Goal: Task Accomplishment & Management: Manage account settings

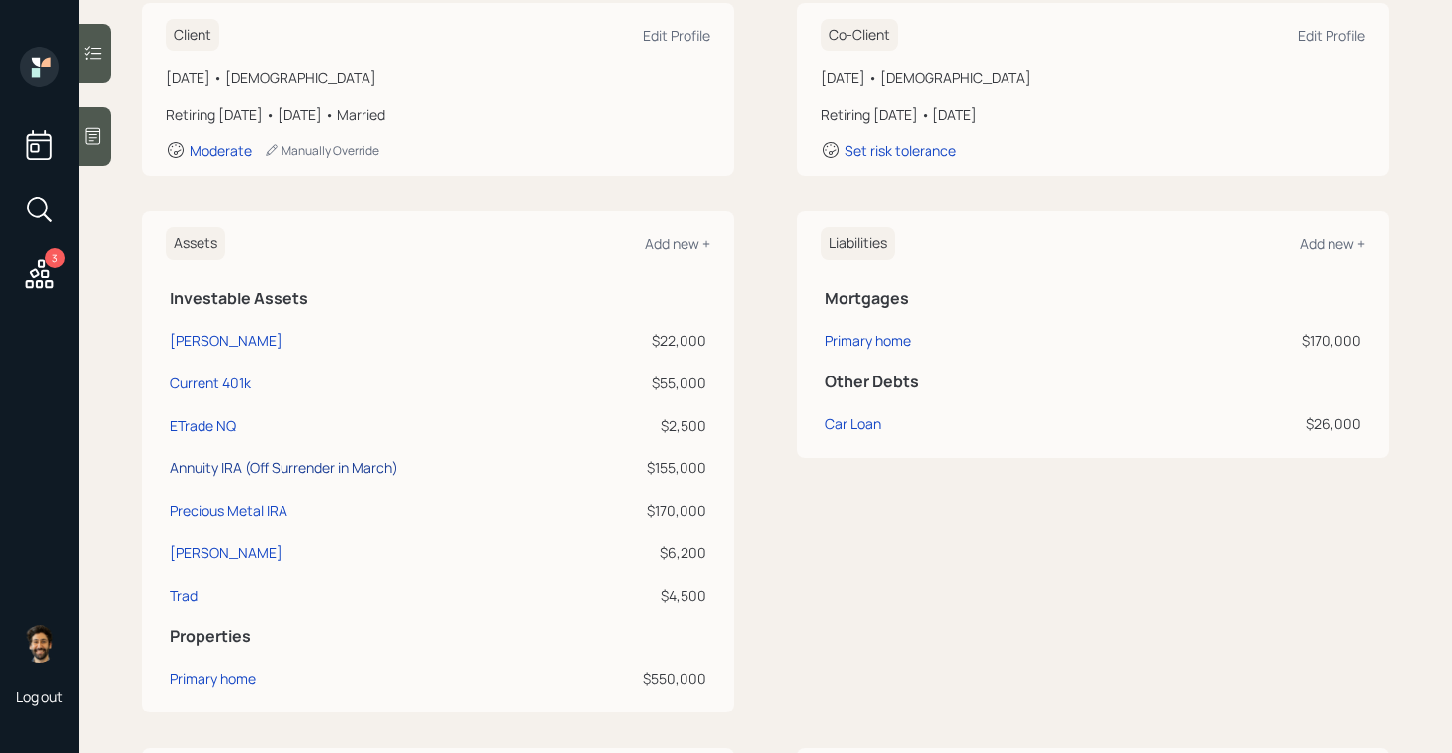
scroll to position [292, 0]
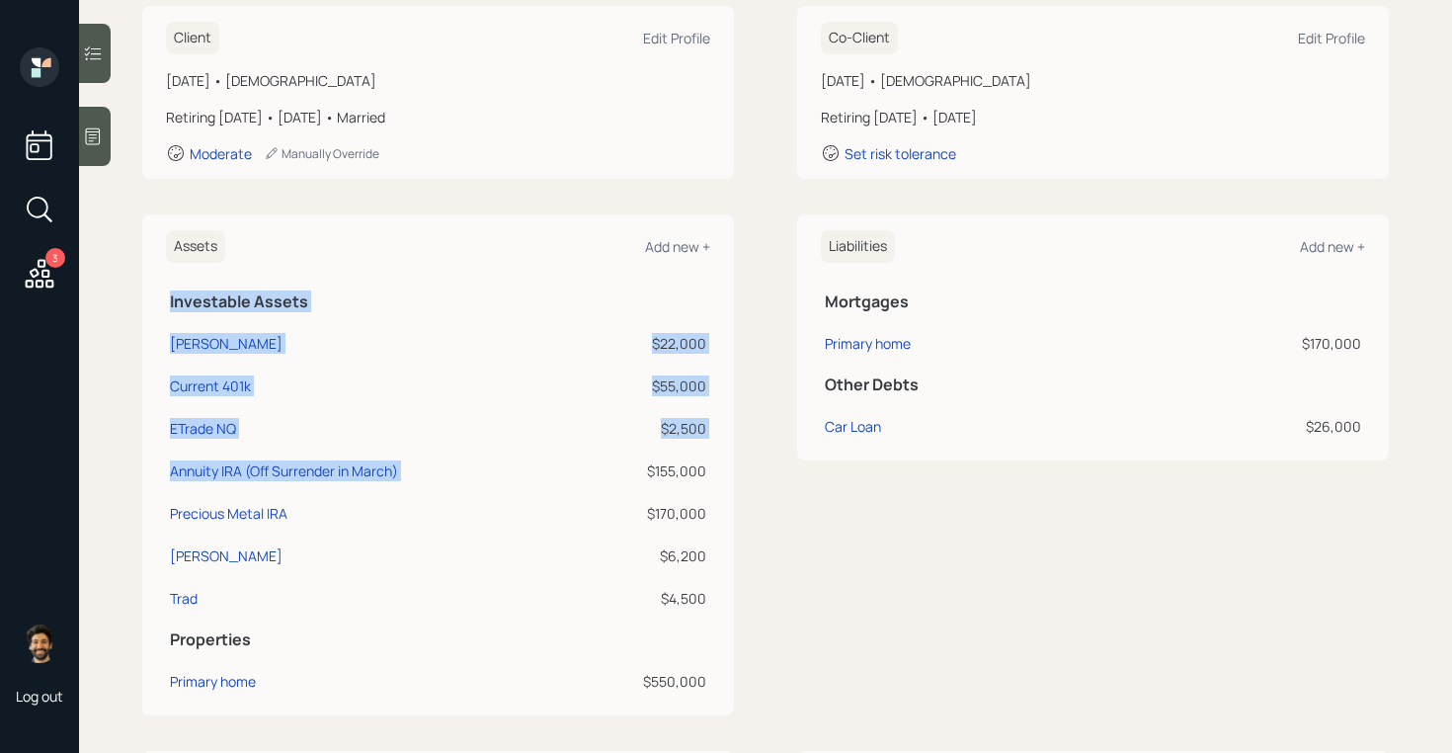
drag, startPoint x: 712, startPoint y: 513, endPoint x: 648, endPoint y: 474, distance: 74.9
click at [648, 474] on div "Assets Add new + Investable Assets Roth IRA $22,000 Current 401k $55,000 ETrade…" at bounding box center [438, 464] width 592 height 501
click at [648, 474] on div "$155,000" at bounding box center [647, 470] width 119 height 21
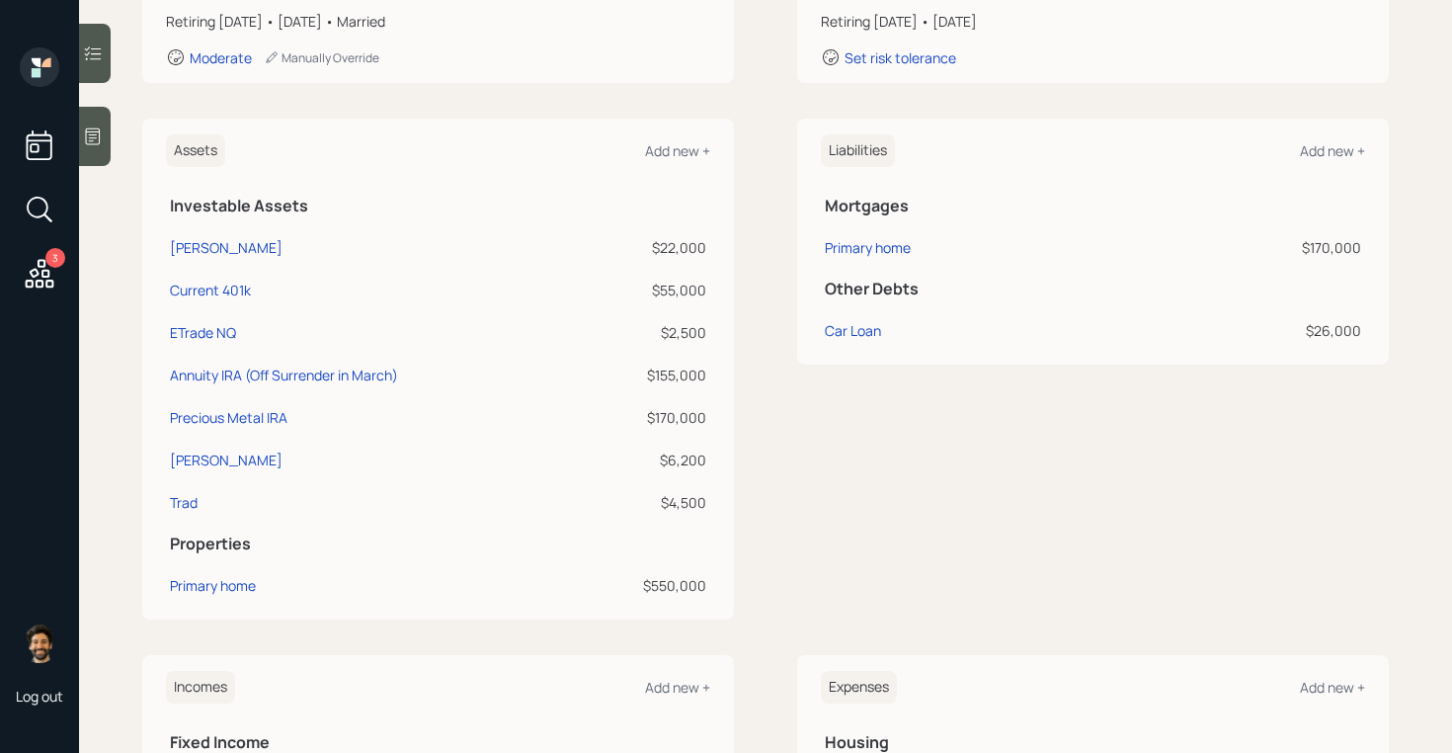
scroll to position [379, 0]
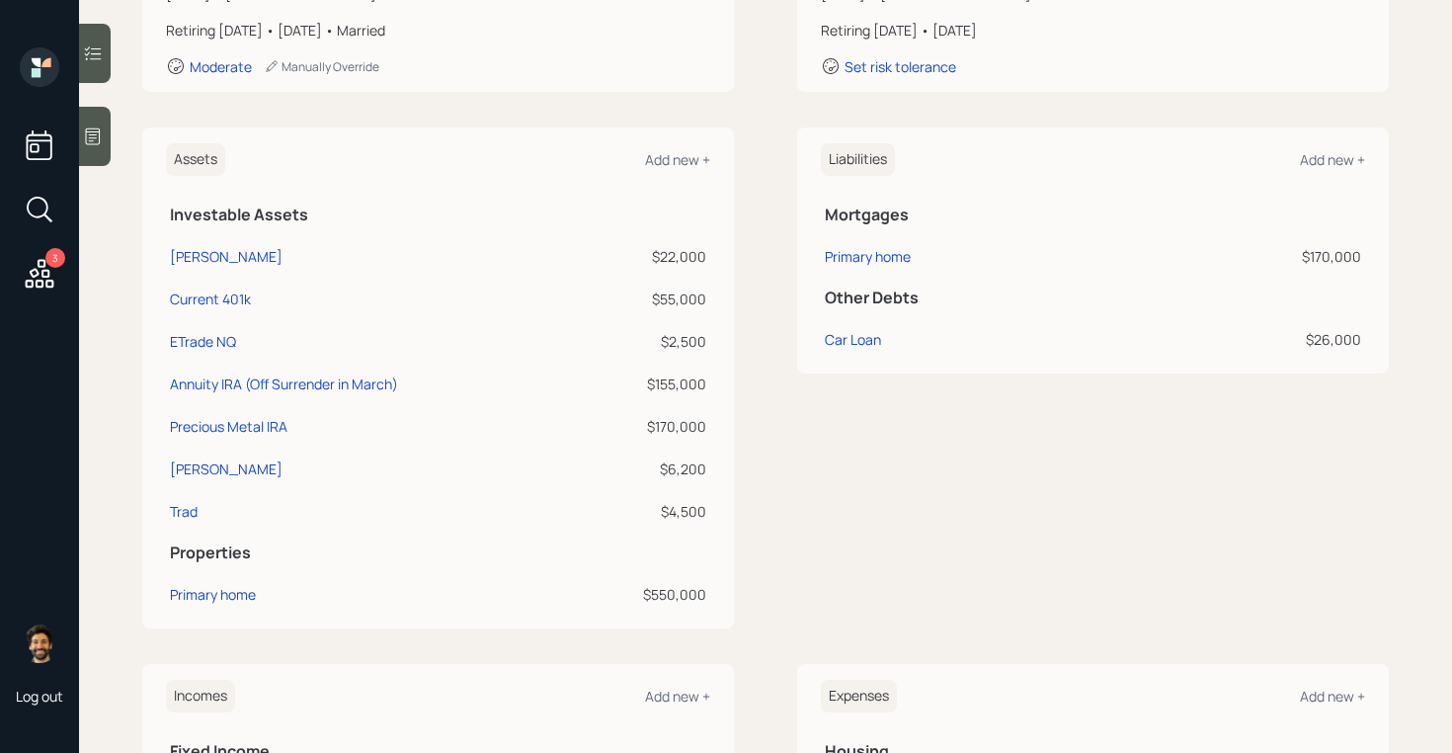
click at [672, 257] on div "$22,000" at bounding box center [647, 256] width 119 height 21
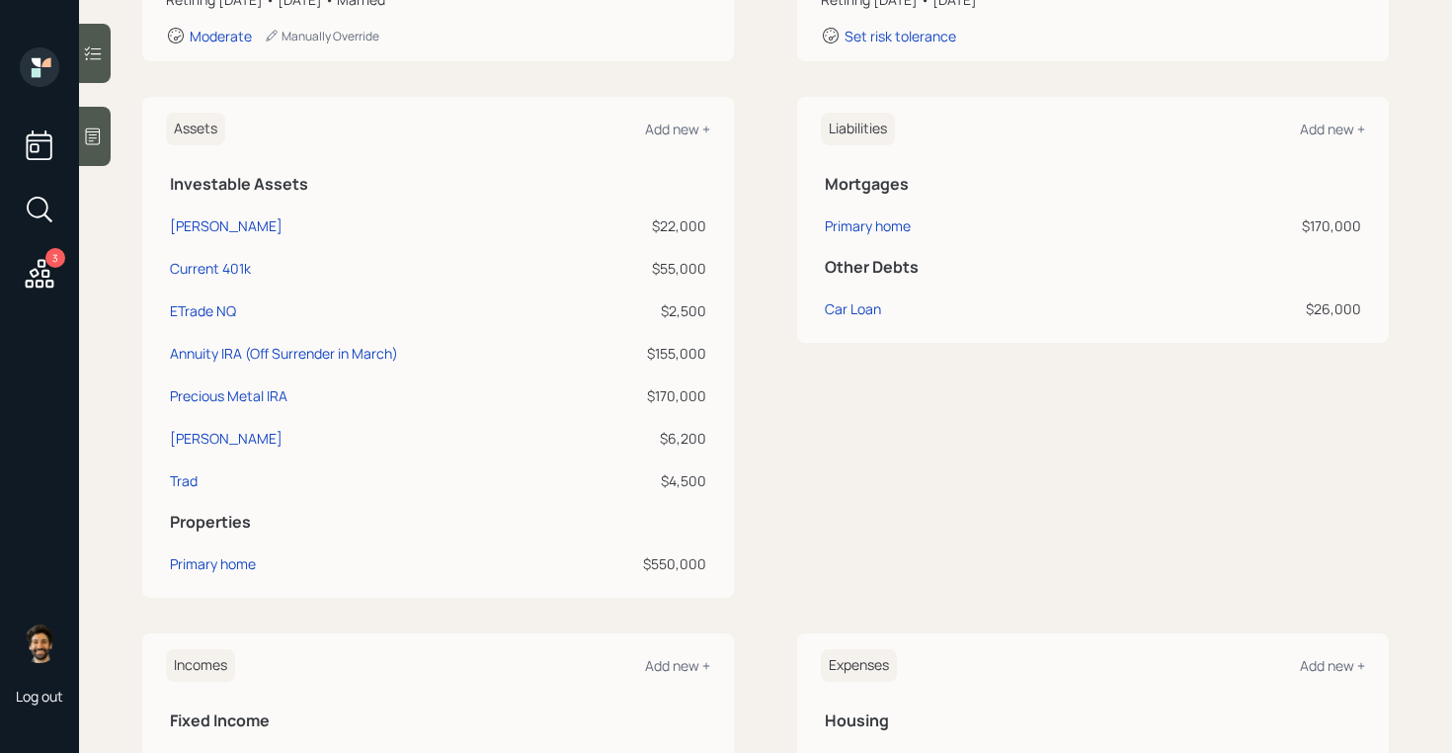
click at [807, 483] on div "Liabilities Add new + Mortgages Primary home $170,000 Other Debts Car Loan $26,…" at bounding box center [1093, 347] width 592 height 501
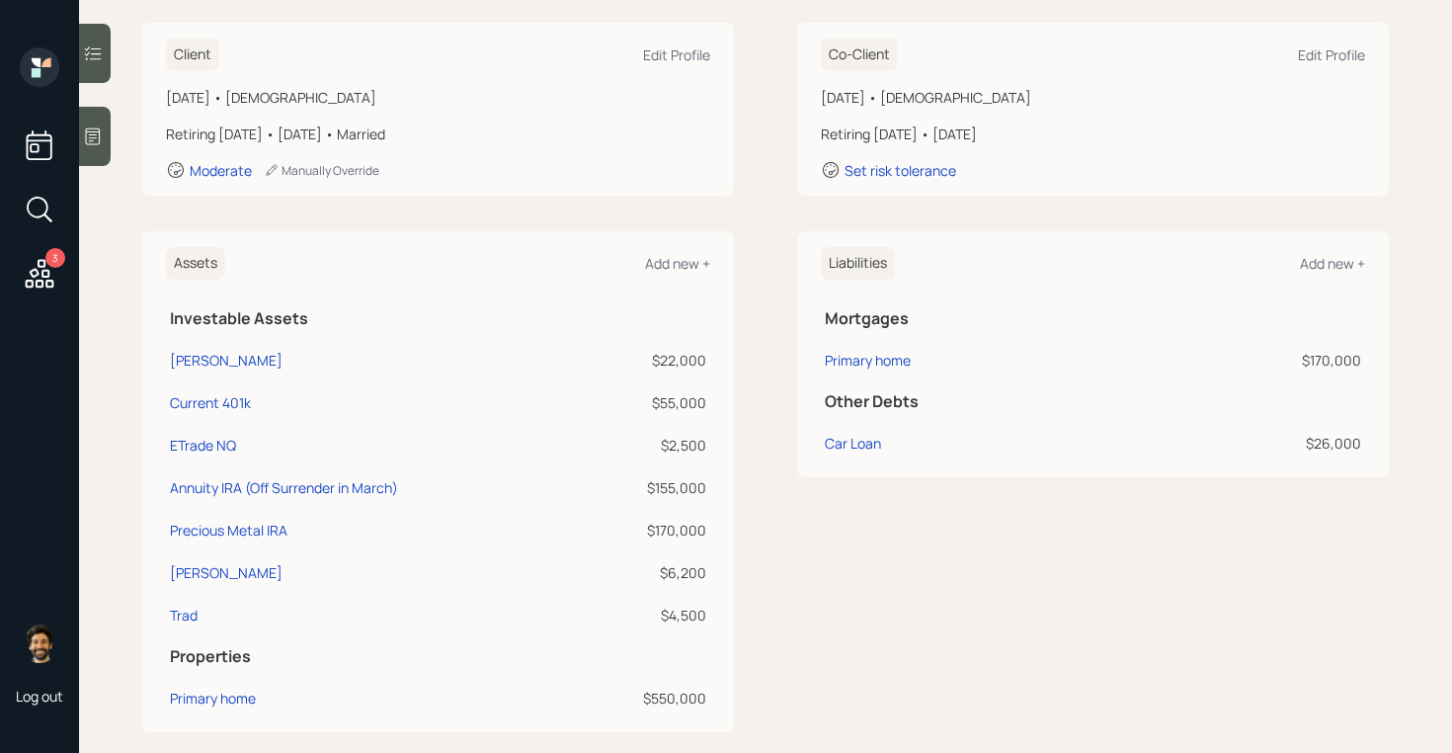
scroll to position [340, 0]
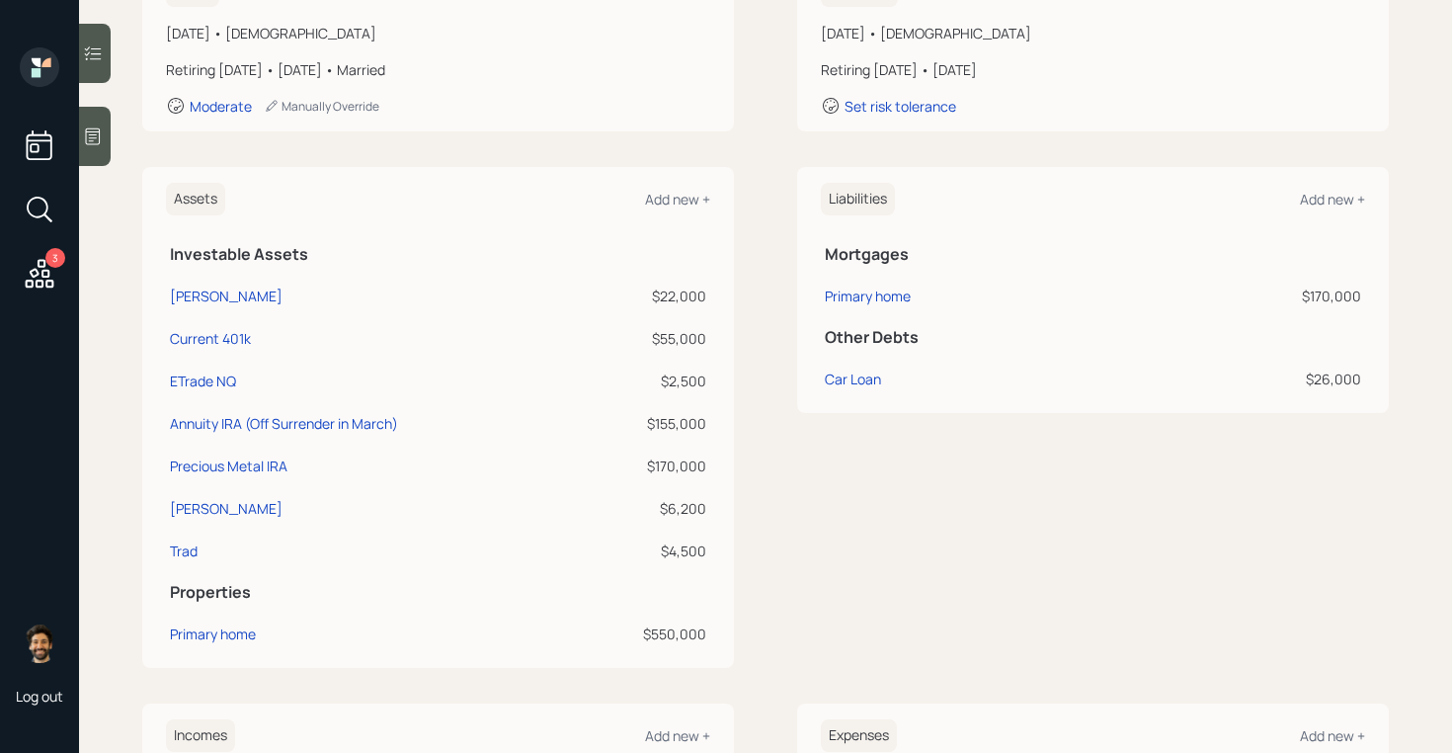
click at [672, 292] on div "$22,000" at bounding box center [647, 295] width 119 height 21
click at [202, 513] on div "[PERSON_NAME]" at bounding box center [226, 508] width 113 height 21
select select "roth_ira"
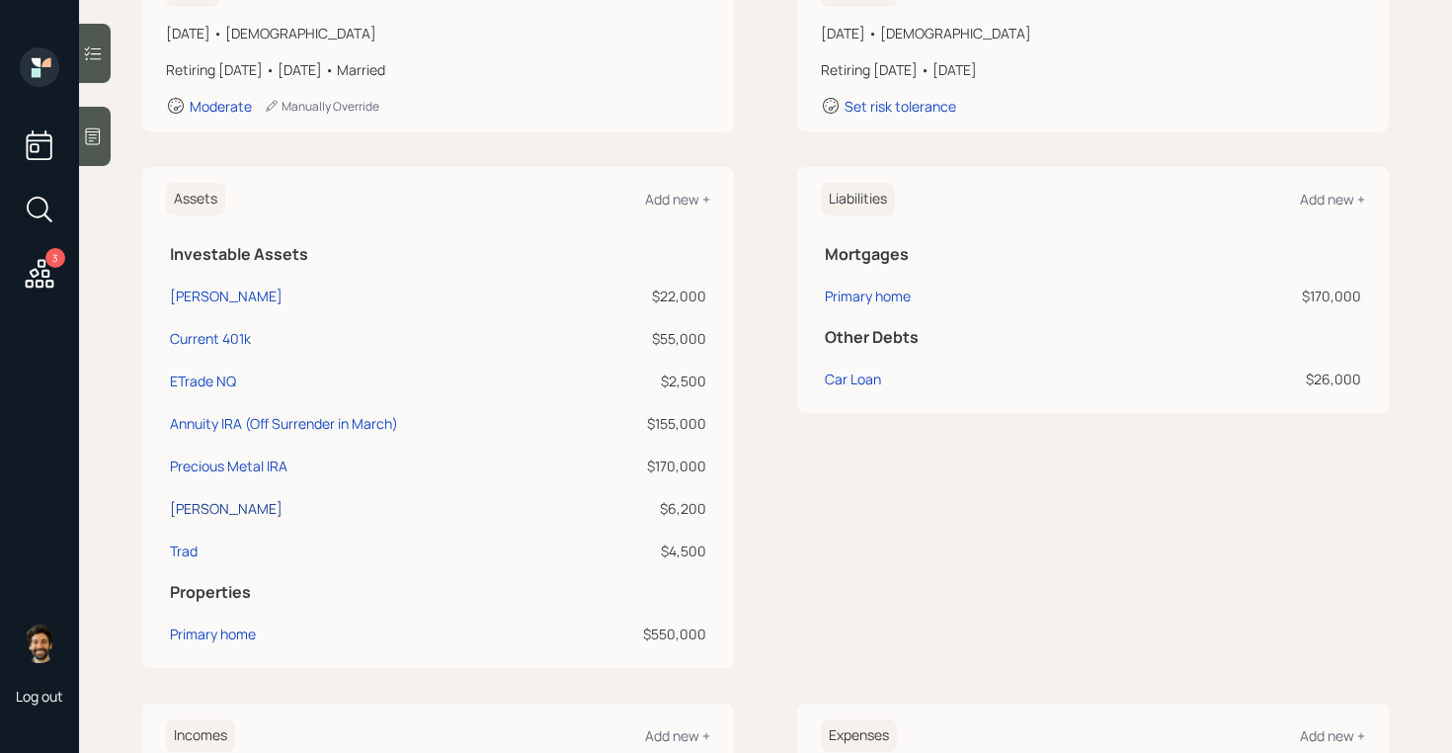
select select "balanced"
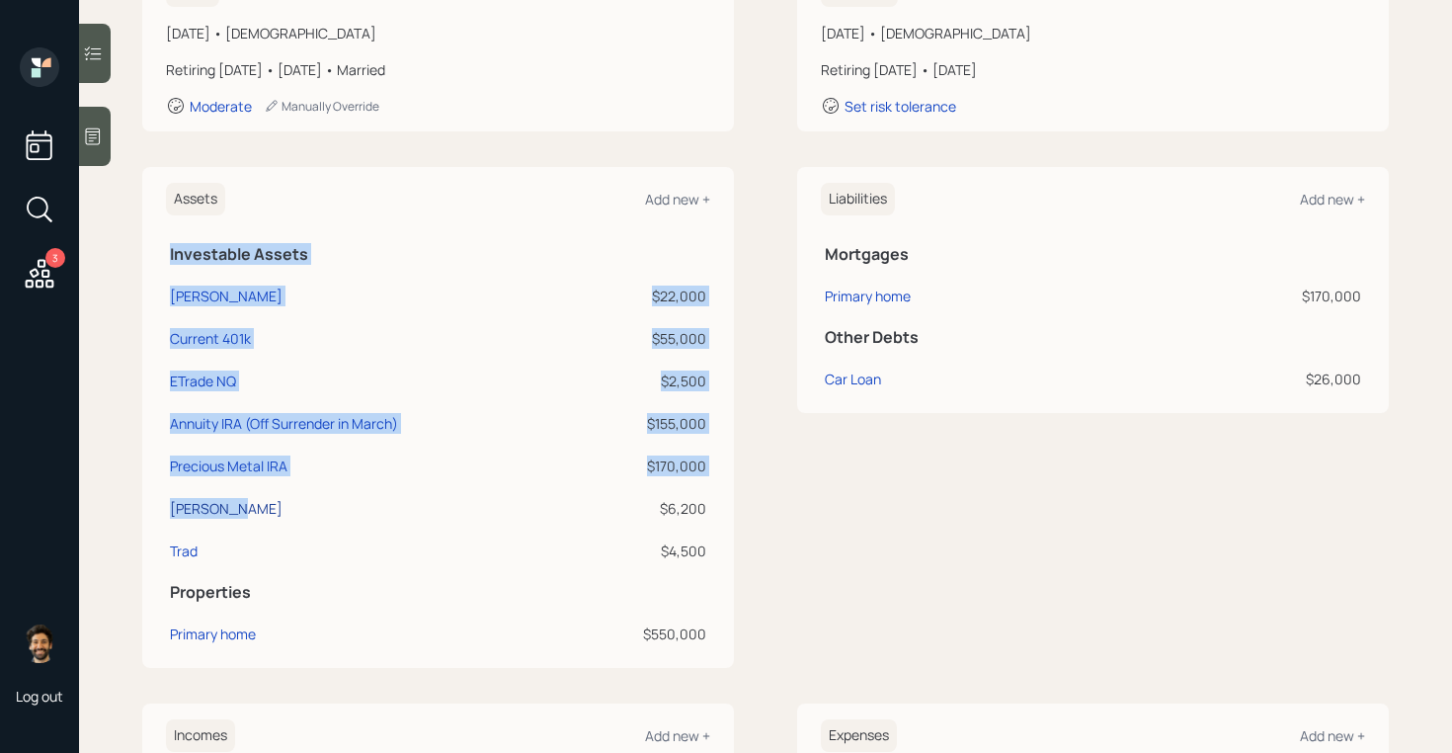
drag, startPoint x: 711, startPoint y: 550, endPoint x: 221, endPoint y: 511, distance: 491.5
click at [221, 511] on div "Assets Add new + Investable Assets Roth IRA $22,000 Current 401k $55,000 ETrade…" at bounding box center [438, 417] width 592 height 501
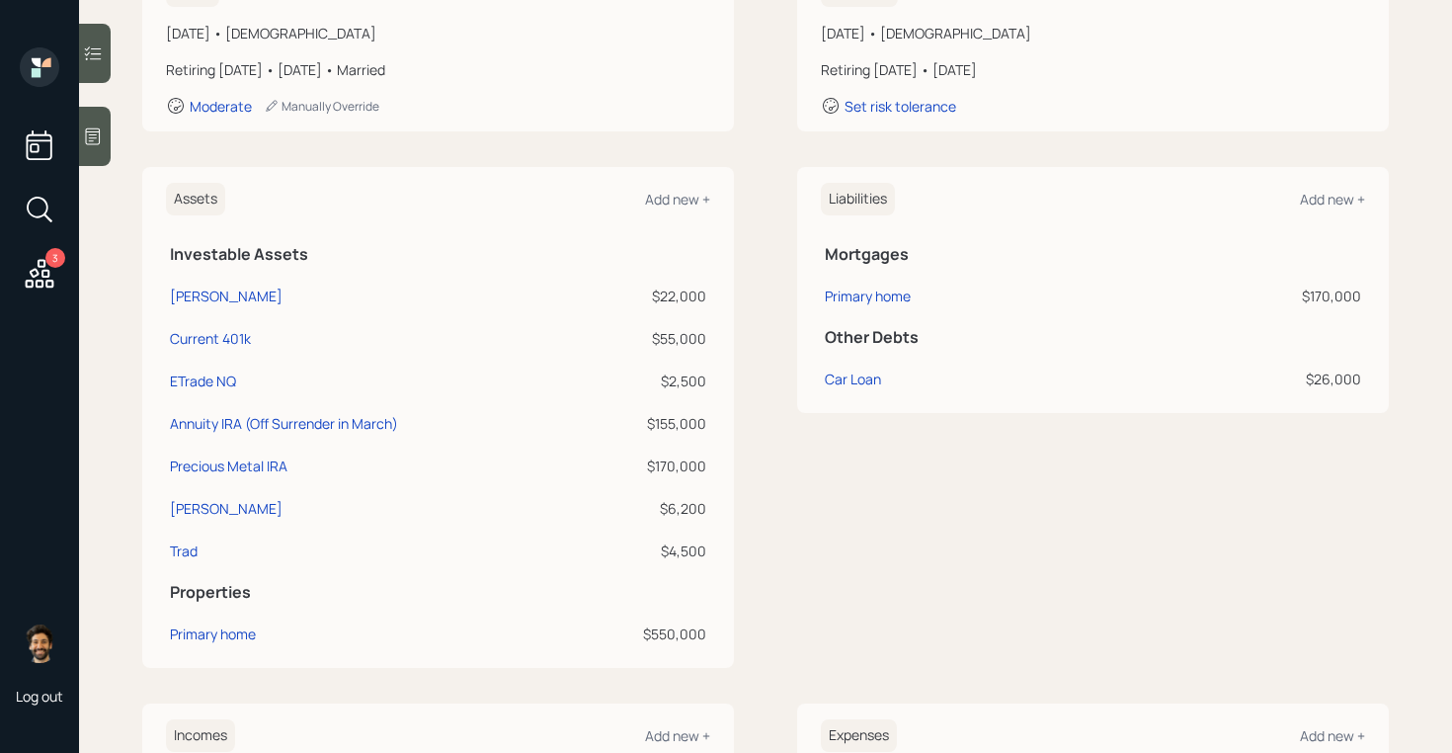
click at [136, 492] on main "Lee & Evelyn Cowin Plan Delivery • (old plan-delivery) Kustomer Overview Plan I…" at bounding box center [765, 376] width 1373 height 753
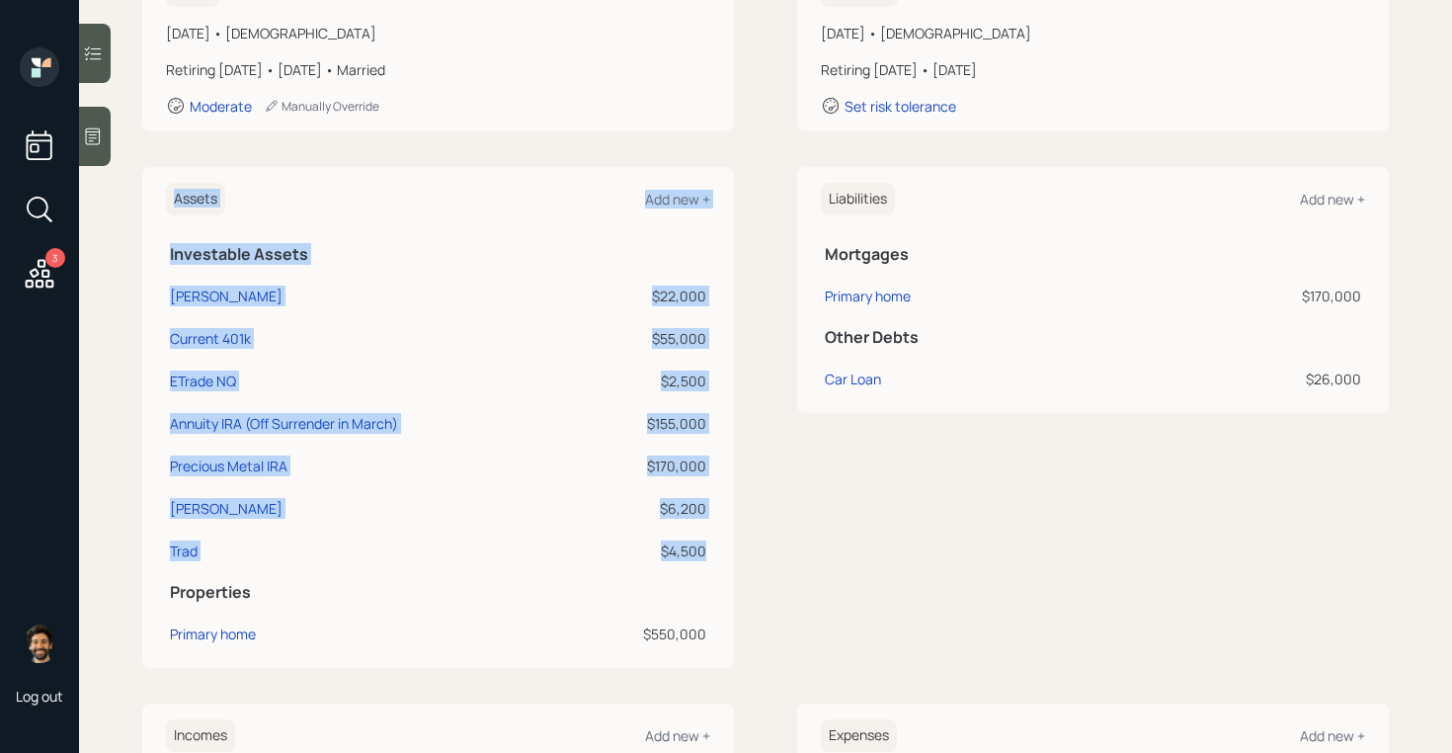
drag, startPoint x: 165, startPoint y: 508, endPoint x: 708, endPoint y: 543, distance: 544.4
click at [708, 543] on div "Assets Add new + Investable Assets Roth IRA $22,000 Current 401k $55,000 ETrade…" at bounding box center [438, 417] width 592 height 501
click at [708, 548] on td "$4,500" at bounding box center [647, 547] width 126 height 42
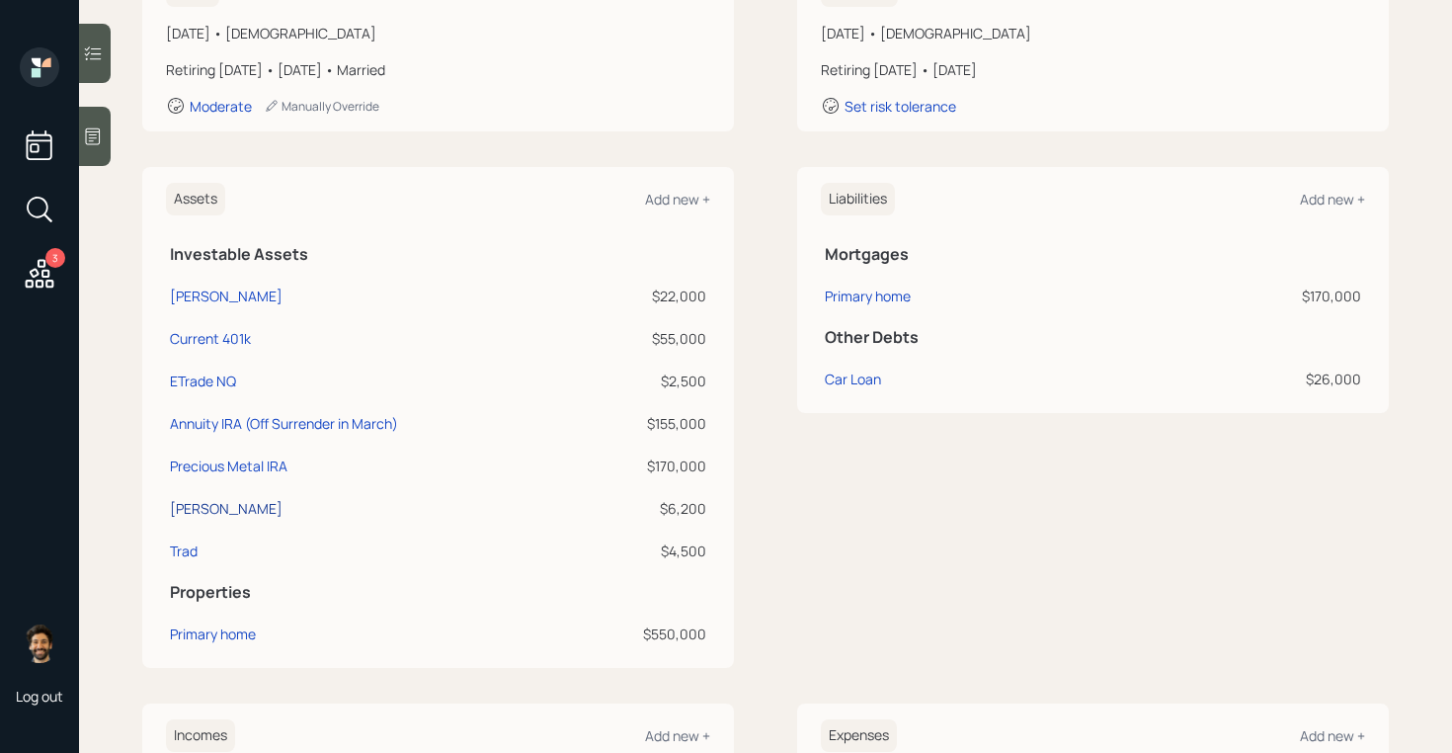
click at [198, 511] on div "[PERSON_NAME]" at bounding box center [226, 508] width 113 height 21
select select "roth_ira"
select select "balanced"
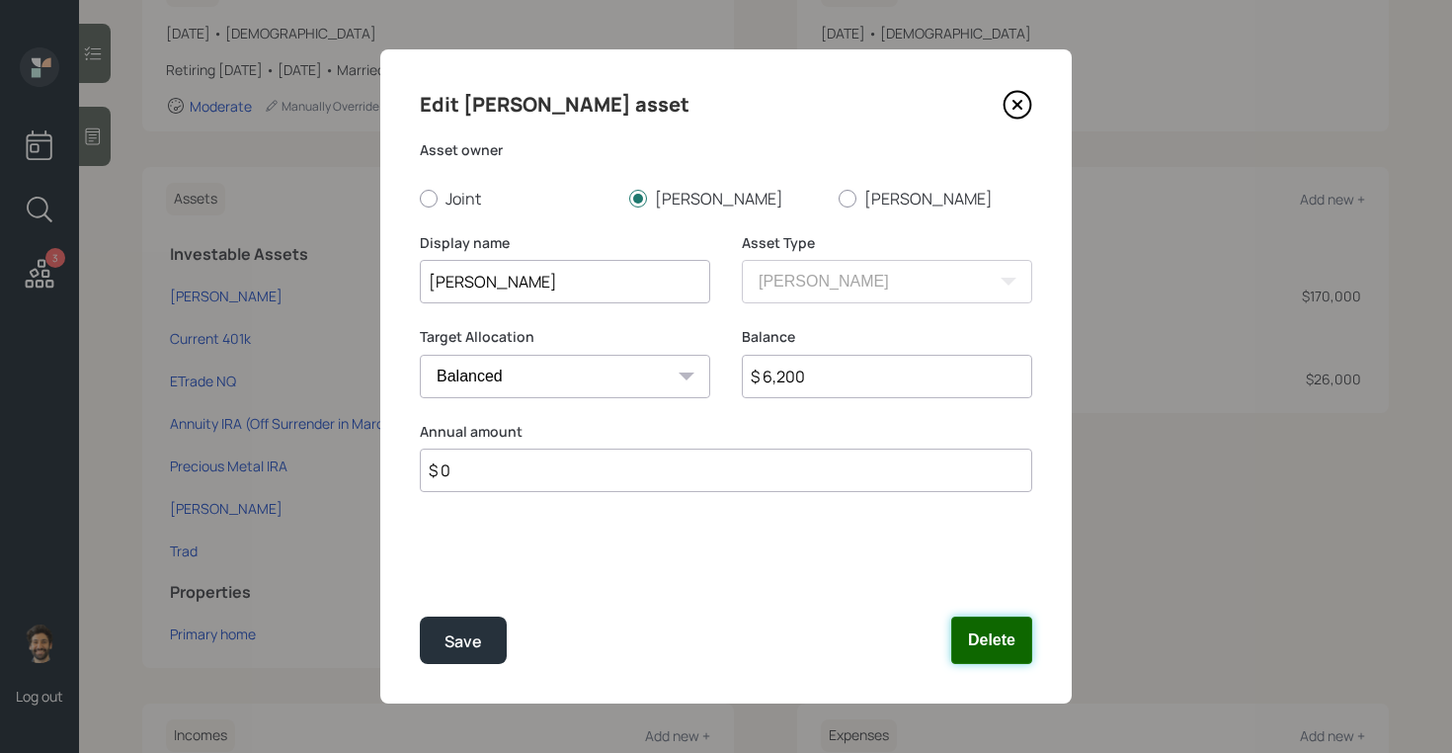
click at [966, 624] on button "Delete" at bounding box center [991, 639] width 81 height 47
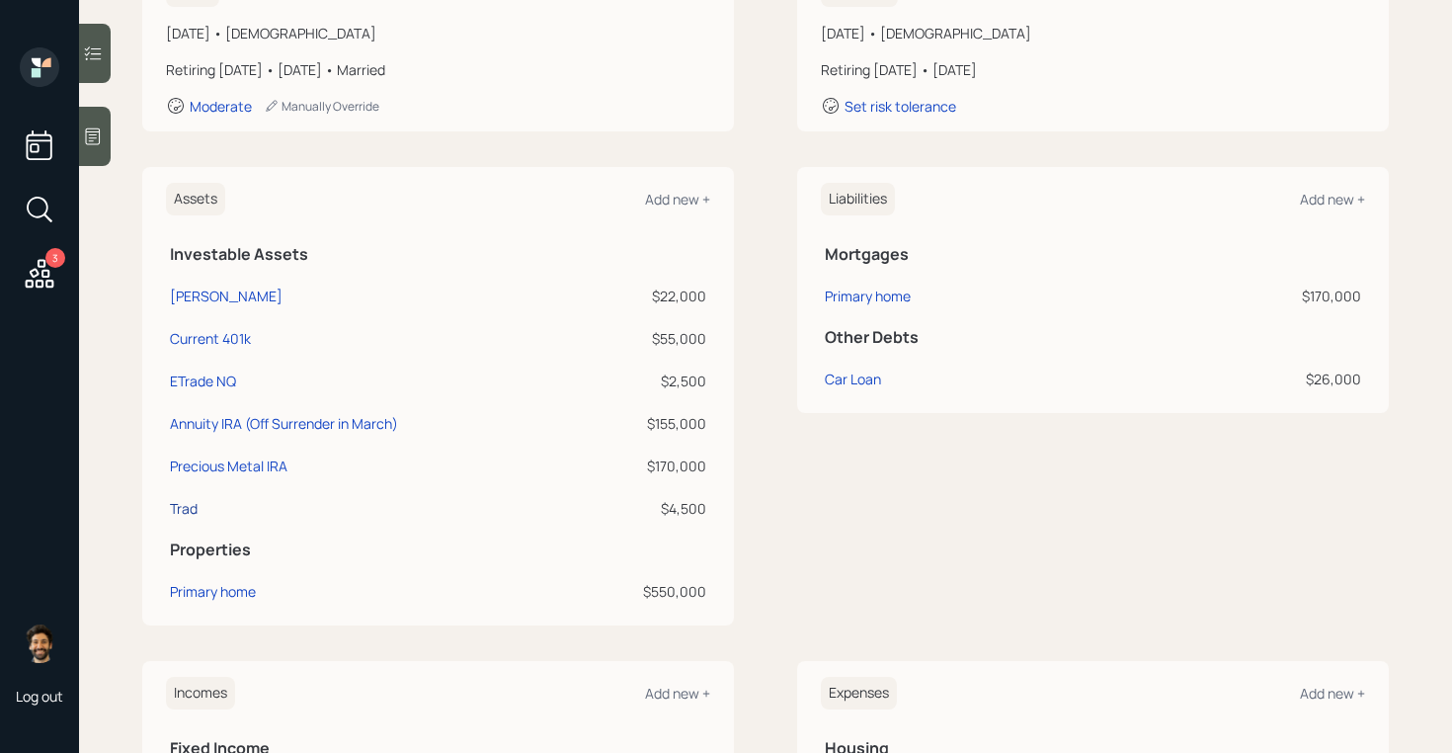
click at [188, 513] on div "Trad" at bounding box center [184, 508] width 28 height 21
select select "ira"
select select "balanced"
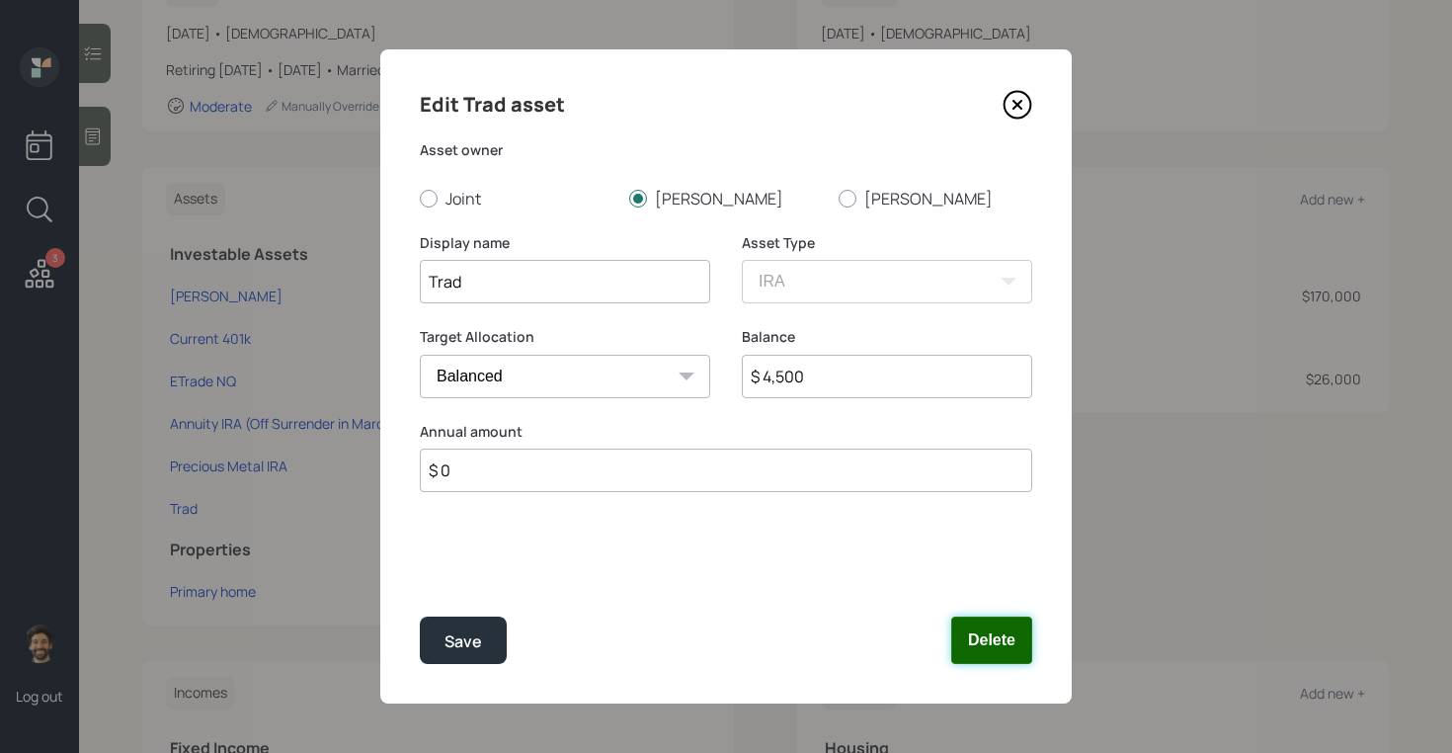
click at [995, 636] on button "Delete" at bounding box center [991, 639] width 81 height 47
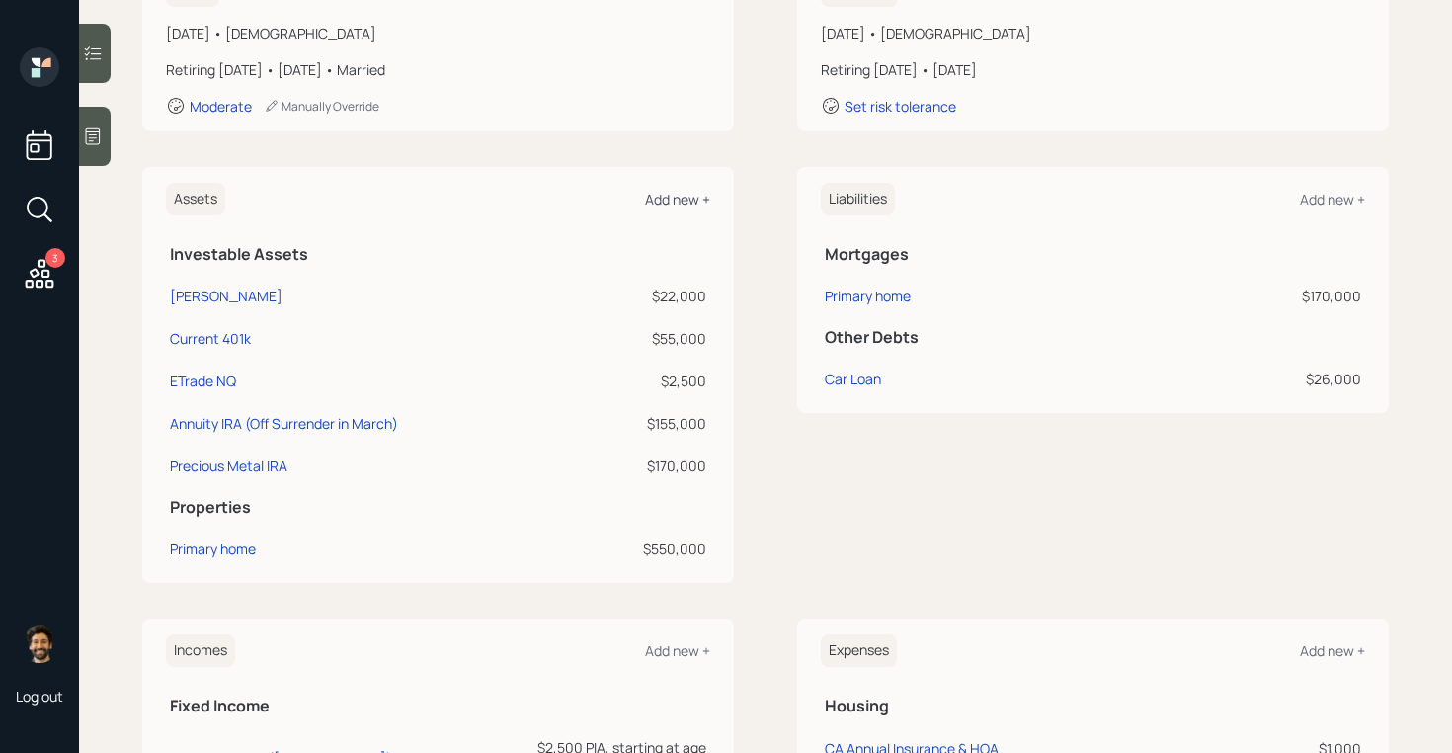
click at [665, 198] on div "Add new +" at bounding box center [677, 199] width 65 height 19
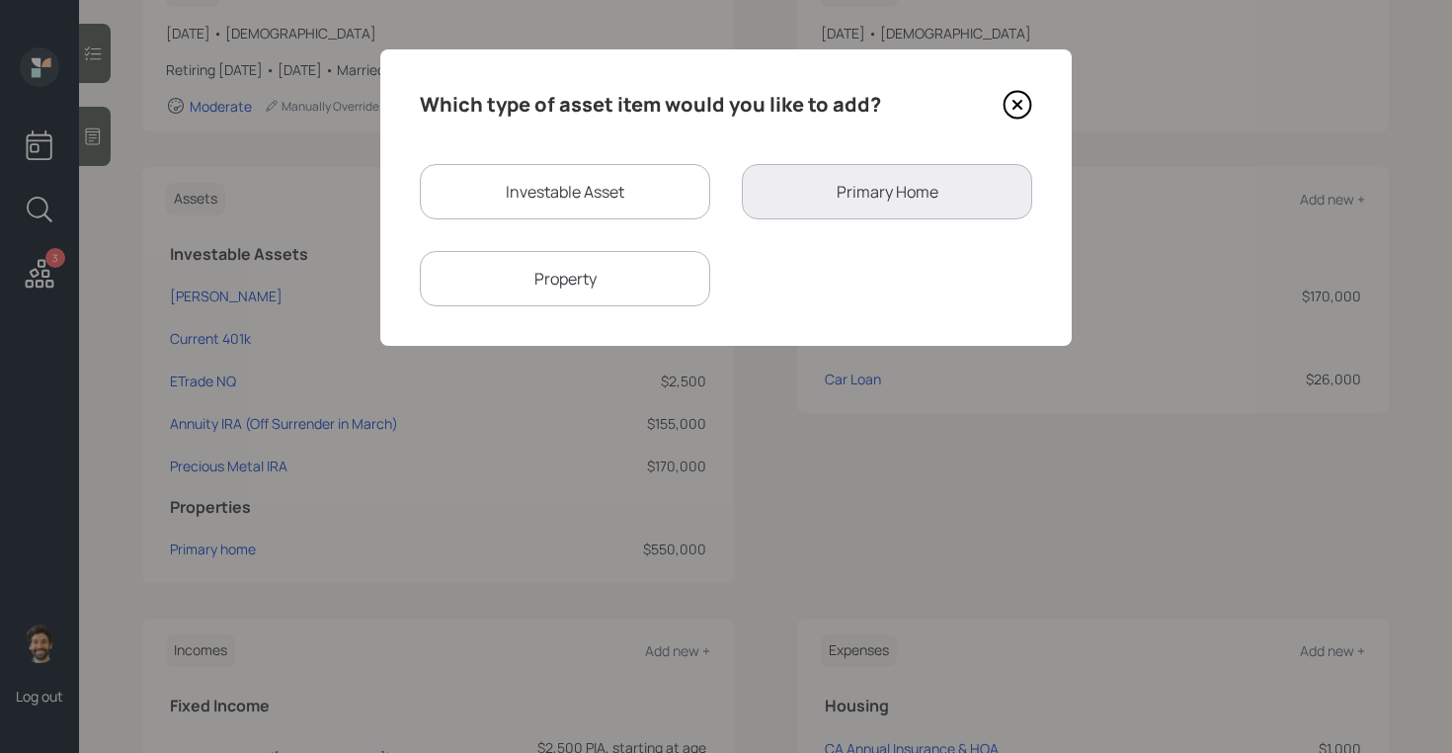
click at [538, 193] on div "Investable Asset" at bounding box center [565, 191] width 290 height 55
select select "taxable"
select select "balanced"
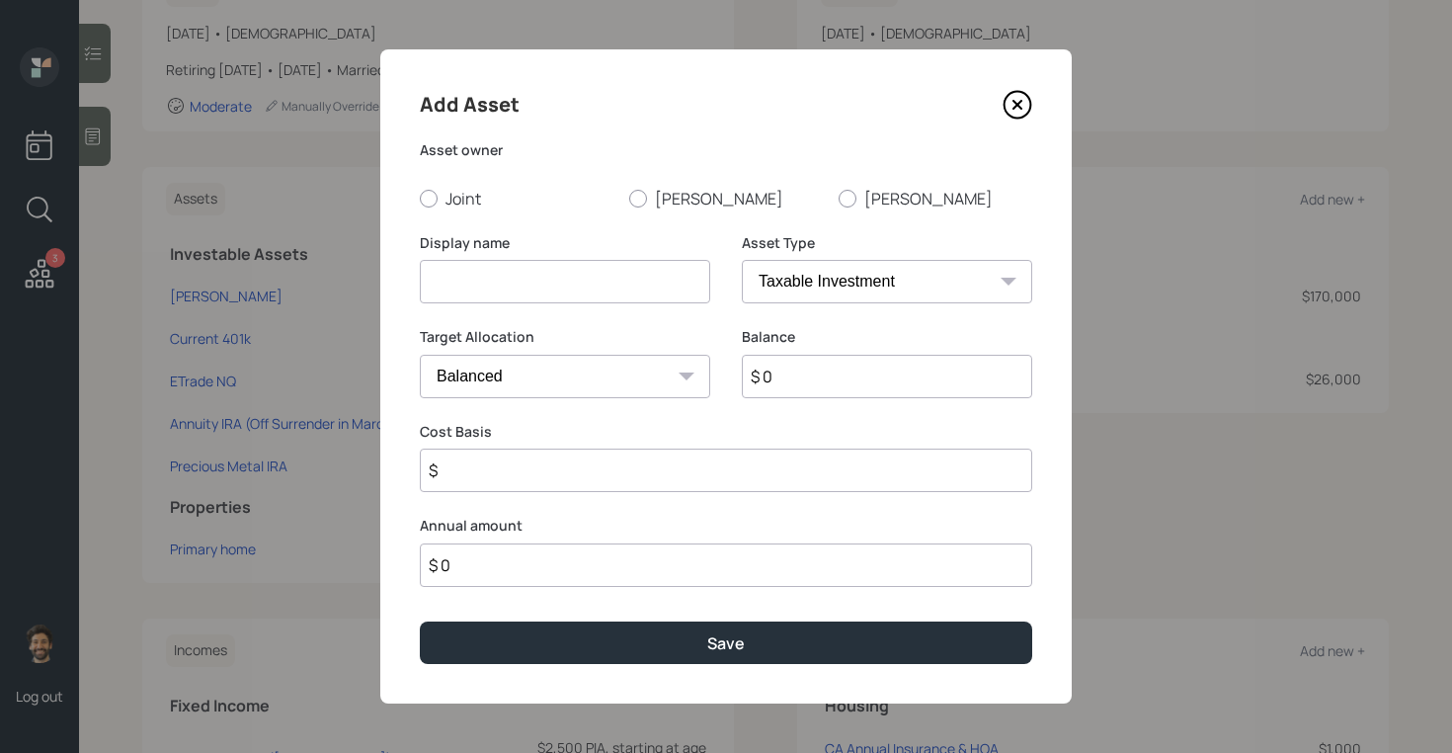
click at [524, 272] on input at bounding box center [565, 281] width 290 height 43
type input "Joint NQ ("
click at [1018, 102] on icon at bounding box center [1017, 105] width 8 height 8
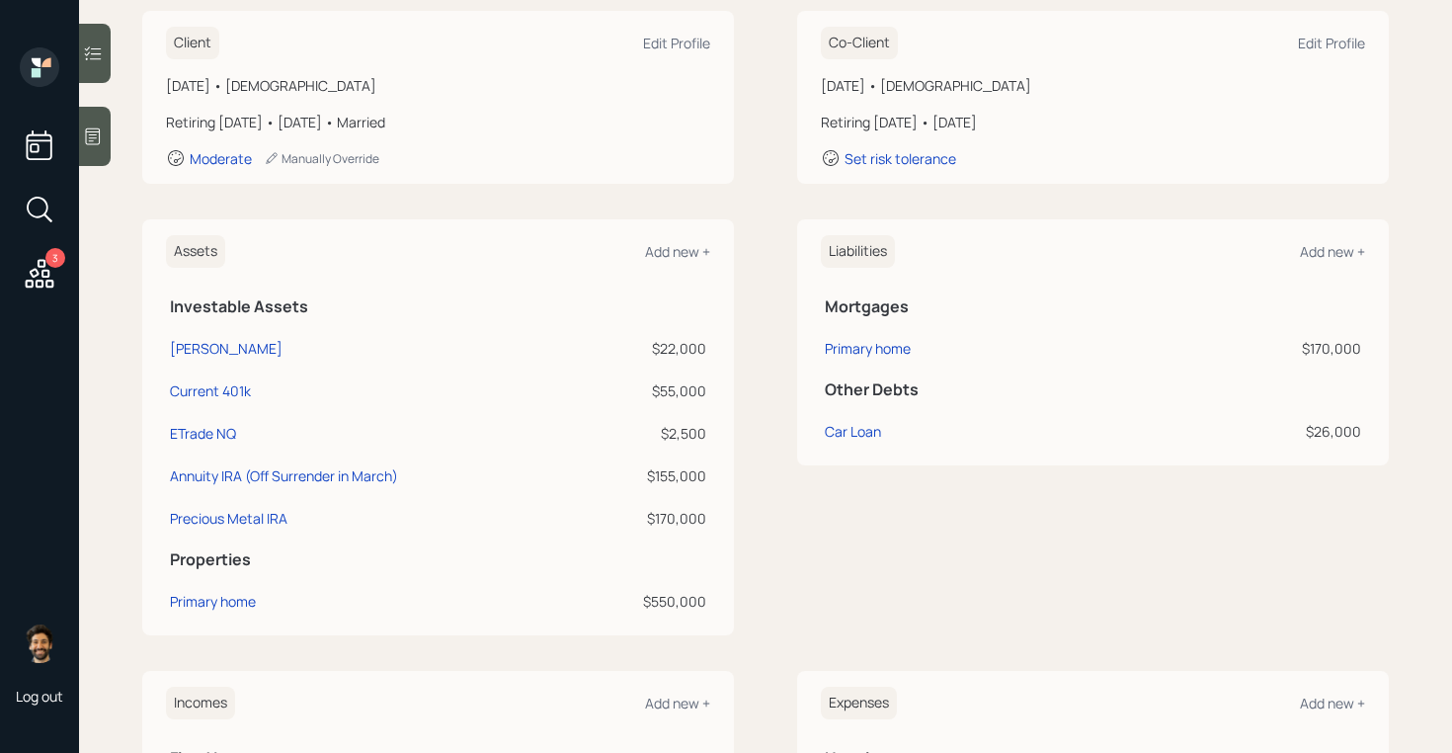
scroll to position [271, 0]
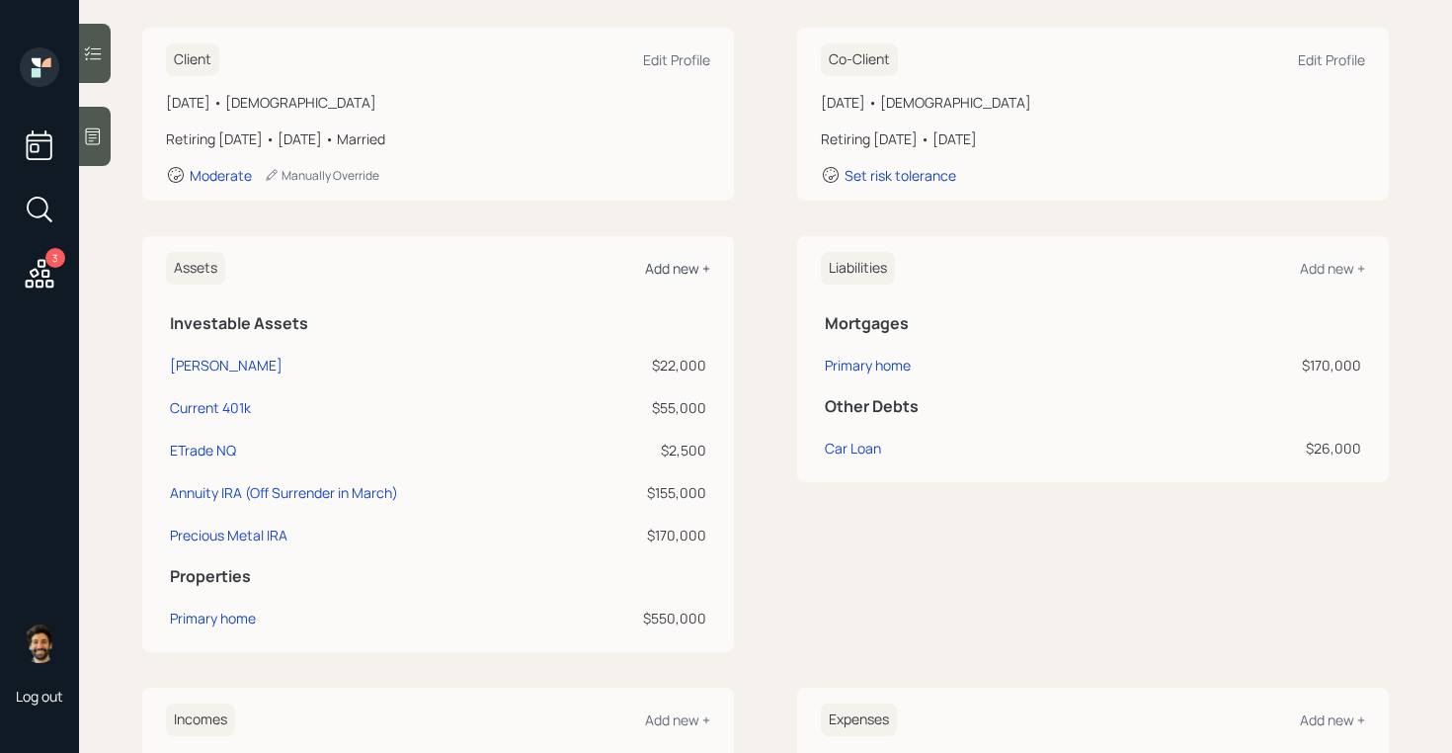
click at [667, 272] on div "Add new +" at bounding box center [677, 268] width 65 height 19
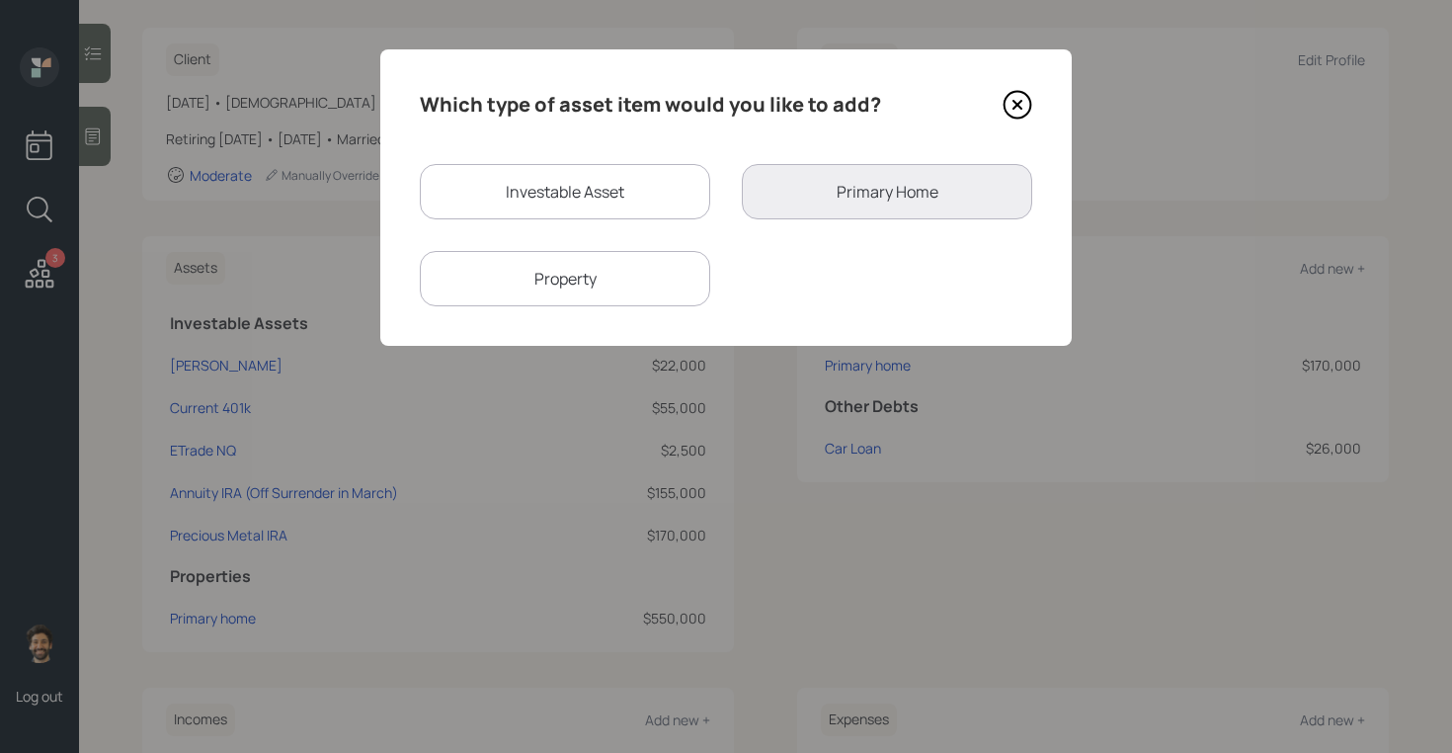
click at [577, 189] on div "Investable Asset" at bounding box center [565, 191] width 290 height 55
select select "taxable"
select select "balanced"
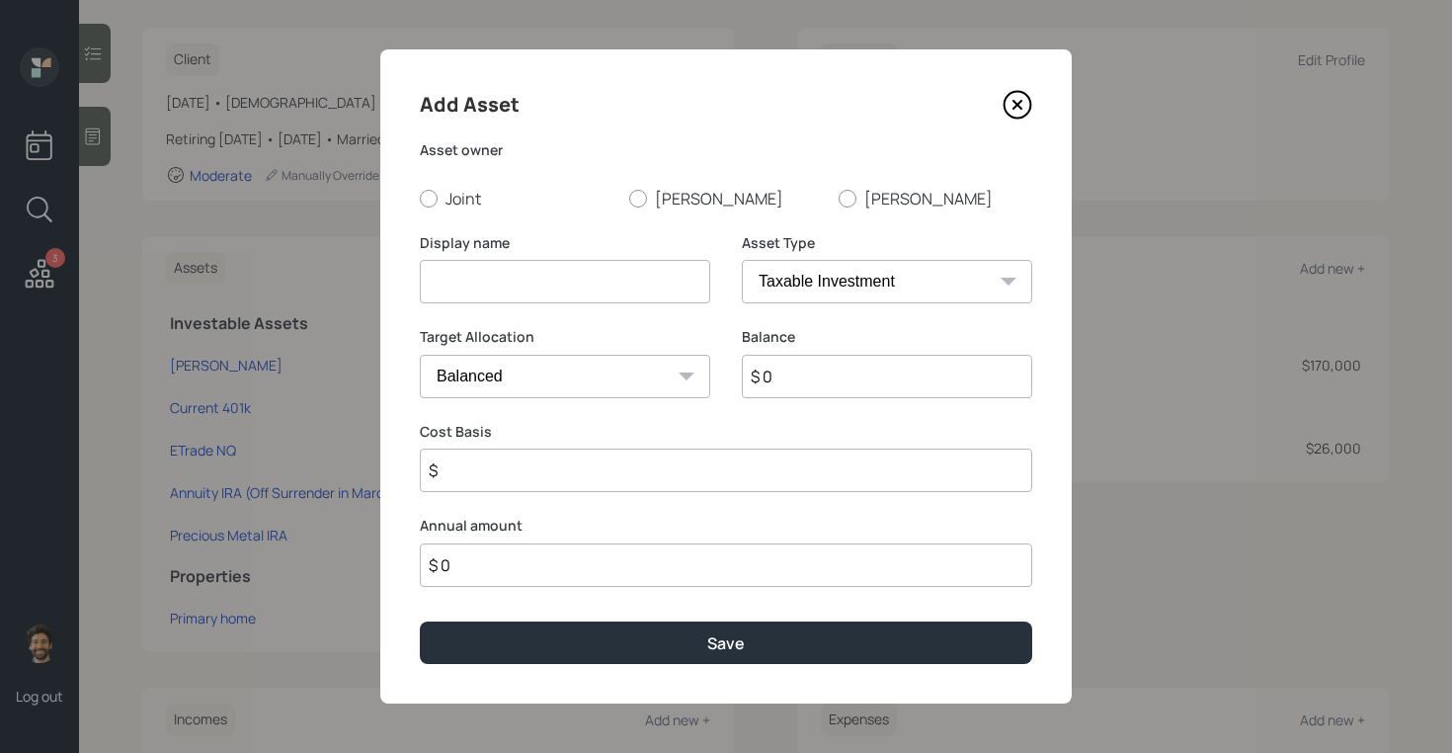
click at [1011, 103] on icon at bounding box center [1018, 105] width 30 height 30
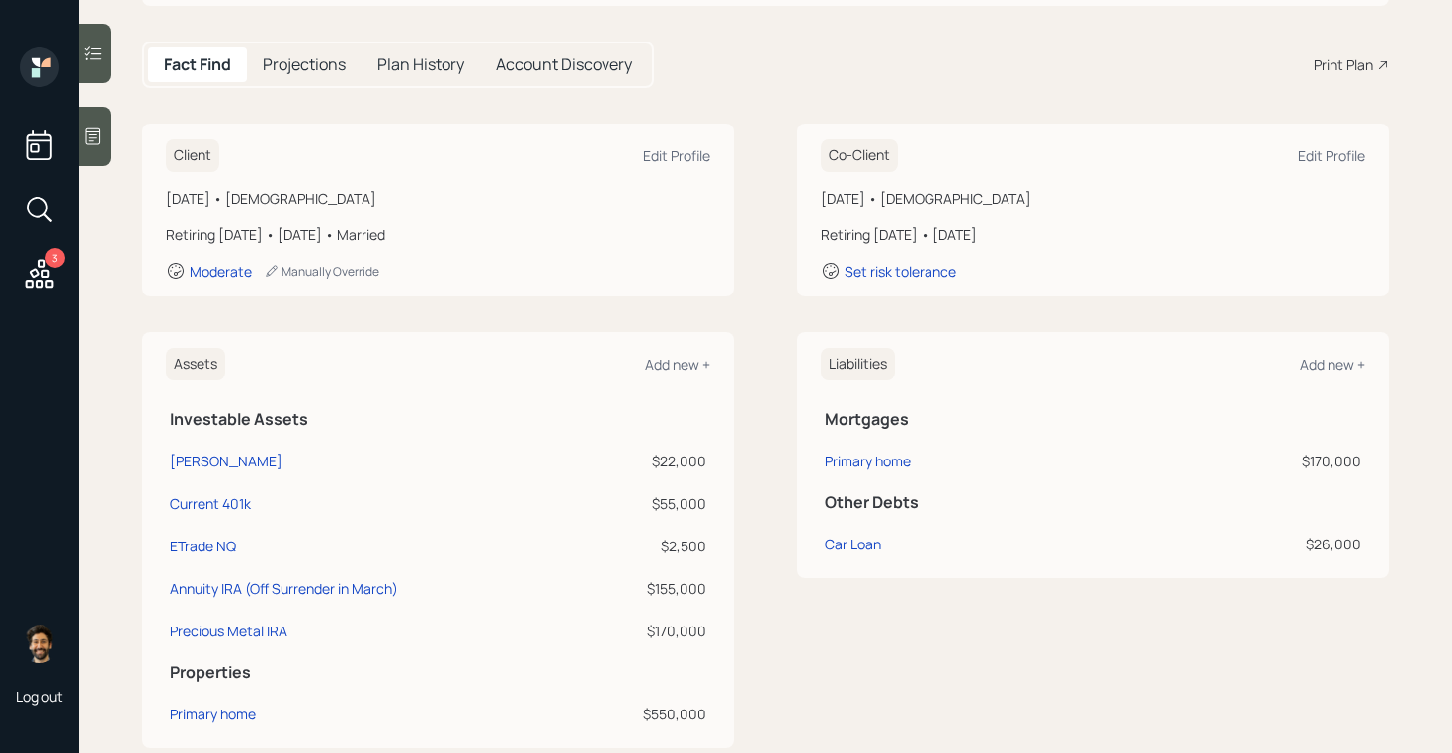
scroll to position [179, 0]
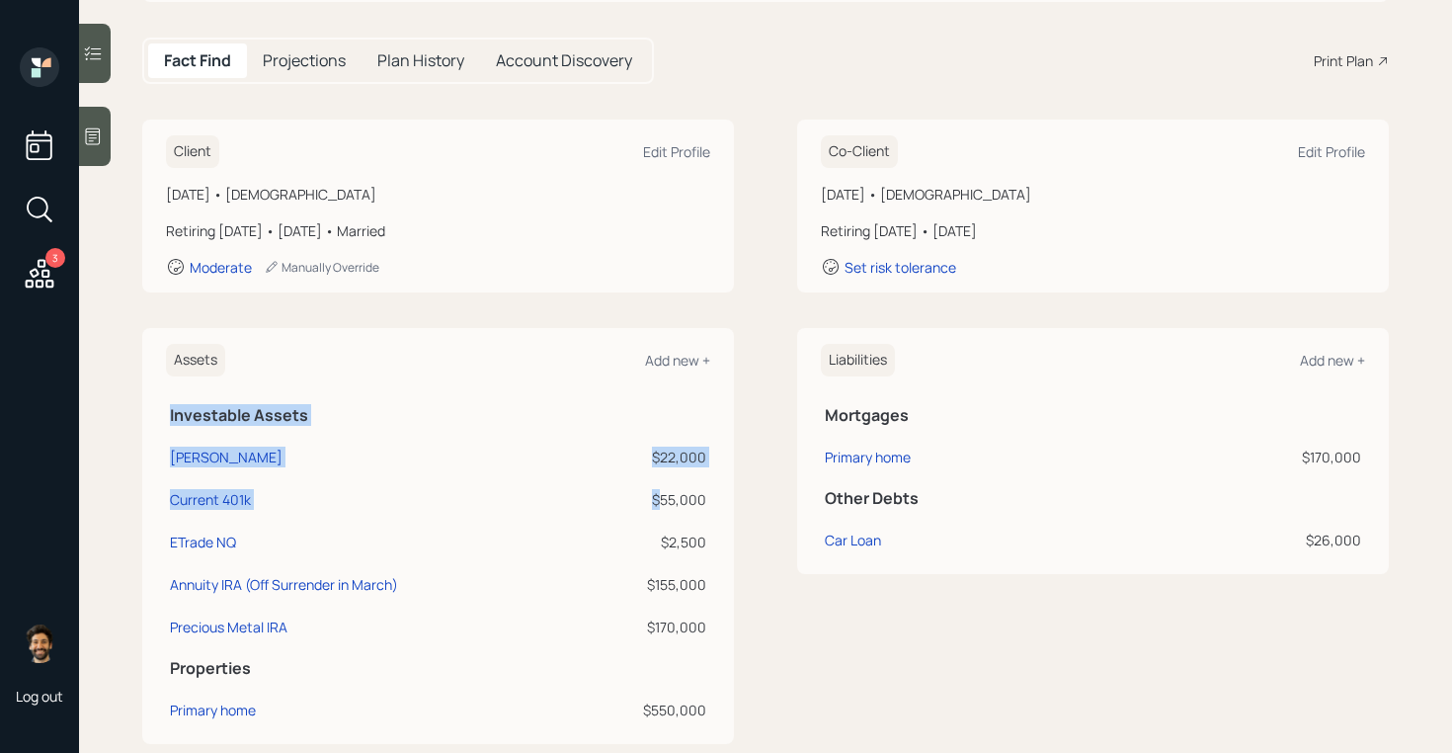
drag, startPoint x: 710, startPoint y: 502, endPoint x: 664, endPoint y: 500, distance: 46.5
click at [664, 500] on div "Assets Add new + Investable Assets Roth IRA $22,000 Current 401k $55,000 ETrade…" at bounding box center [438, 536] width 592 height 416
click at [664, 500] on div "$55,000" at bounding box center [647, 499] width 119 height 21
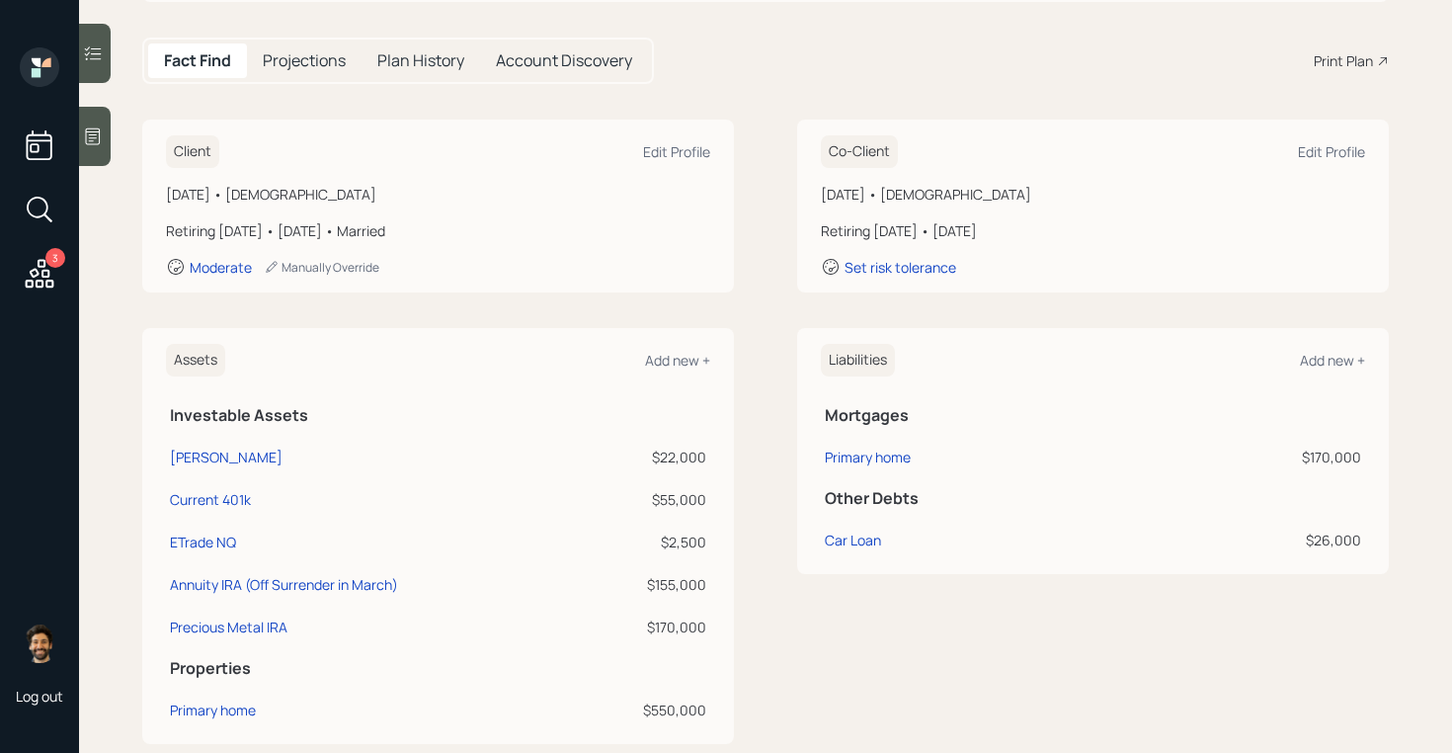
click at [670, 500] on div "$55,000" at bounding box center [647, 499] width 119 height 21
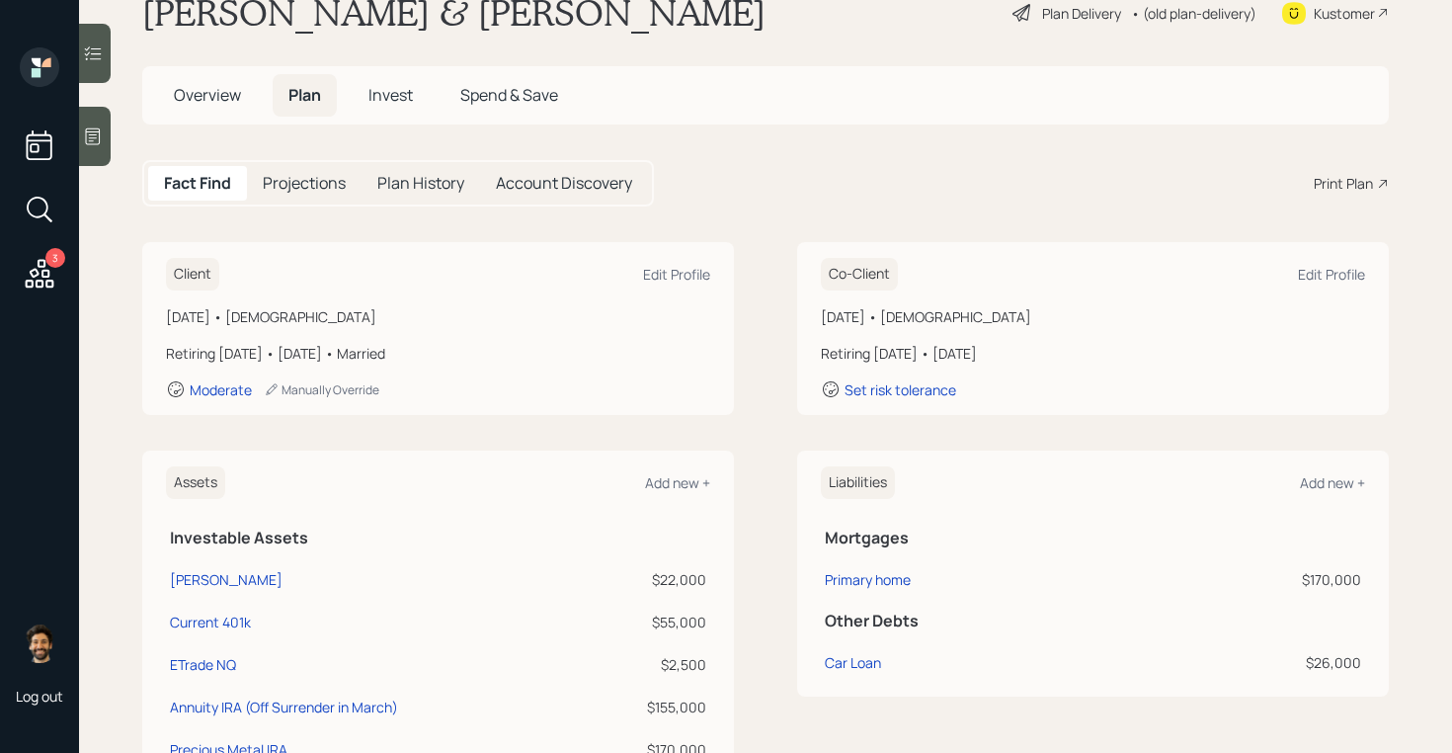
scroll to position [0, 0]
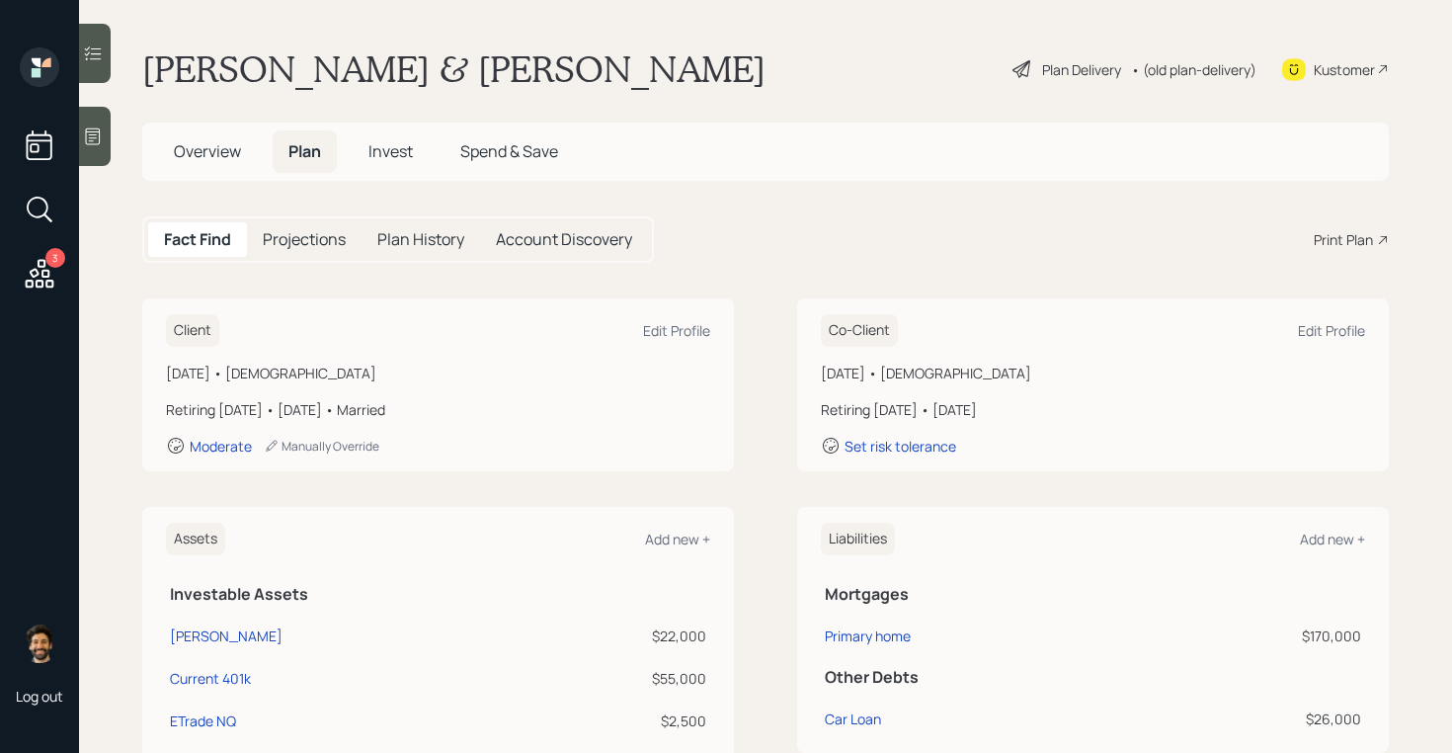
click at [1198, 60] on div "• (old plan-delivery)" at bounding box center [1193, 69] width 125 height 21
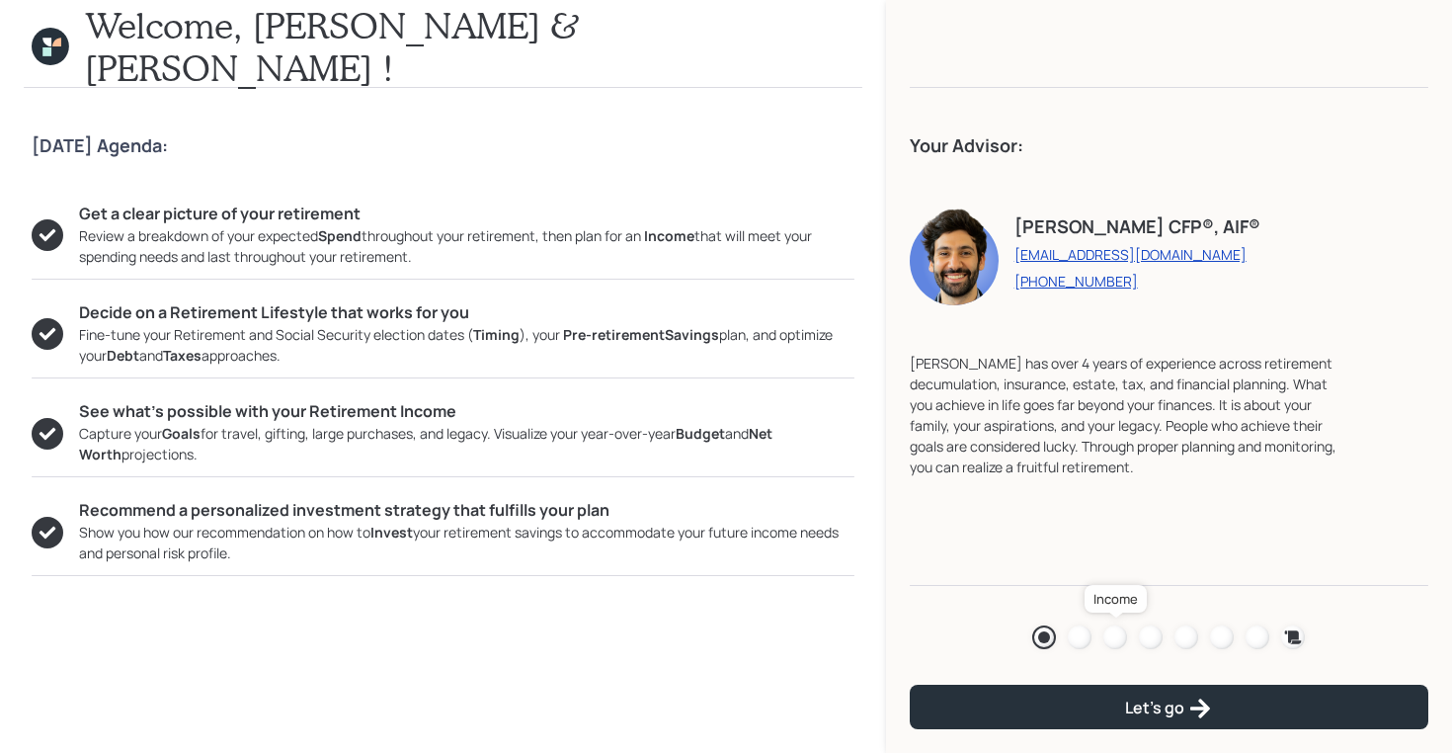
click at [1115, 635] on div at bounding box center [1115, 637] width 24 height 24
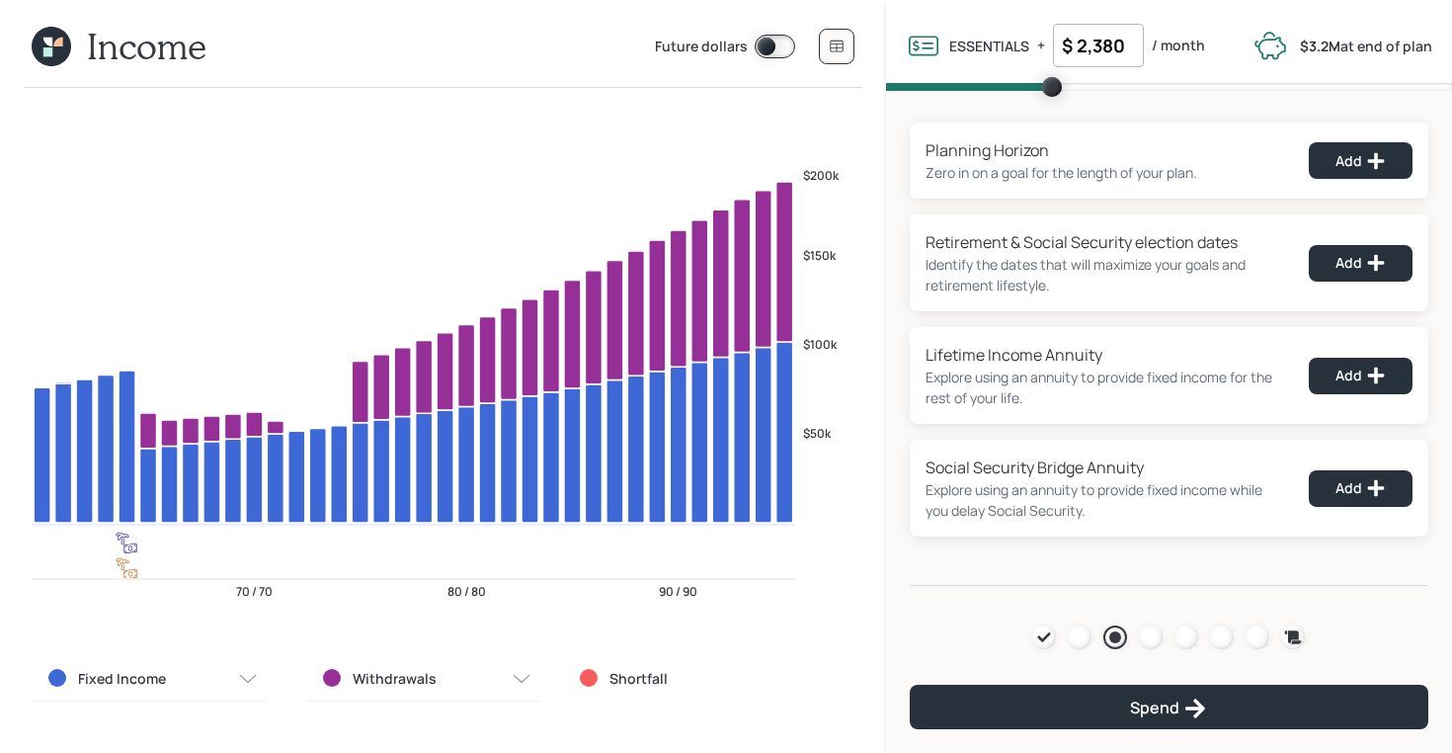
click at [54, 54] on icon at bounding box center [52, 47] width 40 height 40
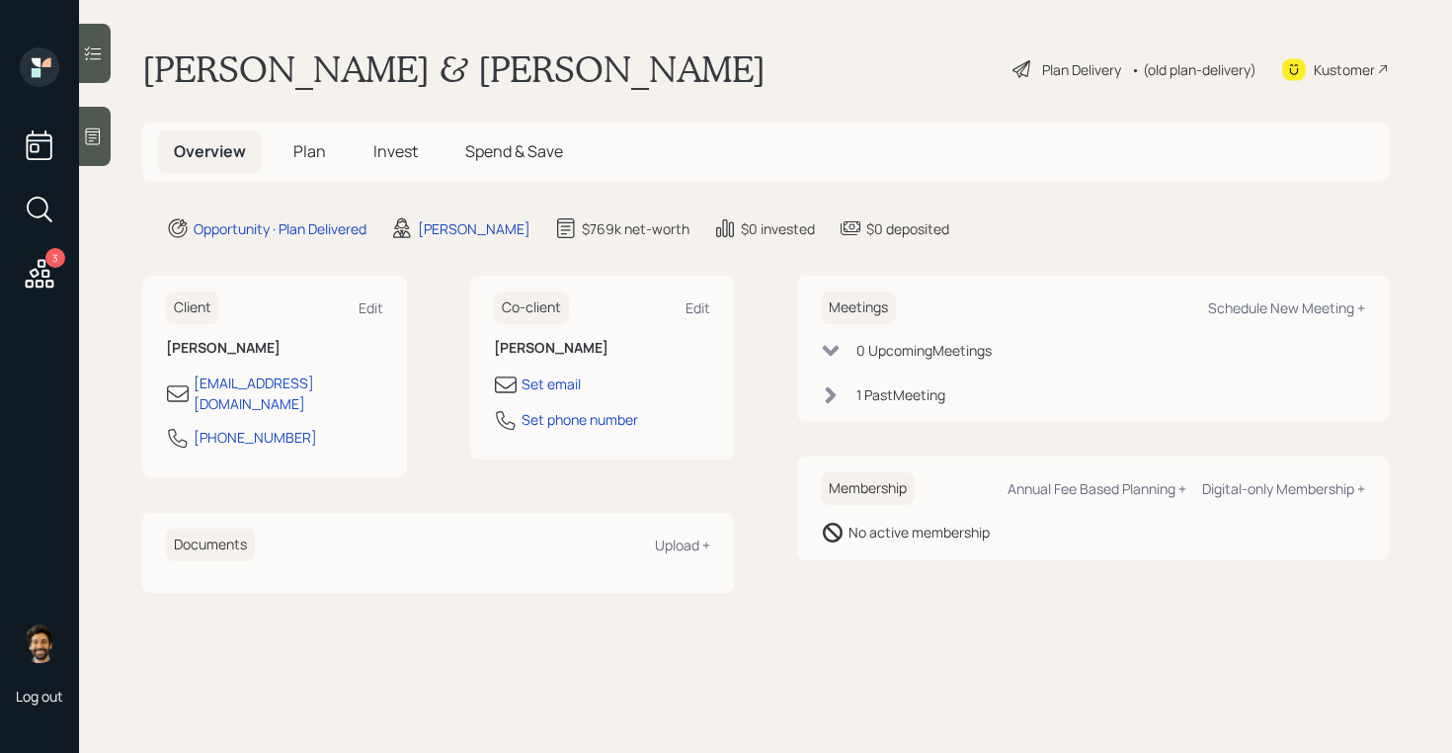
click at [315, 156] on span "Plan" at bounding box center [309, 151] width 33 height 22
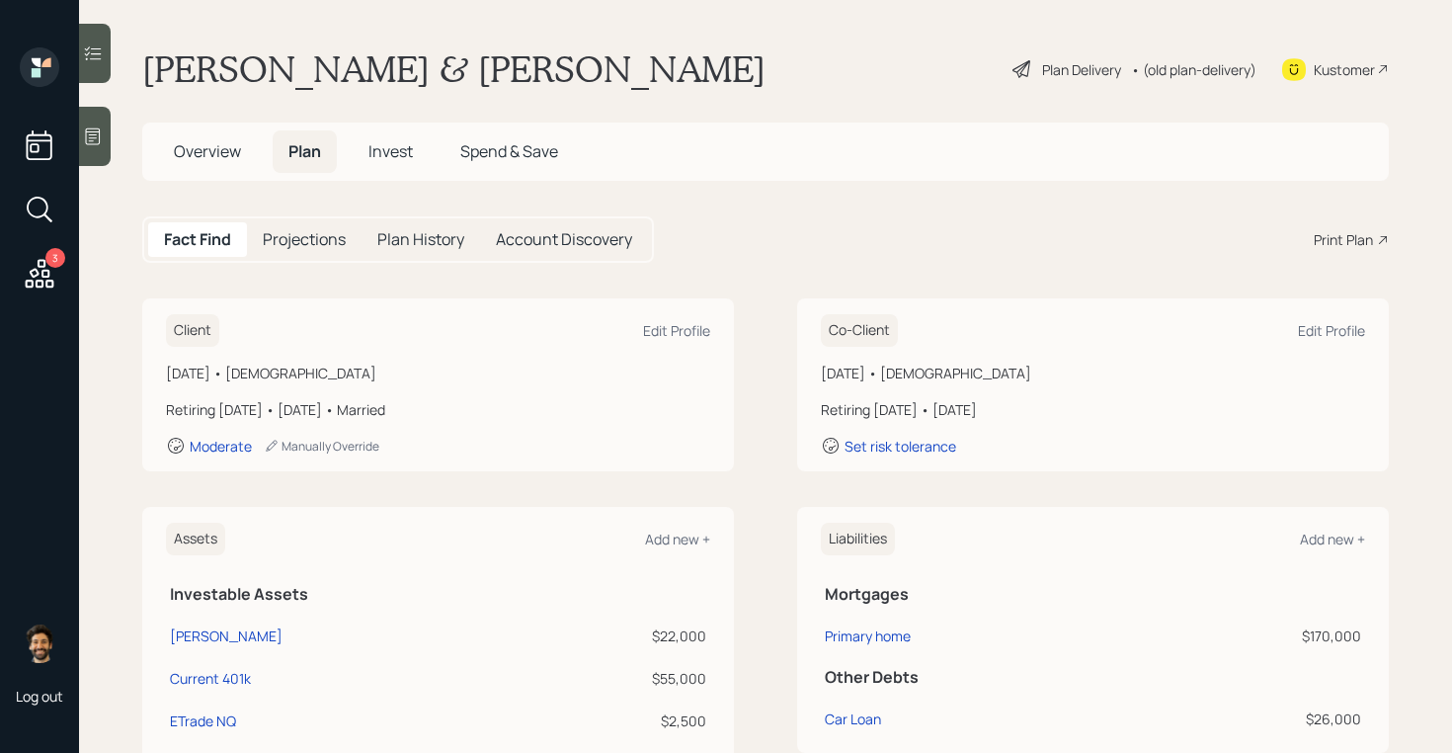
click at [190, 150] on span "Overview" at bounding box center [207, 151] width 67 height 22
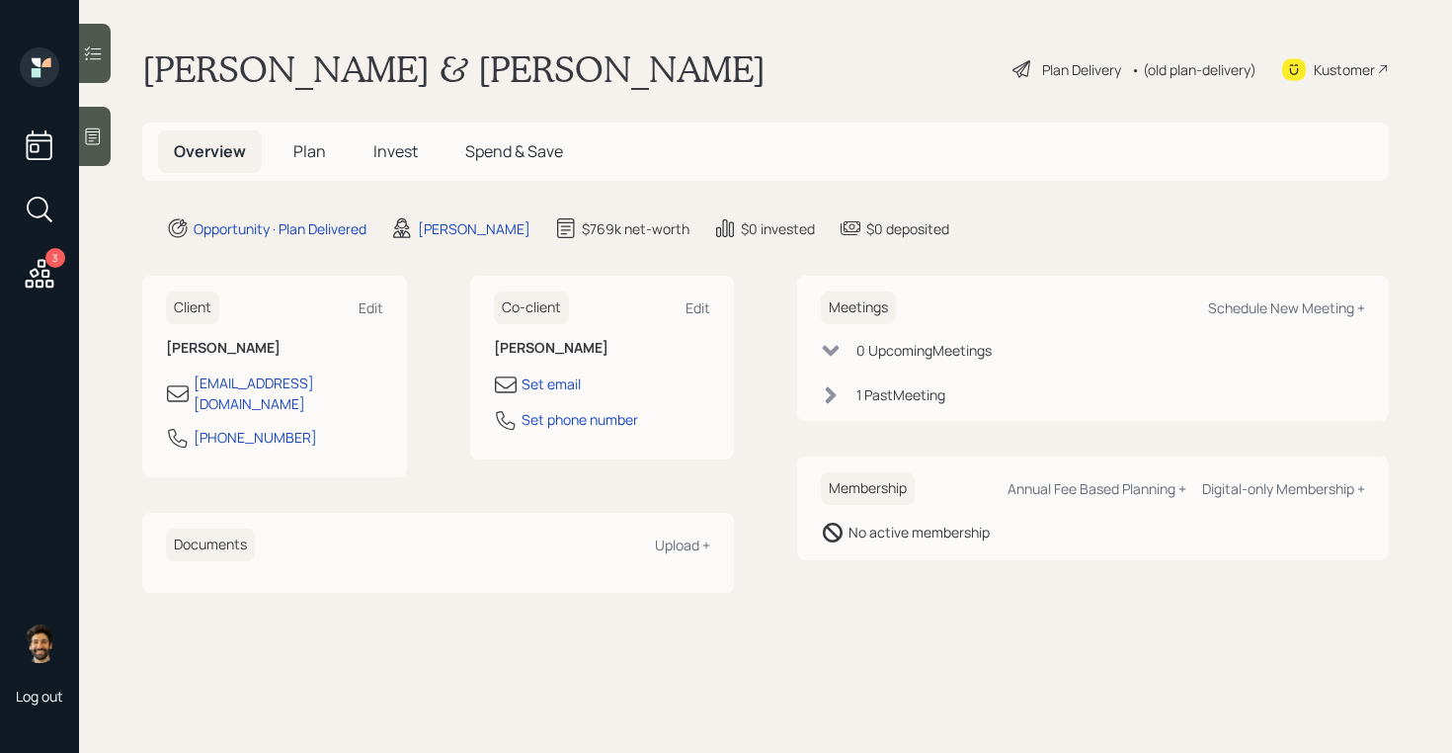
click at [284, 146] on h5 "Plan" at bounding box center [310, 151] width 64 height 42
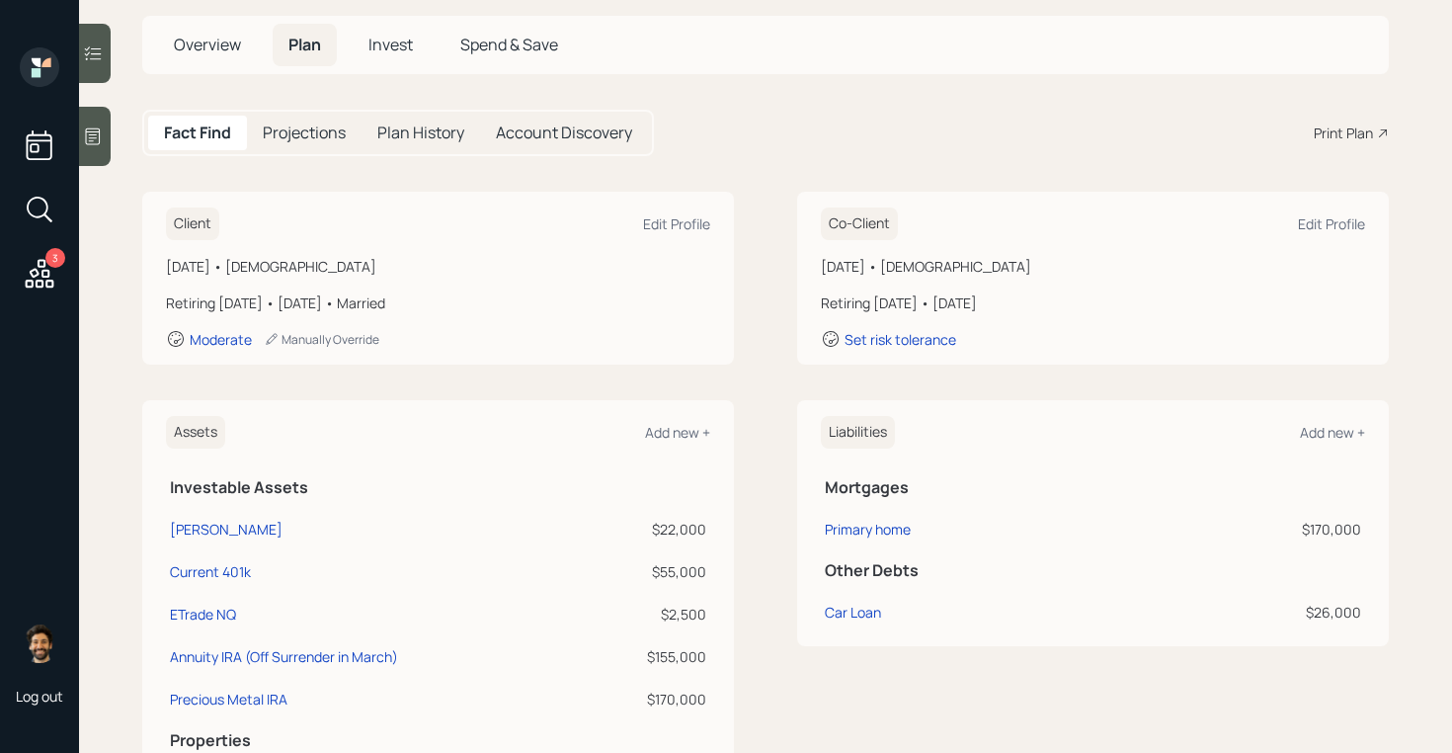
scroll to position [123, 0]
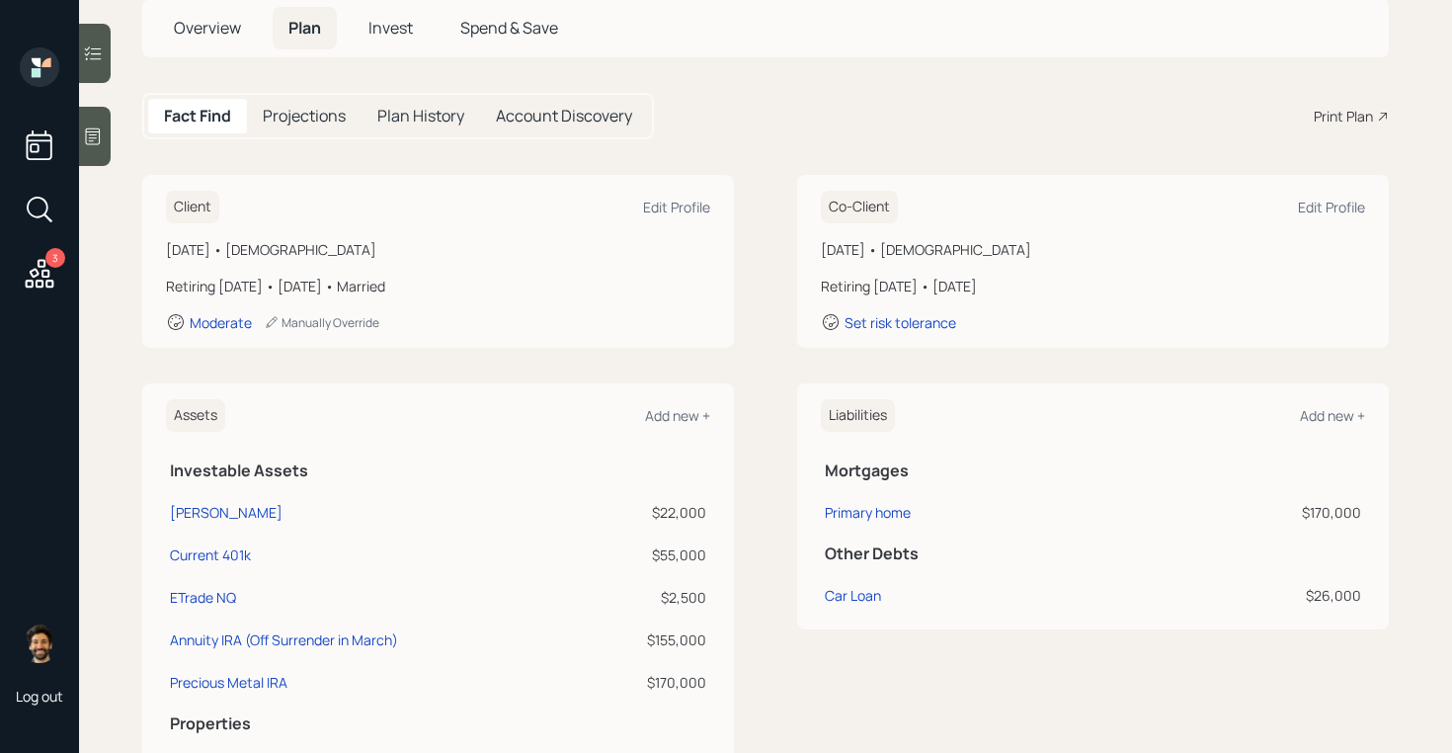
click at [257, 502] on div "[PERSON_NAME]" at bounding box center [375, 512] width 410 height 21
click at [696, 515] on div "$22,000" at bounding box center [647, 512] width 119 height 21
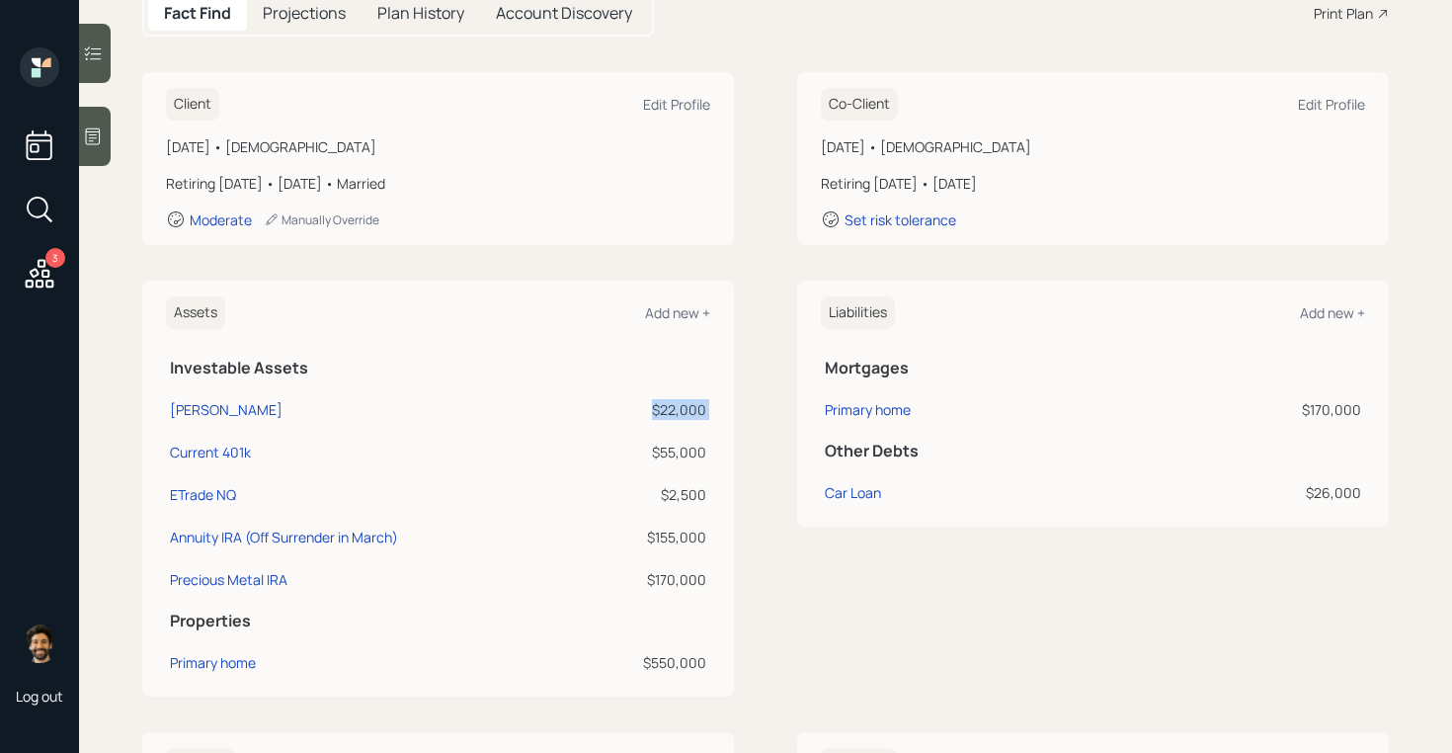
scroll to position [232, 0]
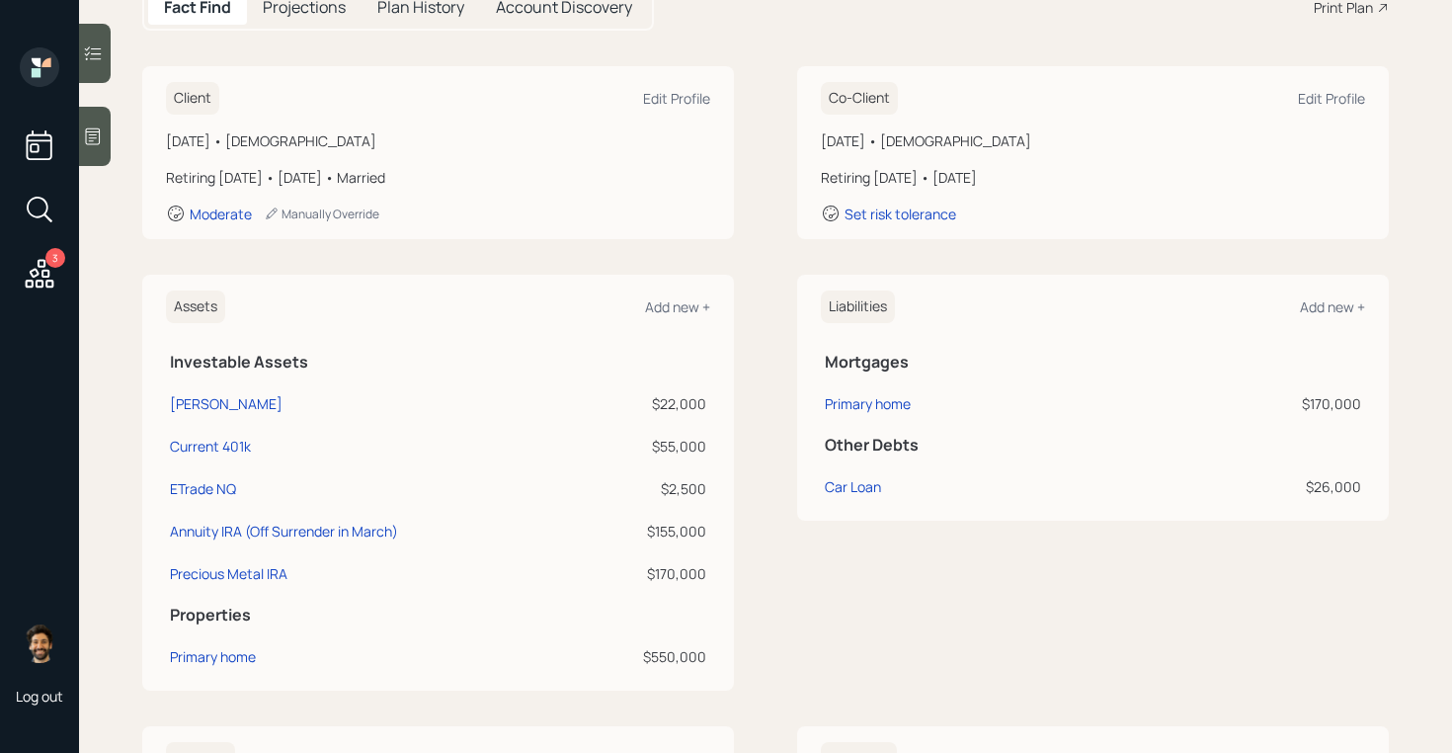
click at [89, 130] on icon at bounding box center [93, 136] width 15 height 17
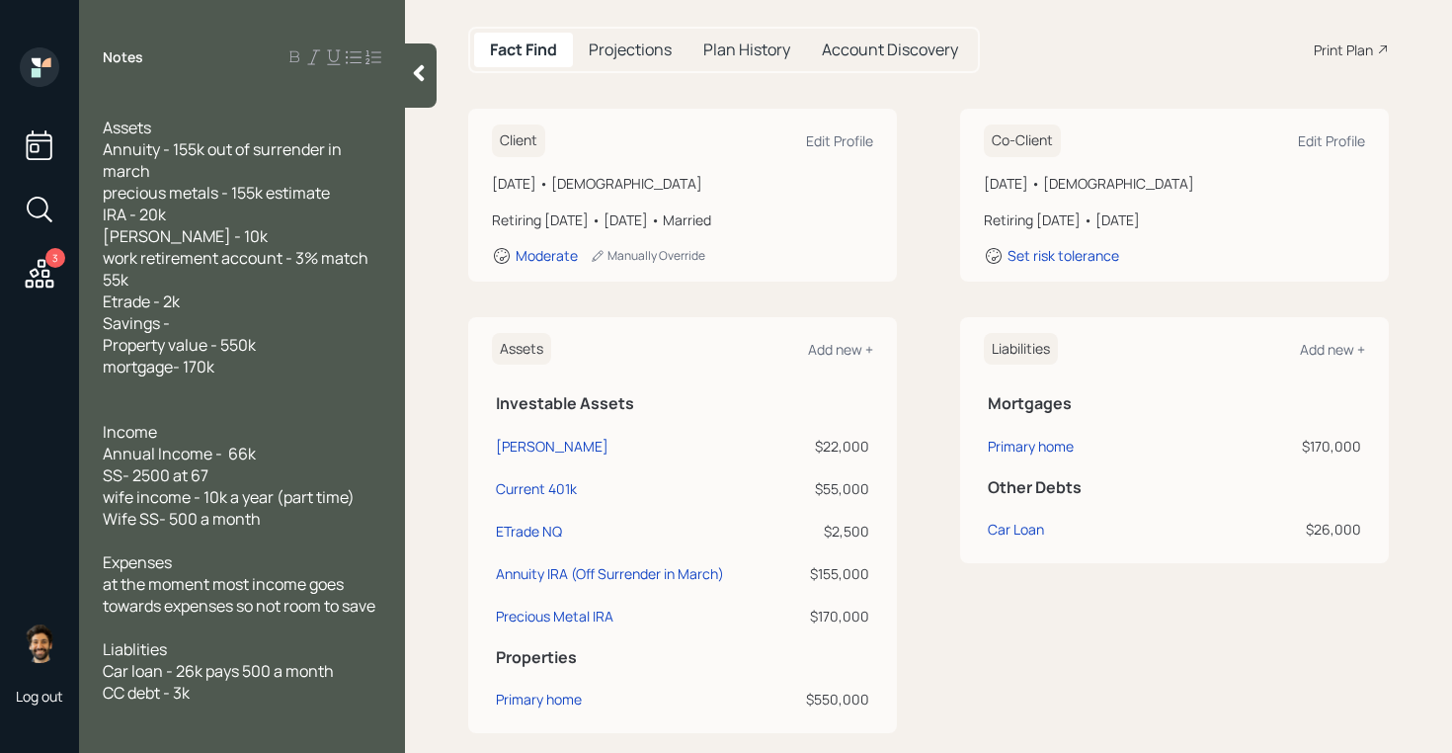
scroll to position [115, 0]
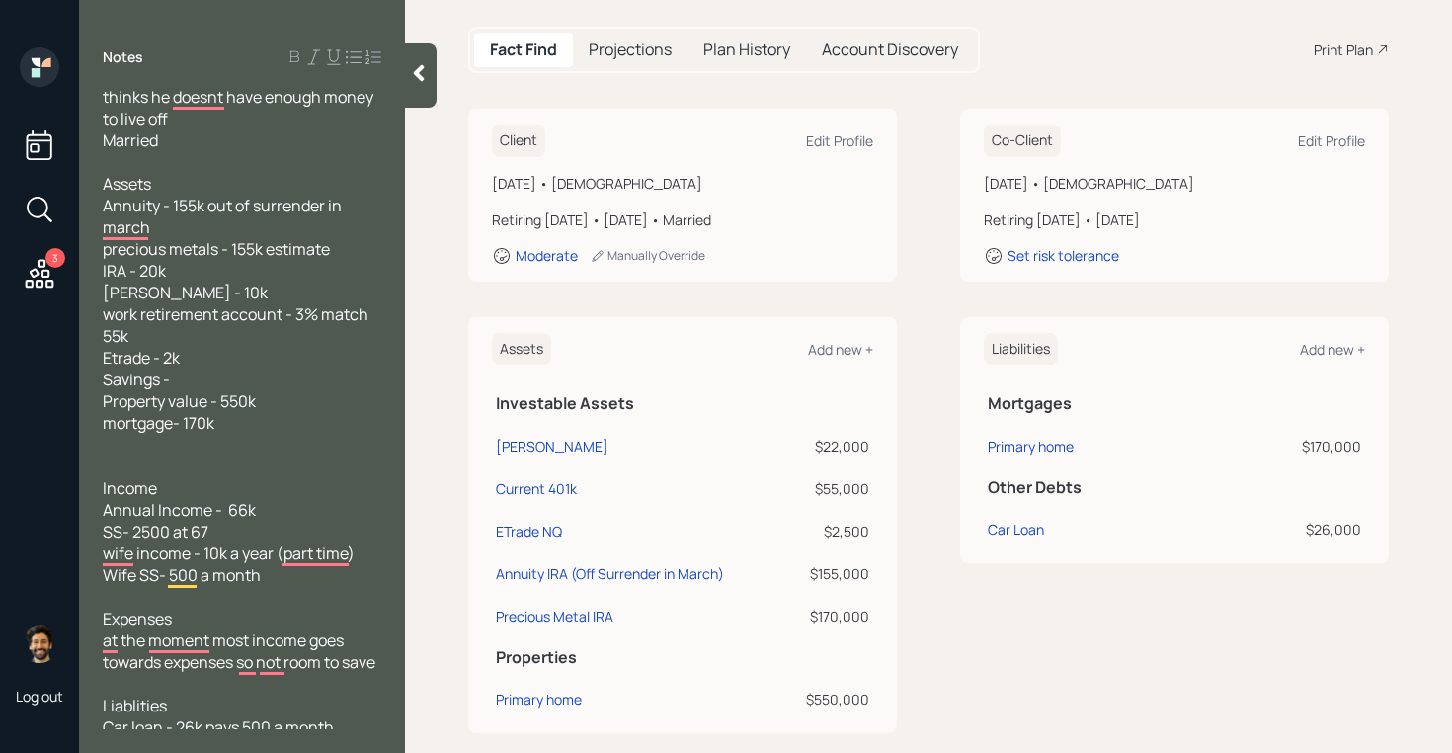
click at [417, 81] on icon at bounding box center [419, 73] width 20 height 20
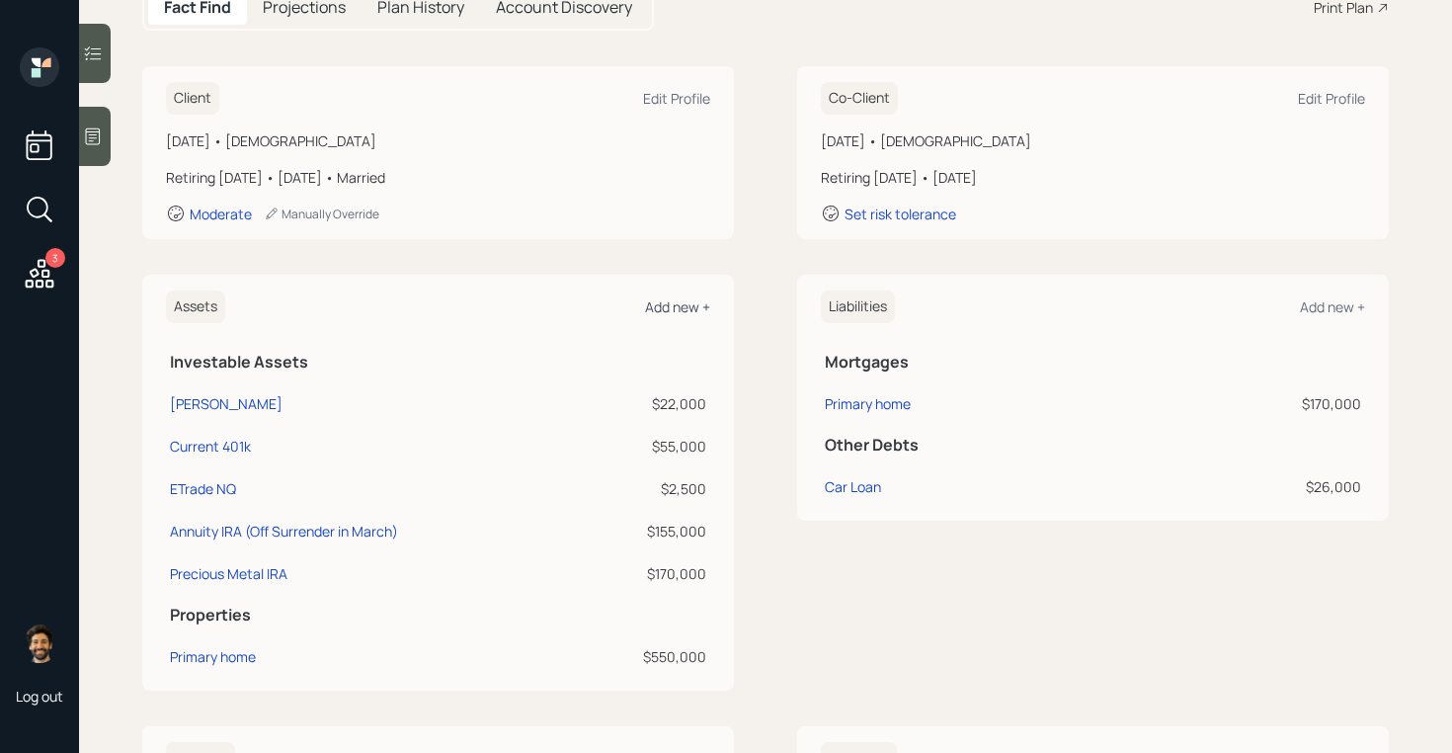
click at [669, 300] on div "Add new +" at bounding box center [677, 306] width 65 height 19
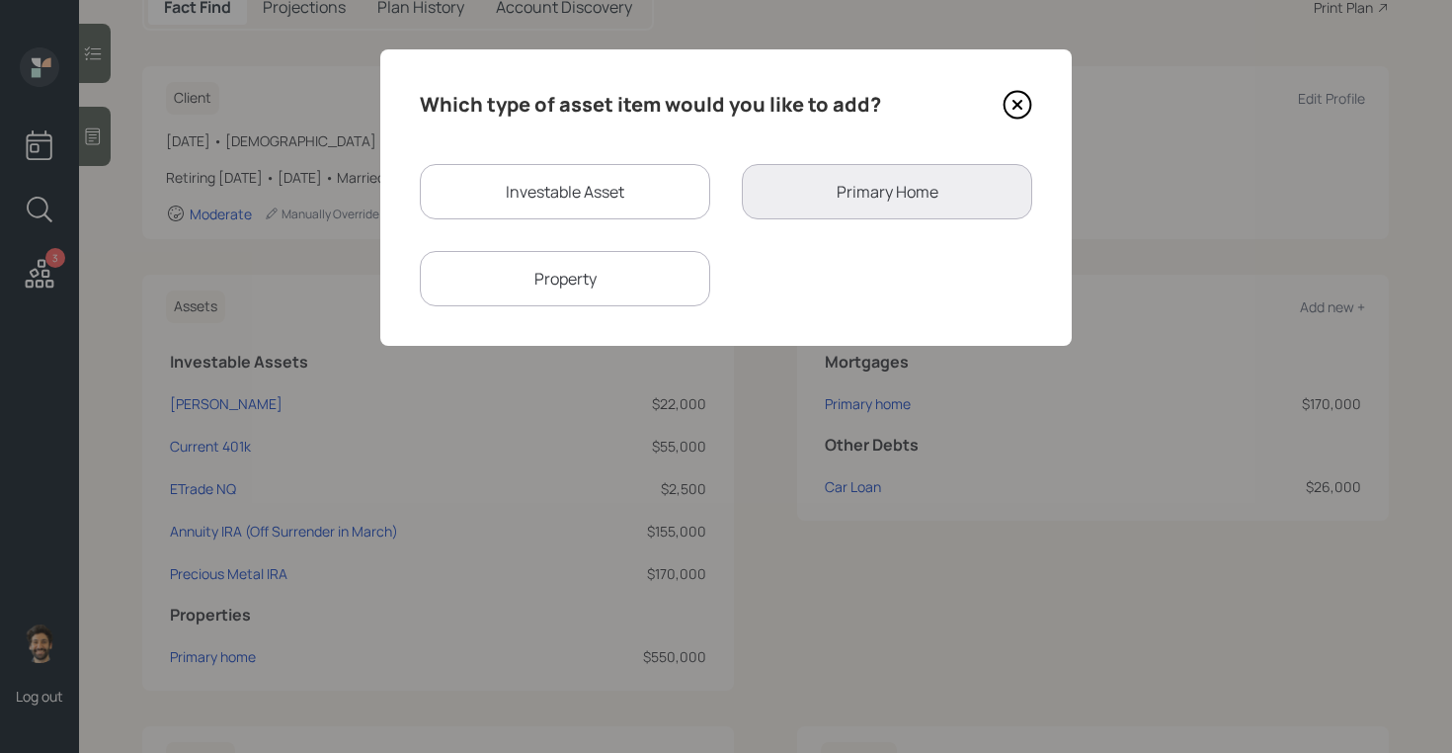
click at [536, 186] on div "Investable Asset" at bounding box center [565, 191] width 290 height 55
select select "taxable"
select select "balanced"
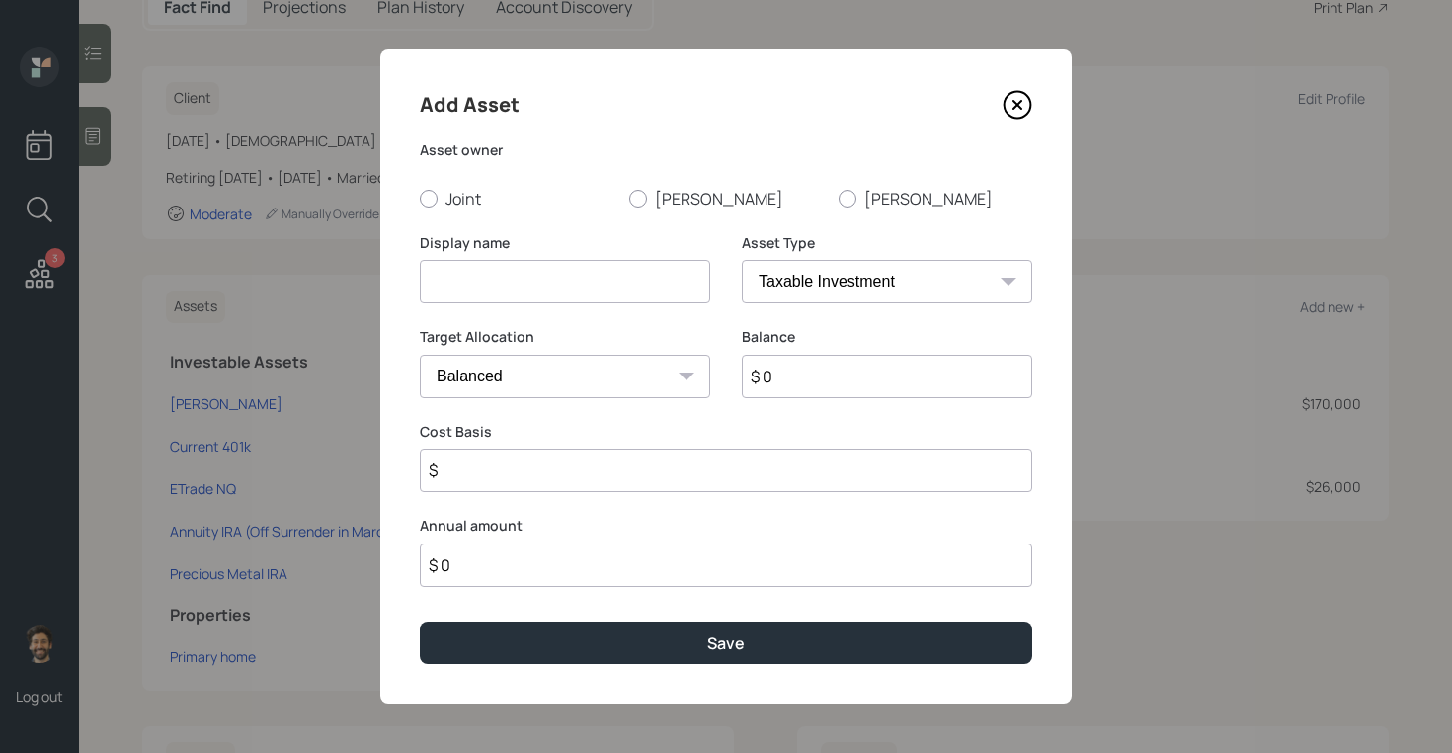
click at [500, 265] on input at bounding box center [565, 281] width 290 height 43
type input "ETrade [PERSON_NAME]"
click at [653, 191] on label "[PERSON_NAME]" at bounding box center [726, 199] width 194 height 22
click at [629, 198] on input "[PERSON_NAME]" at bounding box center [628, 198] width 1 height 1
radio input "true"
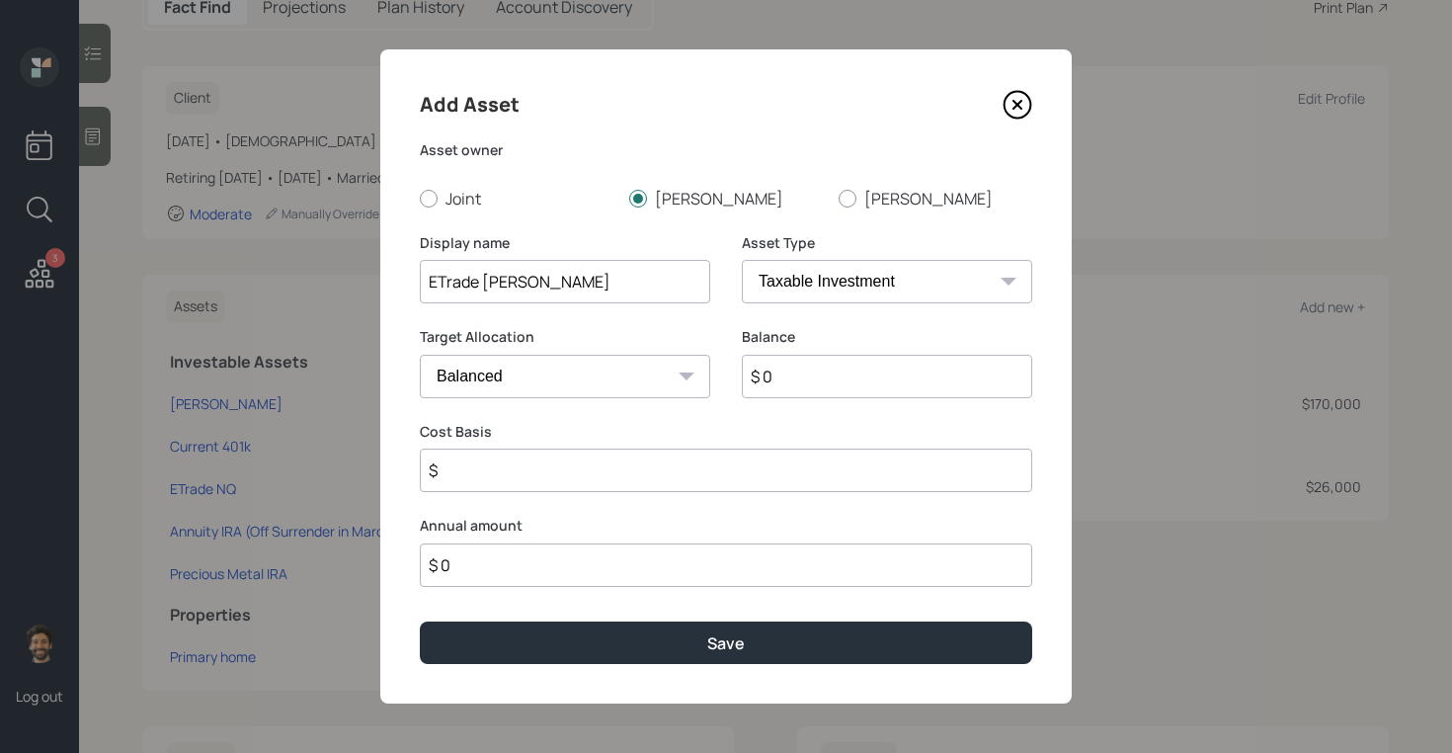
click at [799, 381] on input "$ 0" at bounding box center [887, 376] width 290 height 43
type input "$ 1,500"
click at [806, 282] on select "SEP IRA IRA Roth IRA 401(k) Roth 401(k) 403(b) Roth 403(b) 457(b) Roth 457(b) H…" at bounding box center [887, 281] width 290 height 43
select select "roth_ira"
click at [742, 260] on select "SEP IRA IRA Roth IRA 401(k) Roth 401(k) 403(b) Roth 403(b) 457(b) Roth 457(b) H…" at bounding box center [887, 281] width 290 height 43
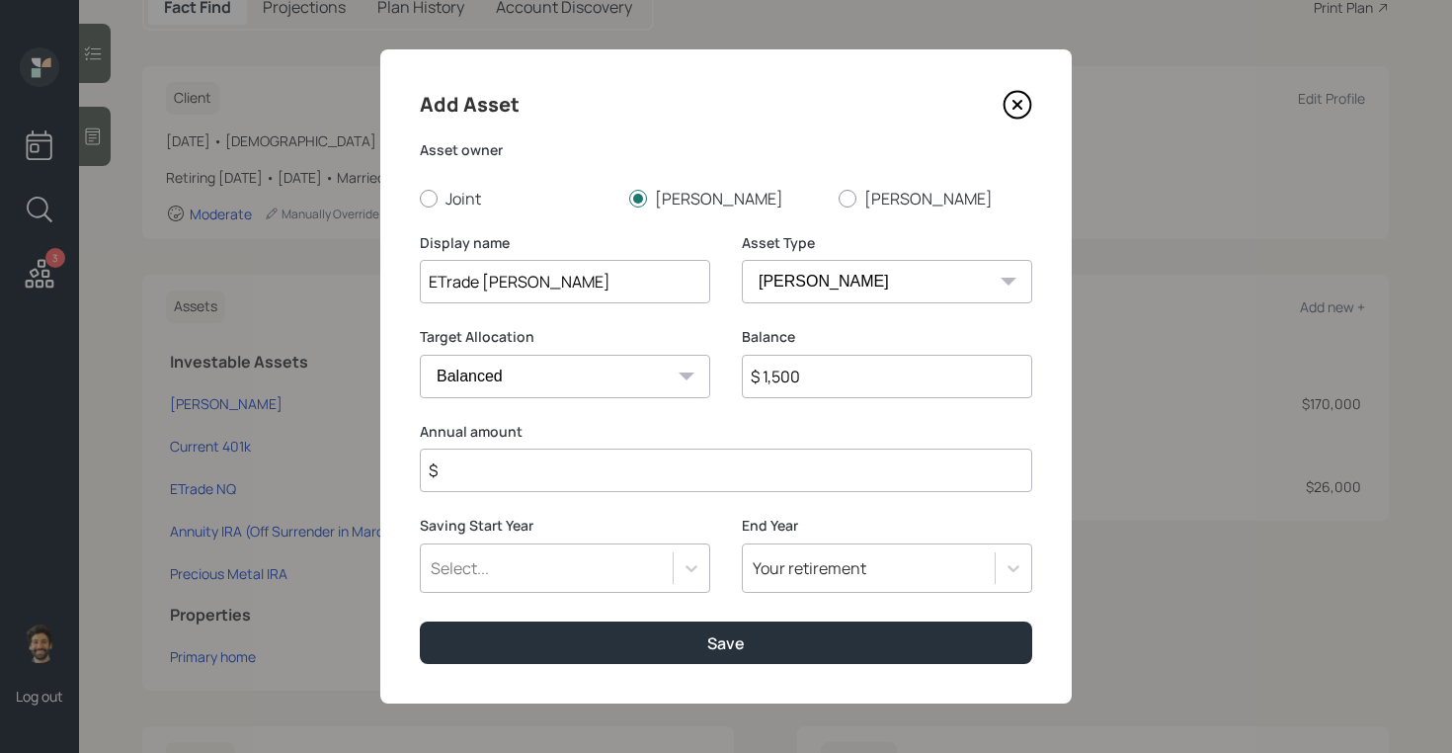
click at [589, 475] on input "$" at bounding box center [726, 469] width 612 height 43
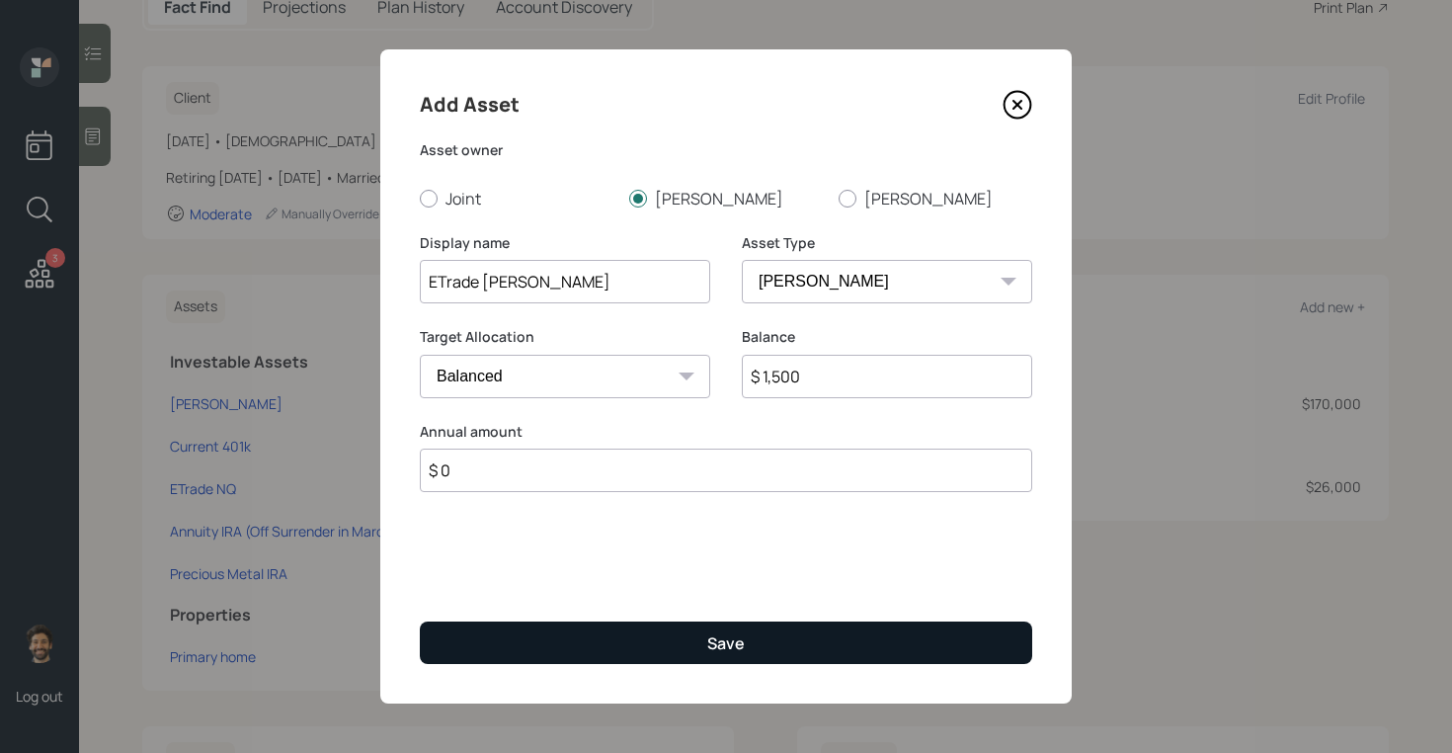
type input "$ 0"
click at [599, 634] on button "Save" at bounding box center [726, 642] width 612 height 42
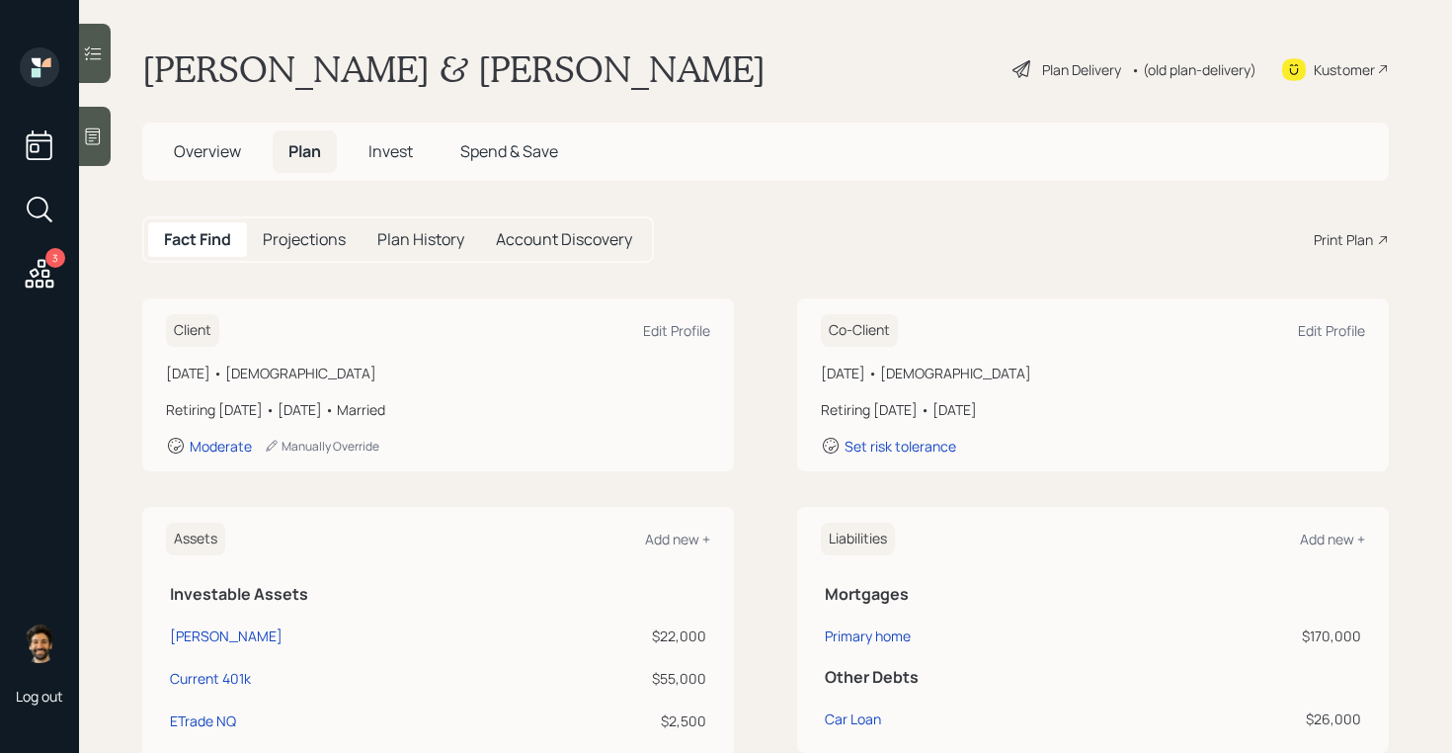
click at [1194, 72] on div "• (old plan-delivery)" at bounding box center [1193, 69] width 125 height 21
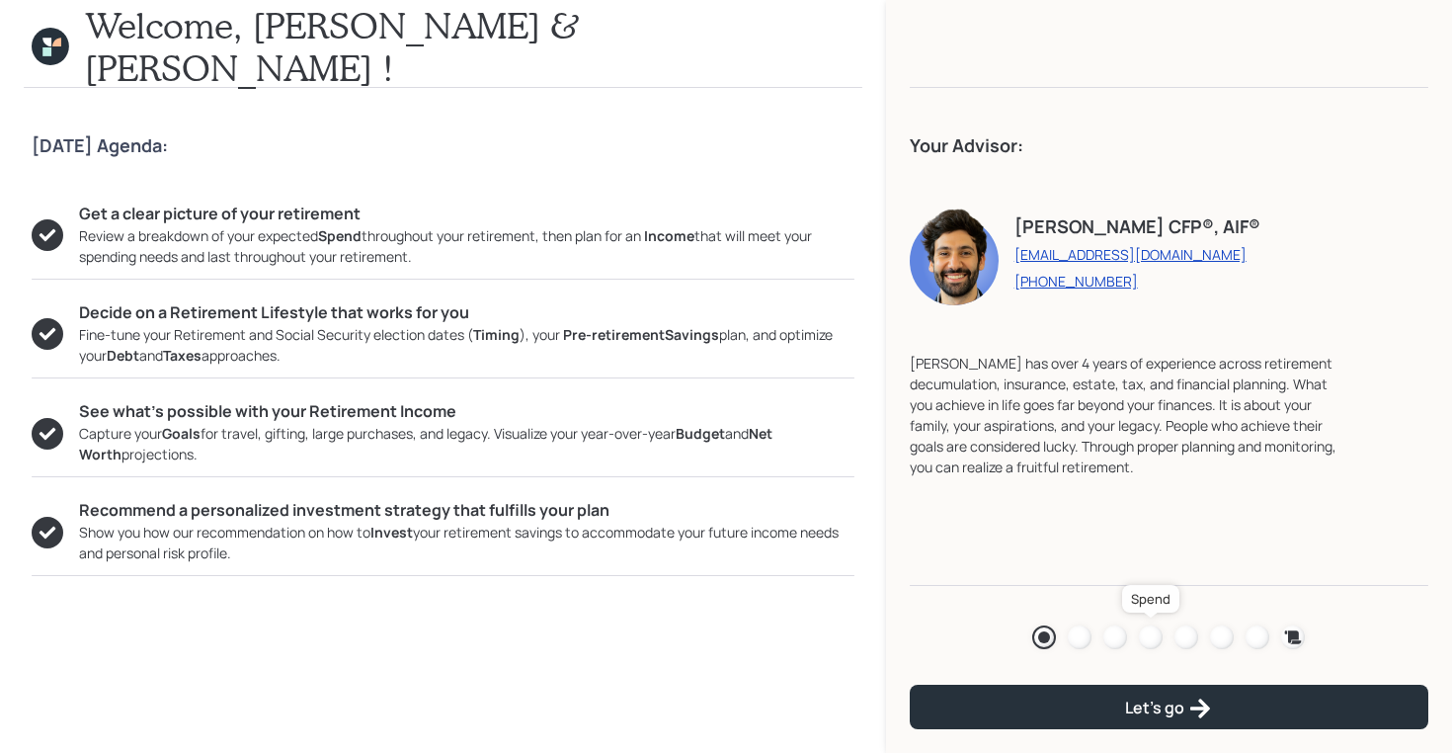
click at [1146, 631] on div at bounding box center [1151, 637] width 24 height 24
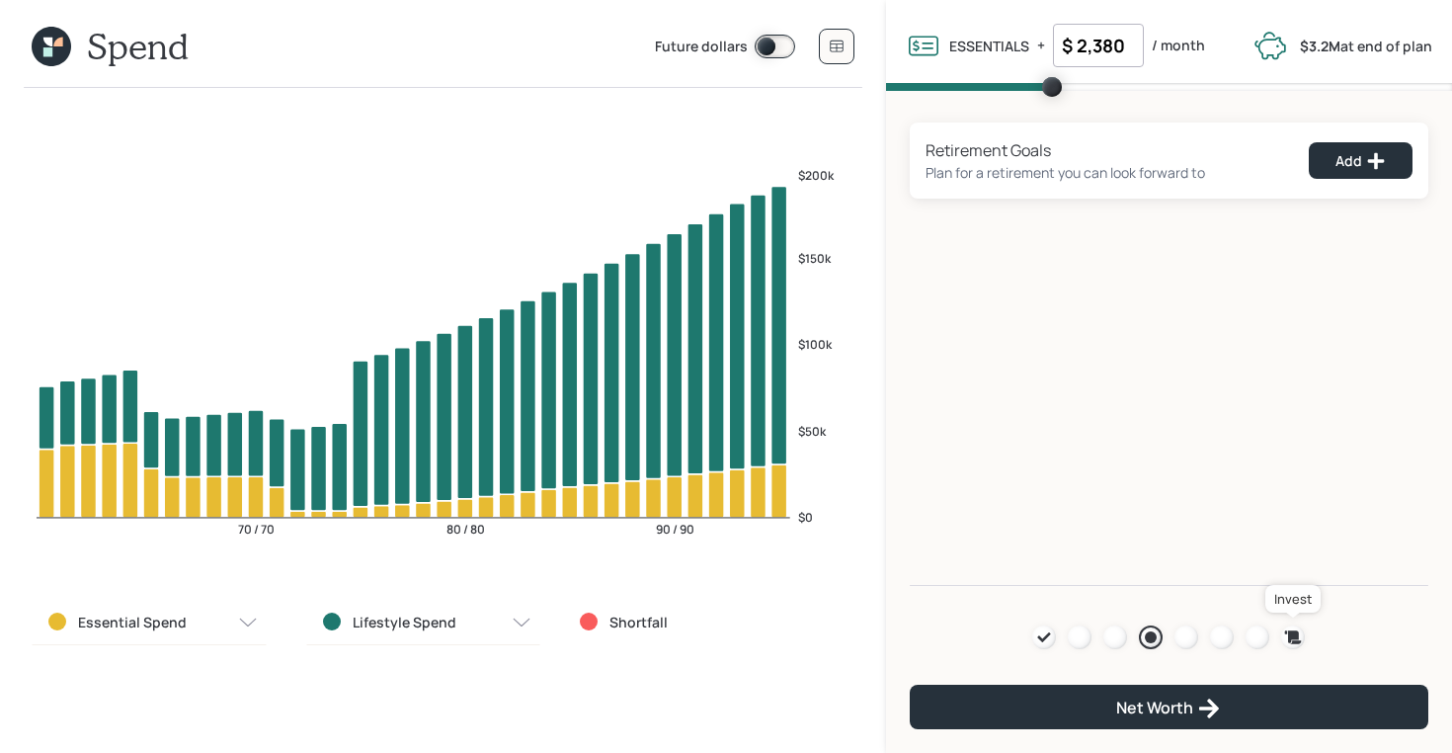
click at [1298, 633] on icon at bounding box center [1293, 636] width 17 height 13
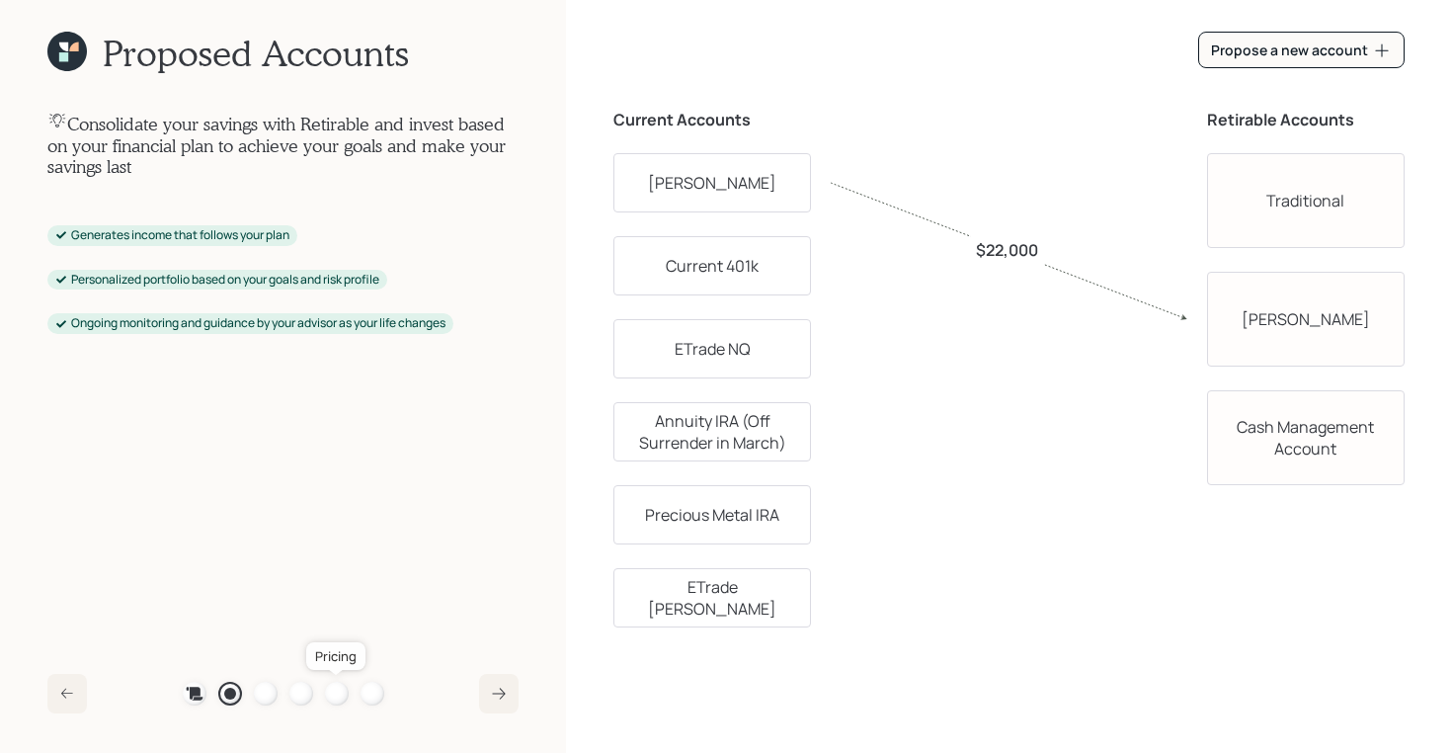
click at [331, 692] on div at bounding box center [337, 694] width 24 height 24
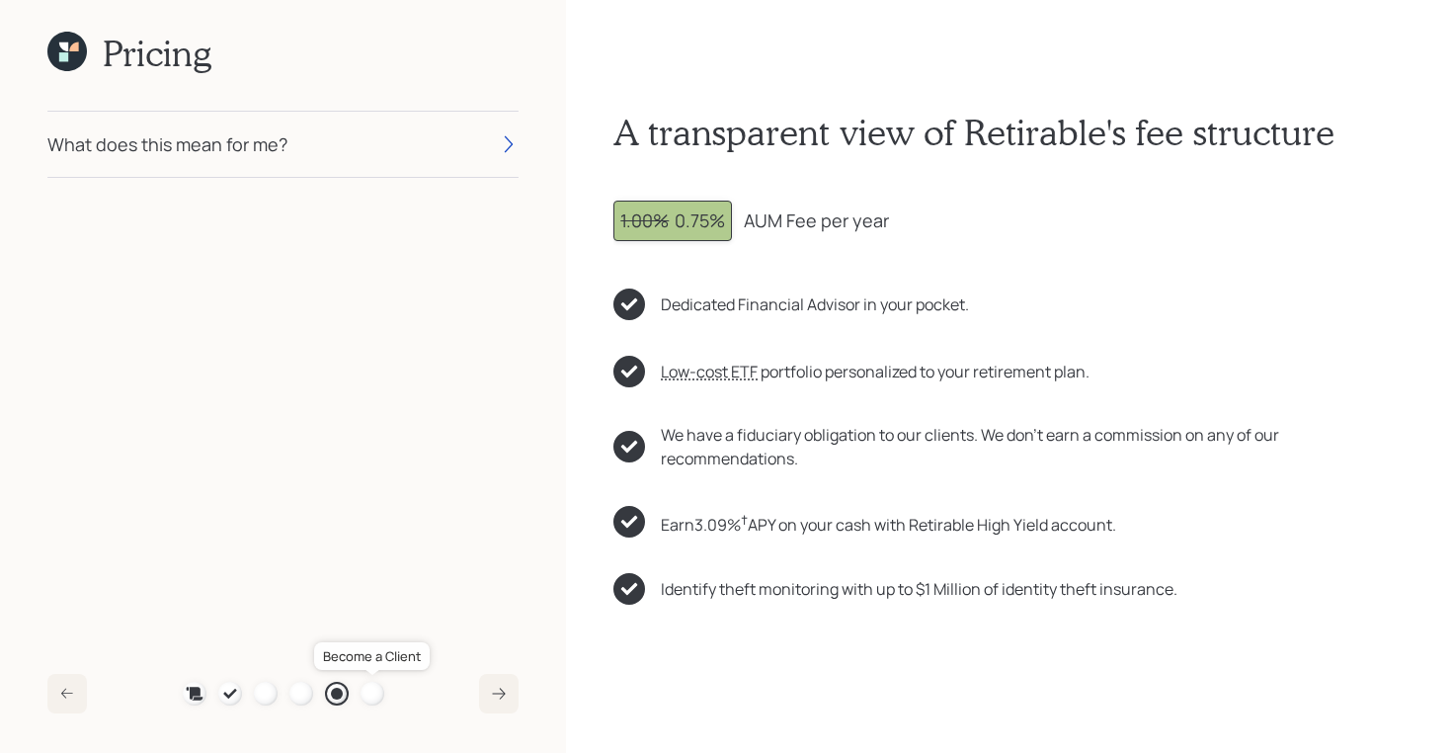
click at [375, 690] on div at bounding box center [373, 694] width 24 height 24
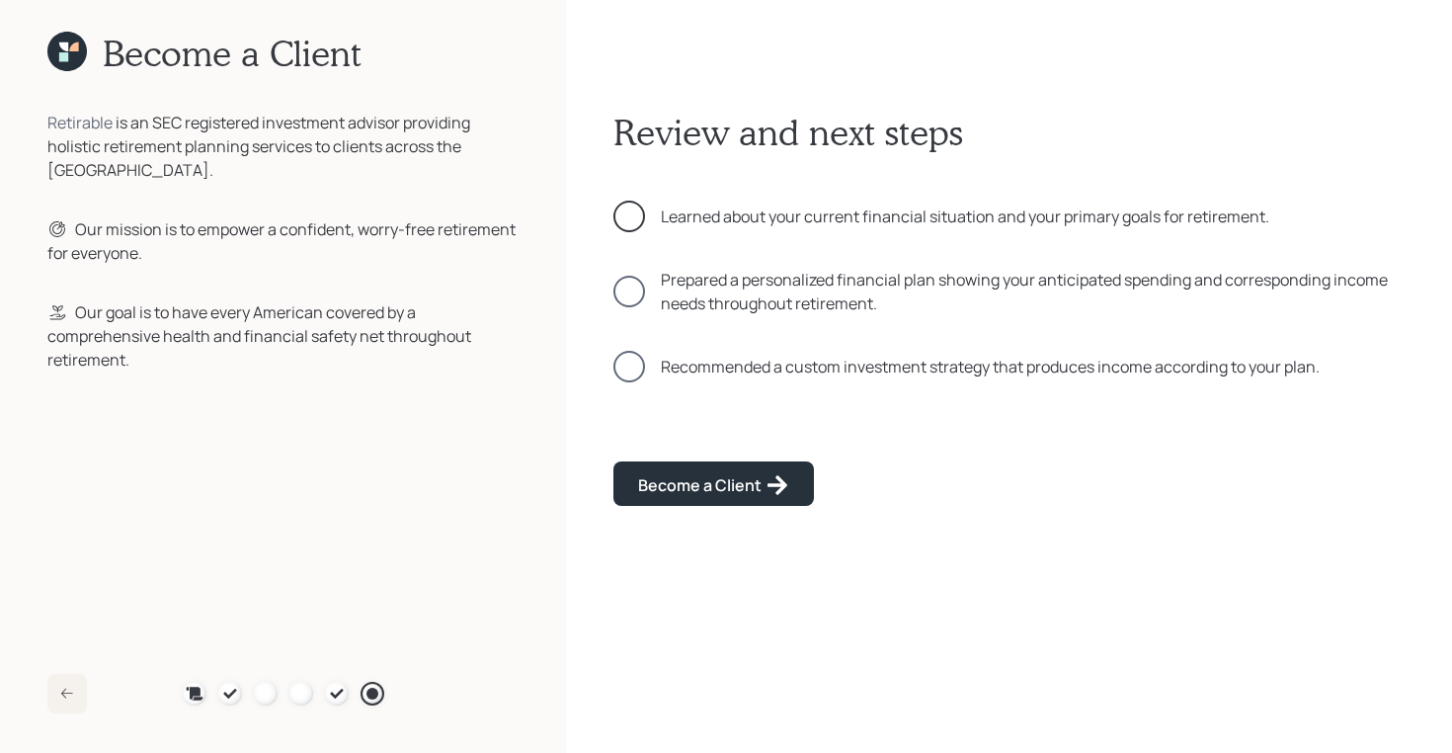
click at [632, 218] on div at bounding box center [629, 217] width 32 height 32
click at [634, 289] on div at bounding box center [629, 292] width 32 height 32
click at [636, 366] on div at bounding box center [629, 367] width 32 height 32
click at [682, 445] on div "Review and next steps Learned about your current financial situation and your p…" at bounding box center [1008, 376] width 791 height 531
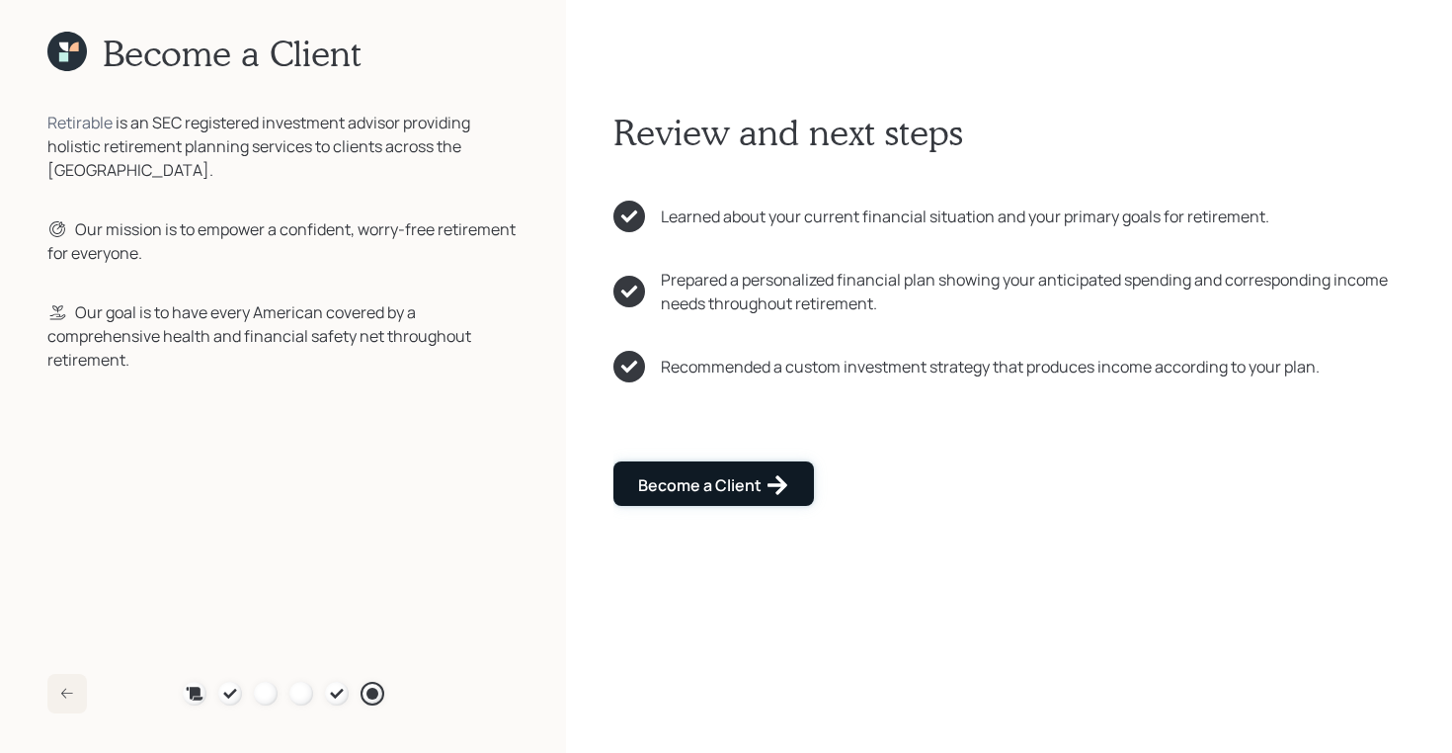
click at [685, 493] on div "Become a Client" at bounding box center [713, 485] width 151 height 24
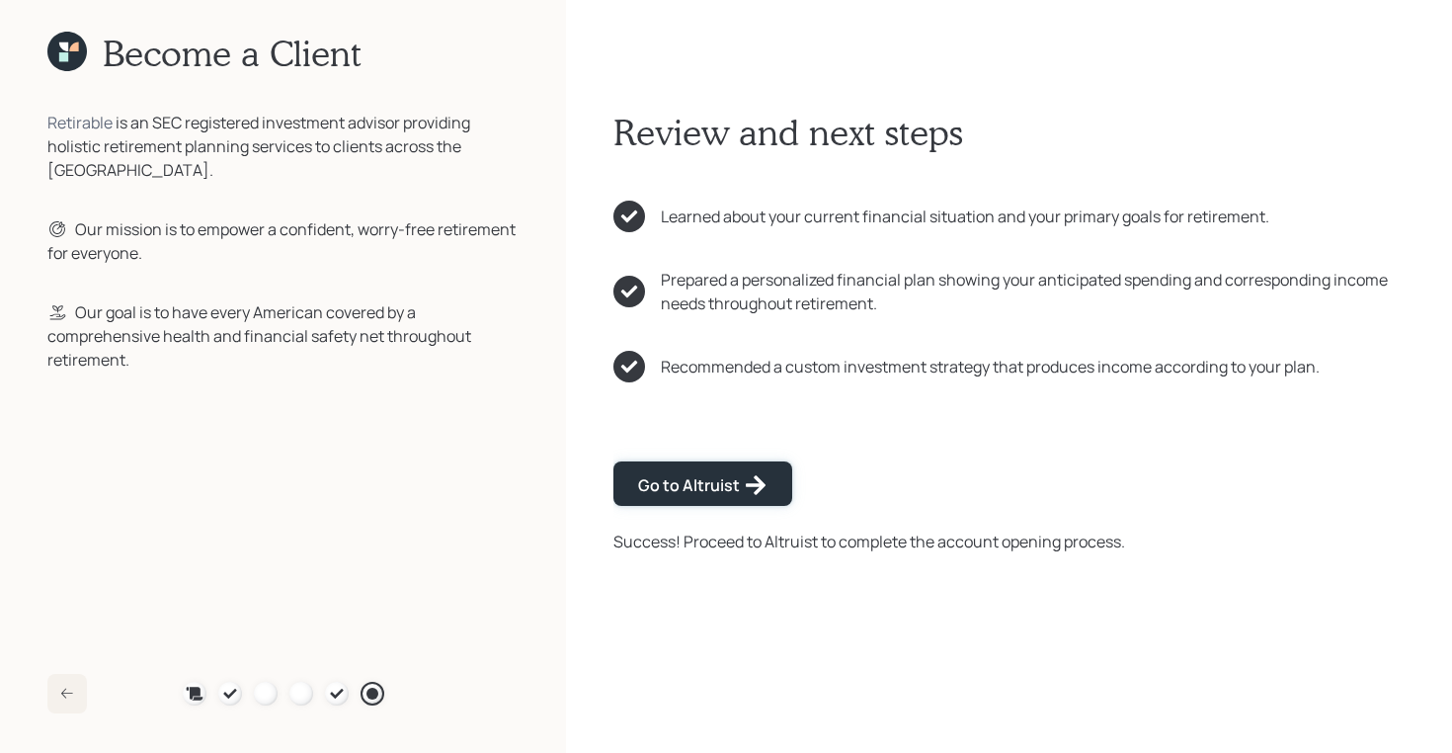
click at [685, 493] on div "Go to Altruist" at bounding box center [702, 485] width 129 height 24
click at [67, 47] on icon at bounding box center [63, 46] width 9 height 9
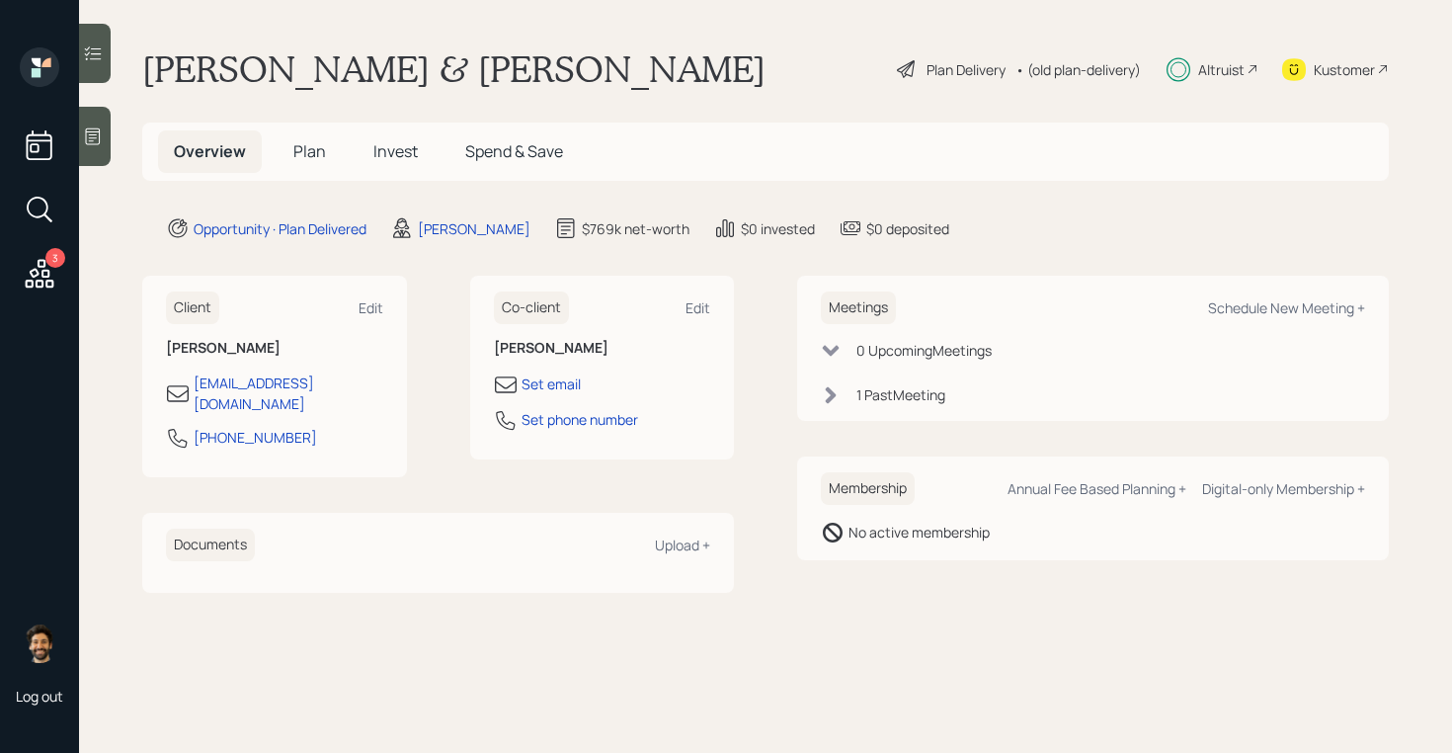
click at [315, 143] on span "Plan" at bounding box center [309, 151] width 33 height 22
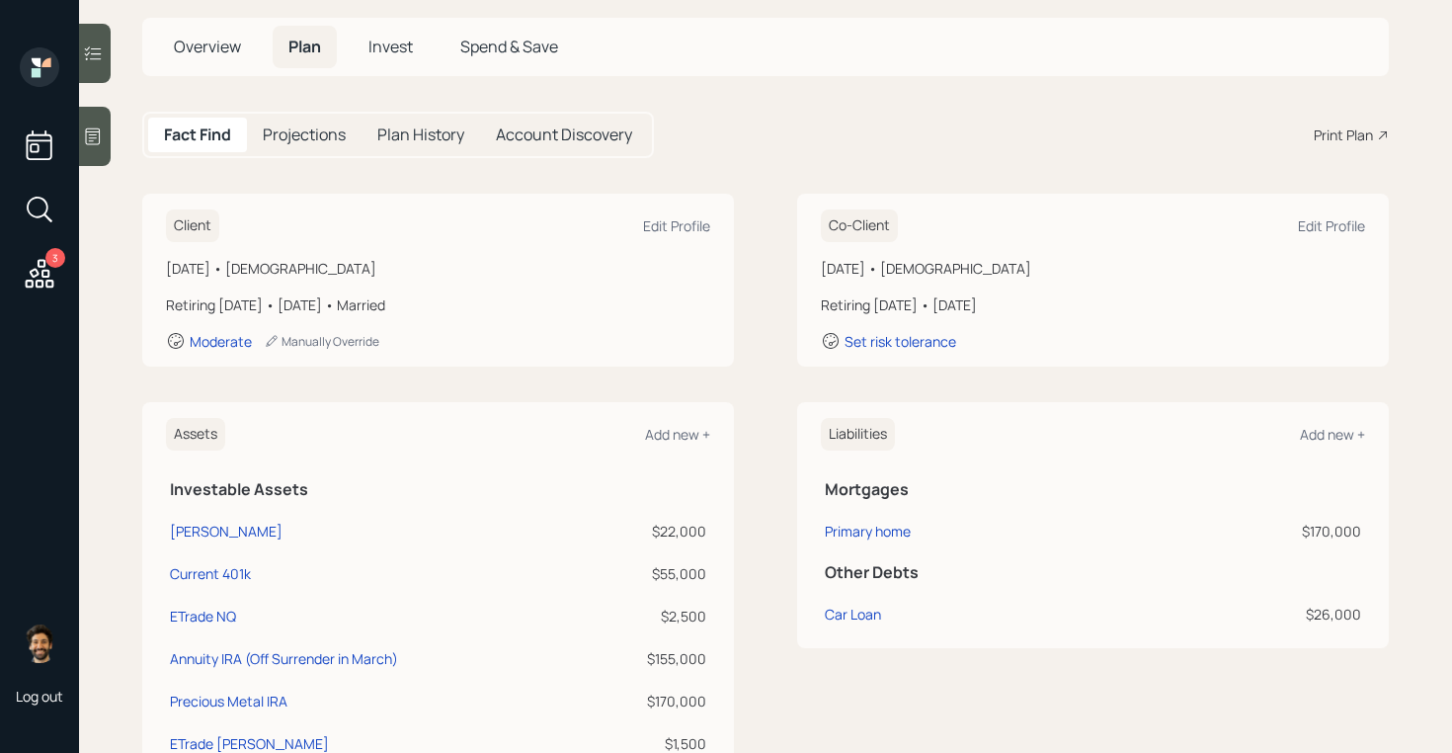
scroll to position [21, 0]
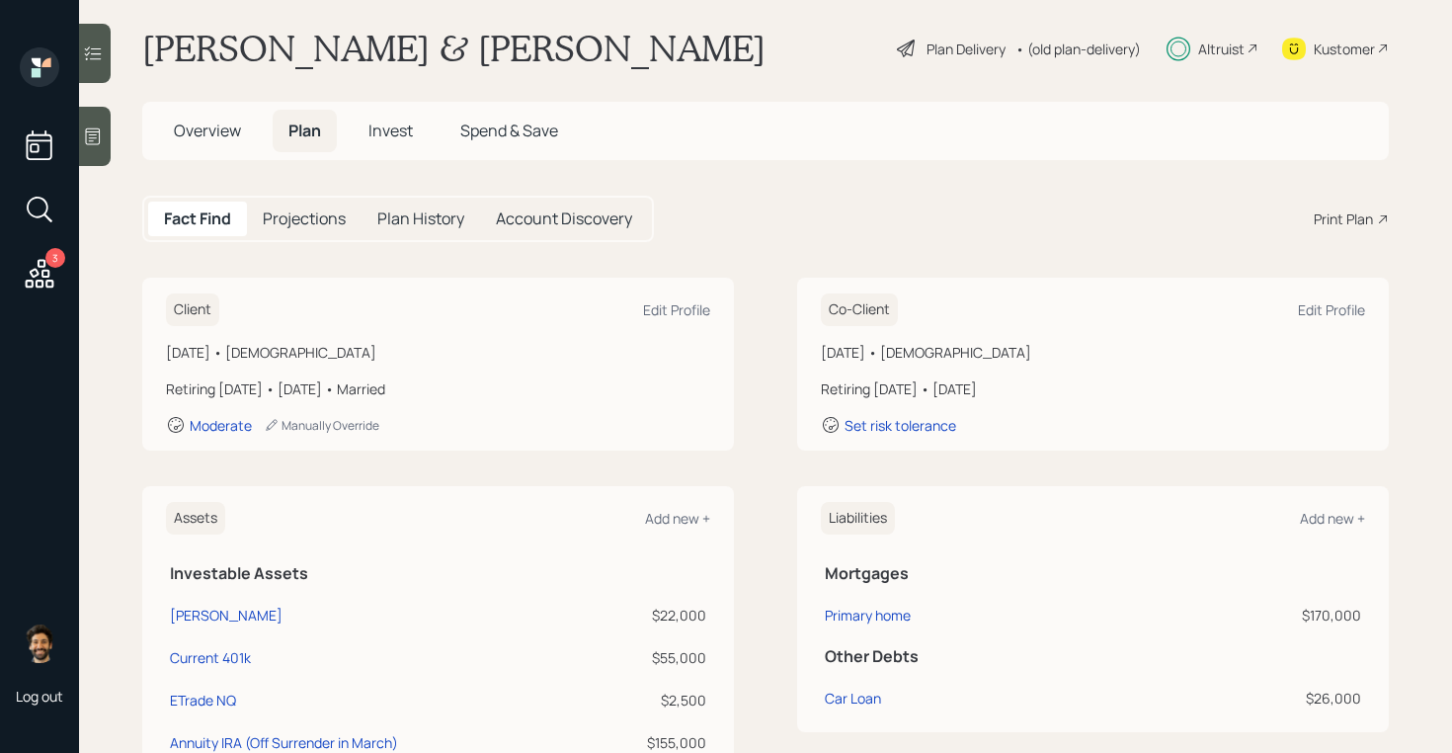
click at [203, 139] on span "Overview" at bounding box center [207, 131] width 67 height 22
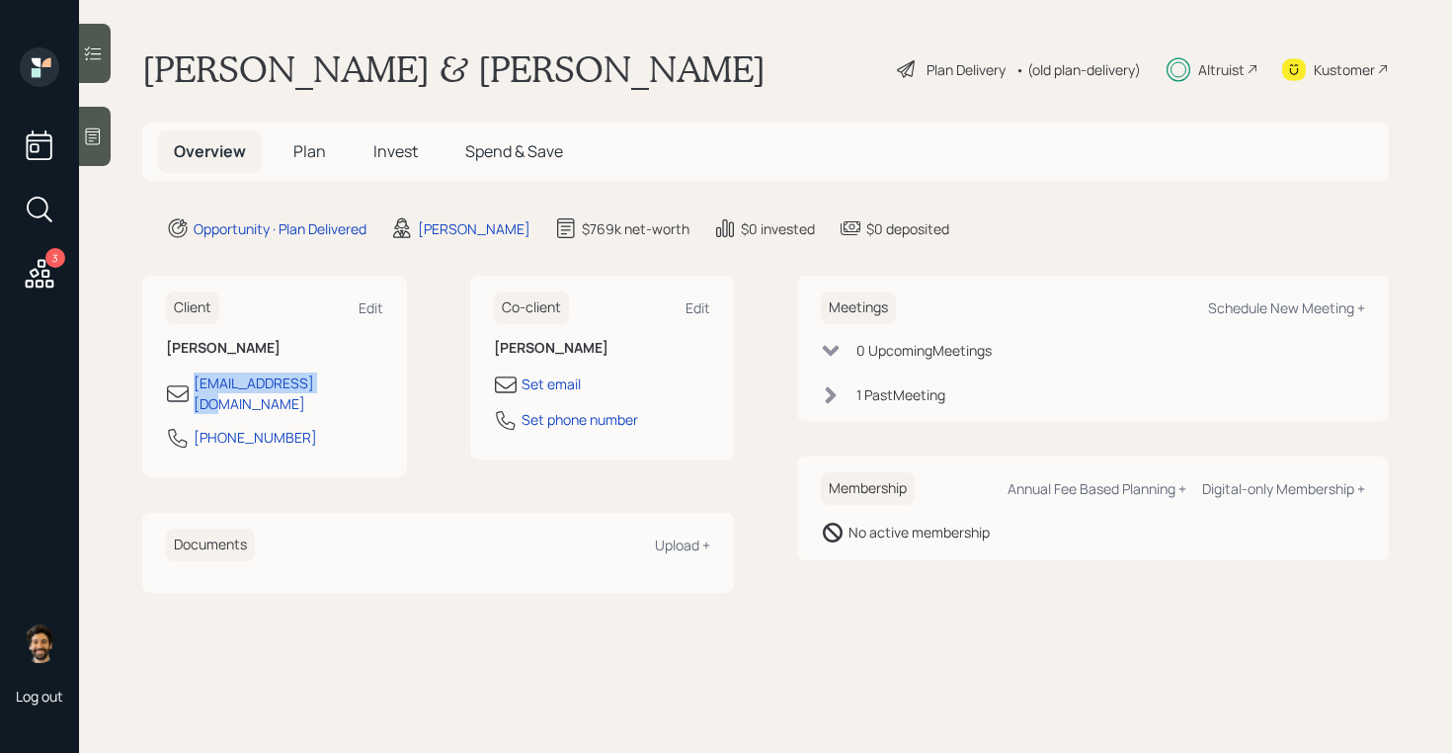
drag, startPoint x: 345, startPoint y: 388, endPoint x: 182, endPoint y: 388, distance: 163.0
click at [182, 388] on div "cowinclan8@aol.com" at bounding box center [274, 392] width 217 height 41
drag, startPoint x: 330, startPoint y: 385, endPoint x: 157, endPoint y: 389, distance: 172.9
click at [157, 389] on div "Client Edit Lee Cowin cowinclan8@aol.com 916-945-1050" at bounding box center [274, 377] width 265 height 202
copy div "cowinclan8@aol.com"
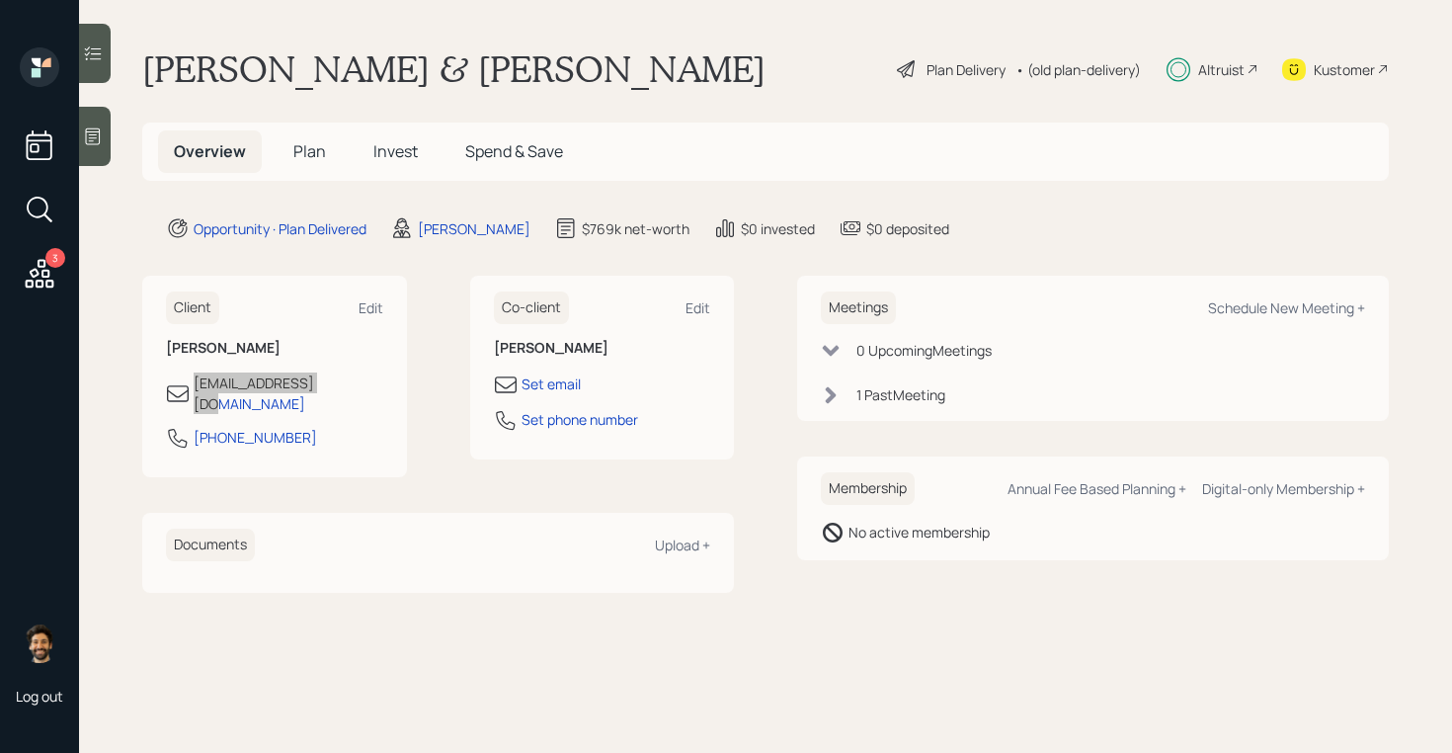
drag, startPoint x: 224, startPoint y: 390, endPoint x: 393, endPoint y: 11, distance: 415.2
click at [0, 0] on div "3 Log out Lee & Evelyn Cowin Plan Delivery • (old plan-delivery) Altruist Kusto…" at bounding box center [726, 376] width 1452 height 753
drag, startPoint x: 293, startPoint y: 422, endPoint x: 171, endPoint y: 415, distance: 122.7
click at [171, 426] on div "916-945-1050" at bounding box center [274, 444] width 217 height 36
copy div "916-945-1050"
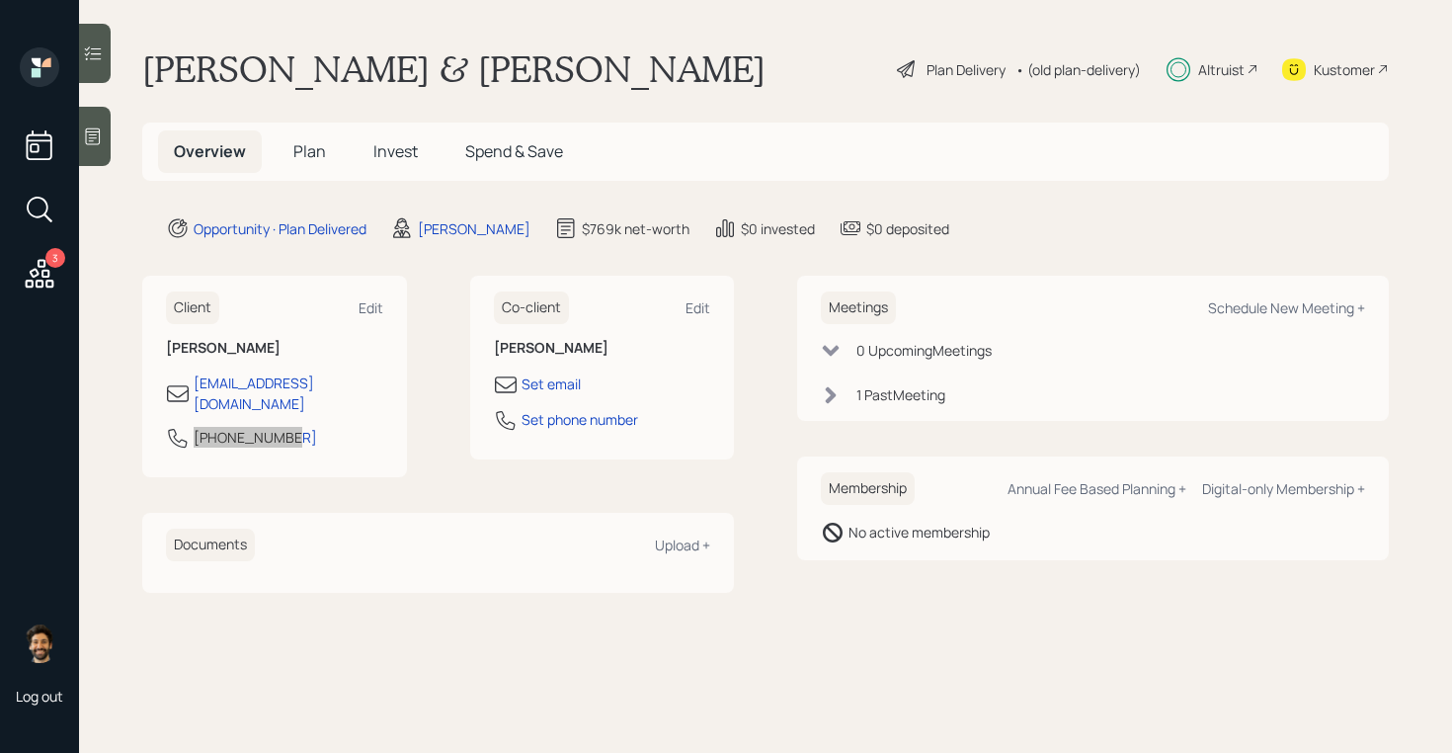
drag, startPoint x: 226, startPoint y: 428, endPoint x: 605, endPoint y: 1, distance: 570.3
click at [0, 0] on div "3 Log out Lee & Evelyn Cowin Plan Delivery • (old plan-delivery) Altruist Kusto…" at bounding box center [726, 376] width 1452 height 753
click at [1316, 75] on div "Kustomer" at bounding box center [1344, 69] width 61 height 21
click at [1280, 299] on div "Schedule New Meeting +" at bounding box center [1286, 307] width 157 height 19
select select "f14b762f-c7c2-4b89-9227-8fa891345eea"
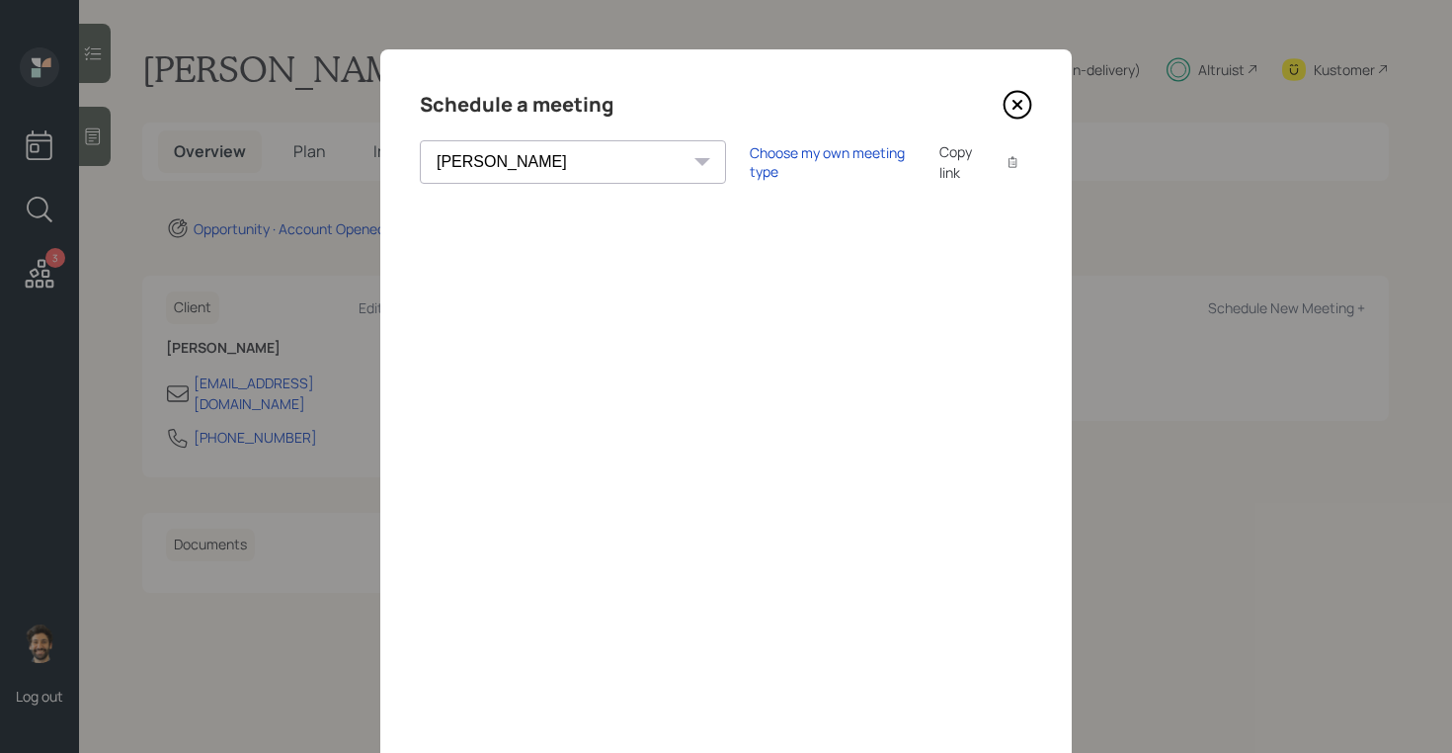
click at [1017, 111] on icon at bounding box center [1018, 105] width 30 height 30
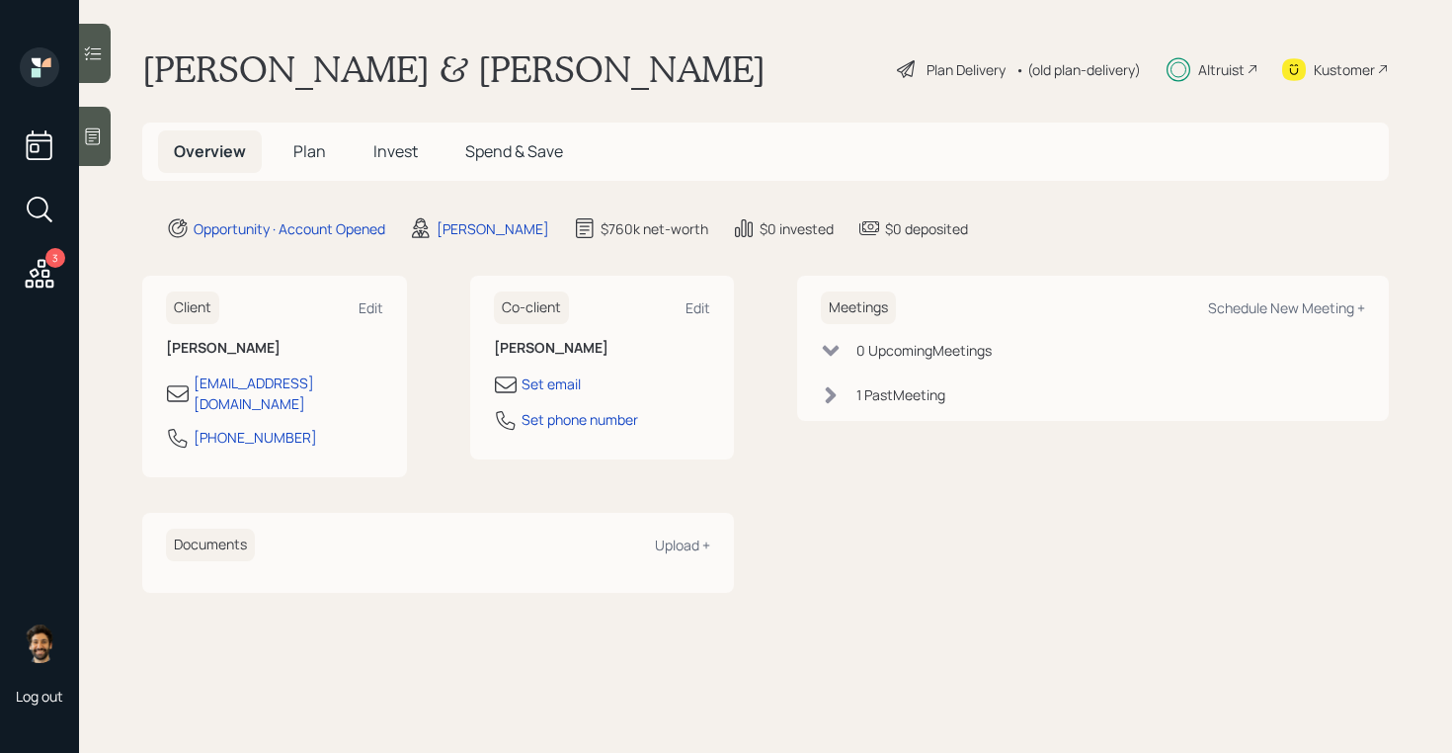
click at [308, 150] on span "Plan" at bounding box center [309, 151] width 33 height 22
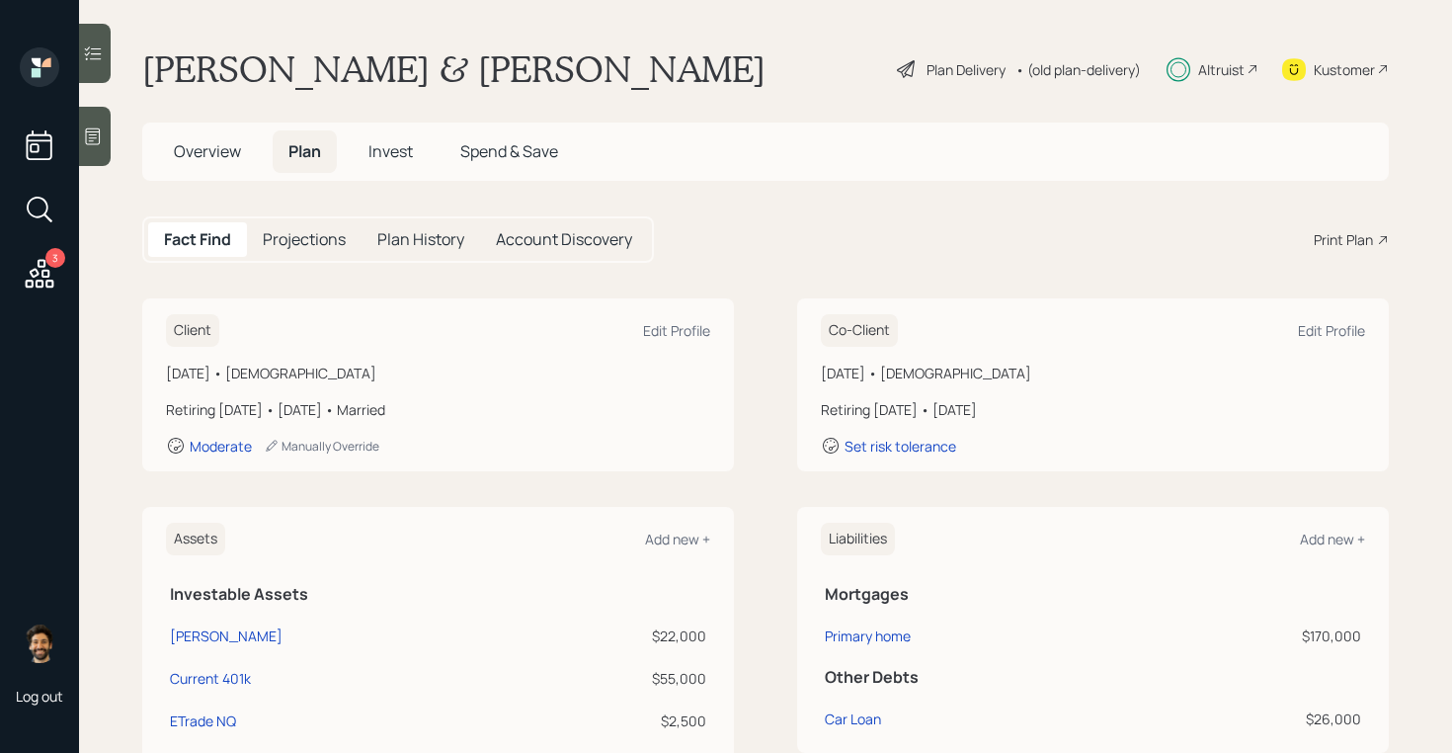
click at [386, 148] on span "Invest" at bounding box center [390, 151] width 44 height 22
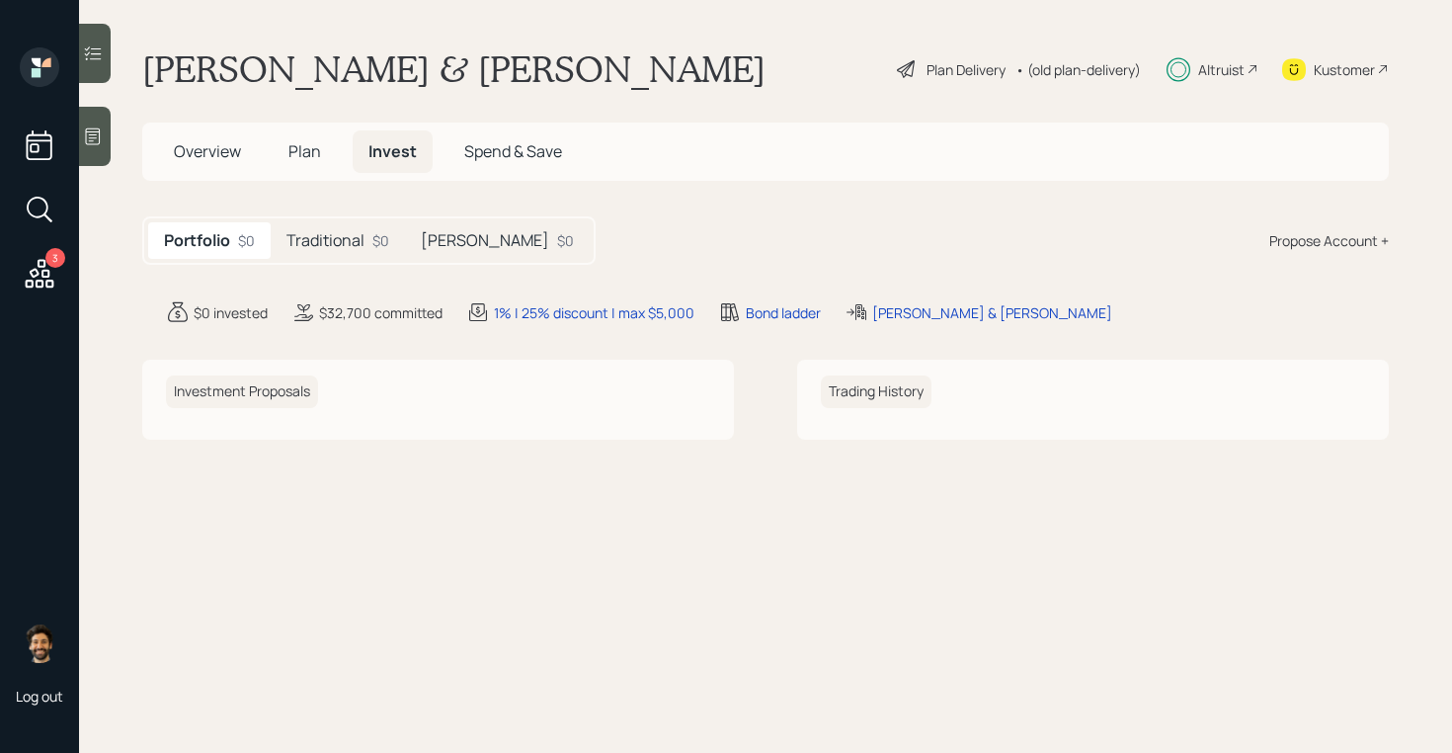
click at [310, 150] on span "Plan" at bounding box center [304, 151] width 33 height 22
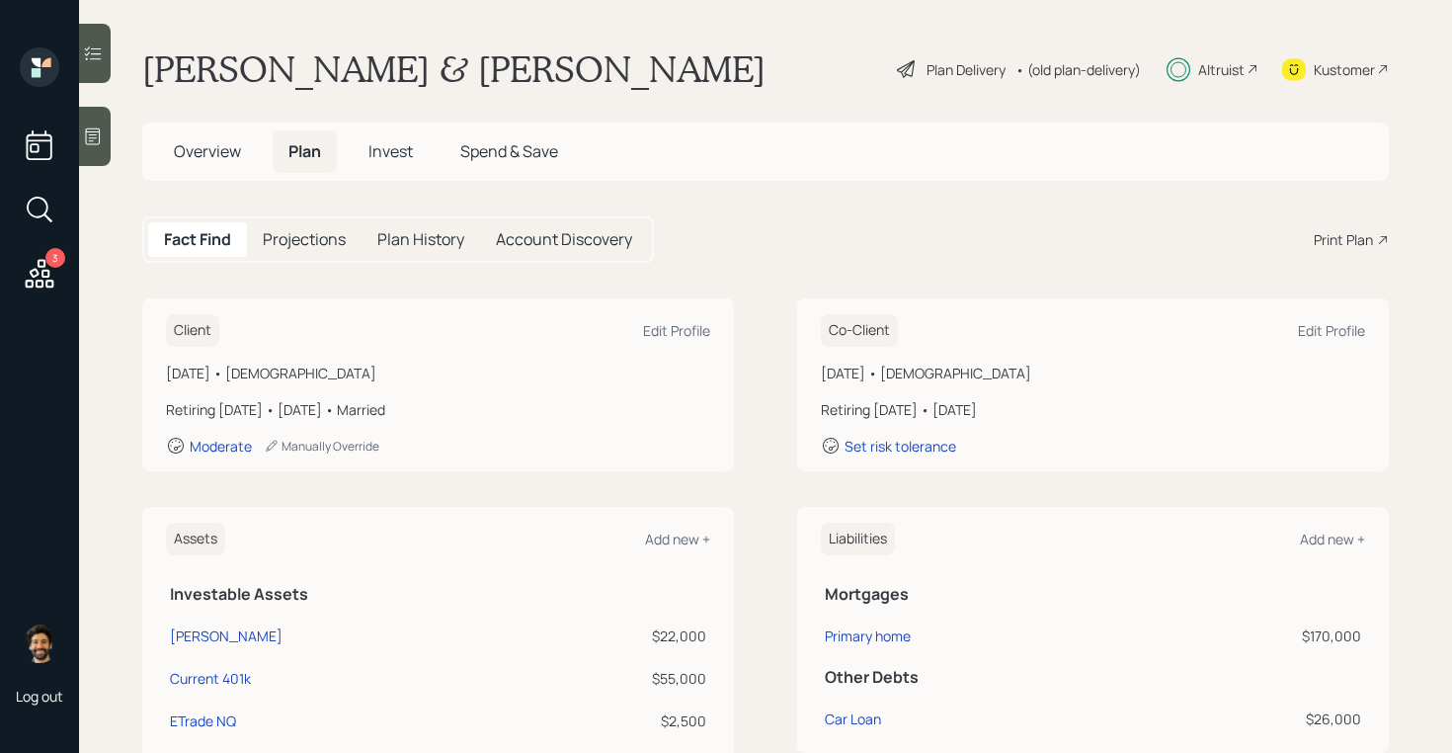
click at [384, 150] on span "Invest" at bounding box center [390, 151] width 44 height 22
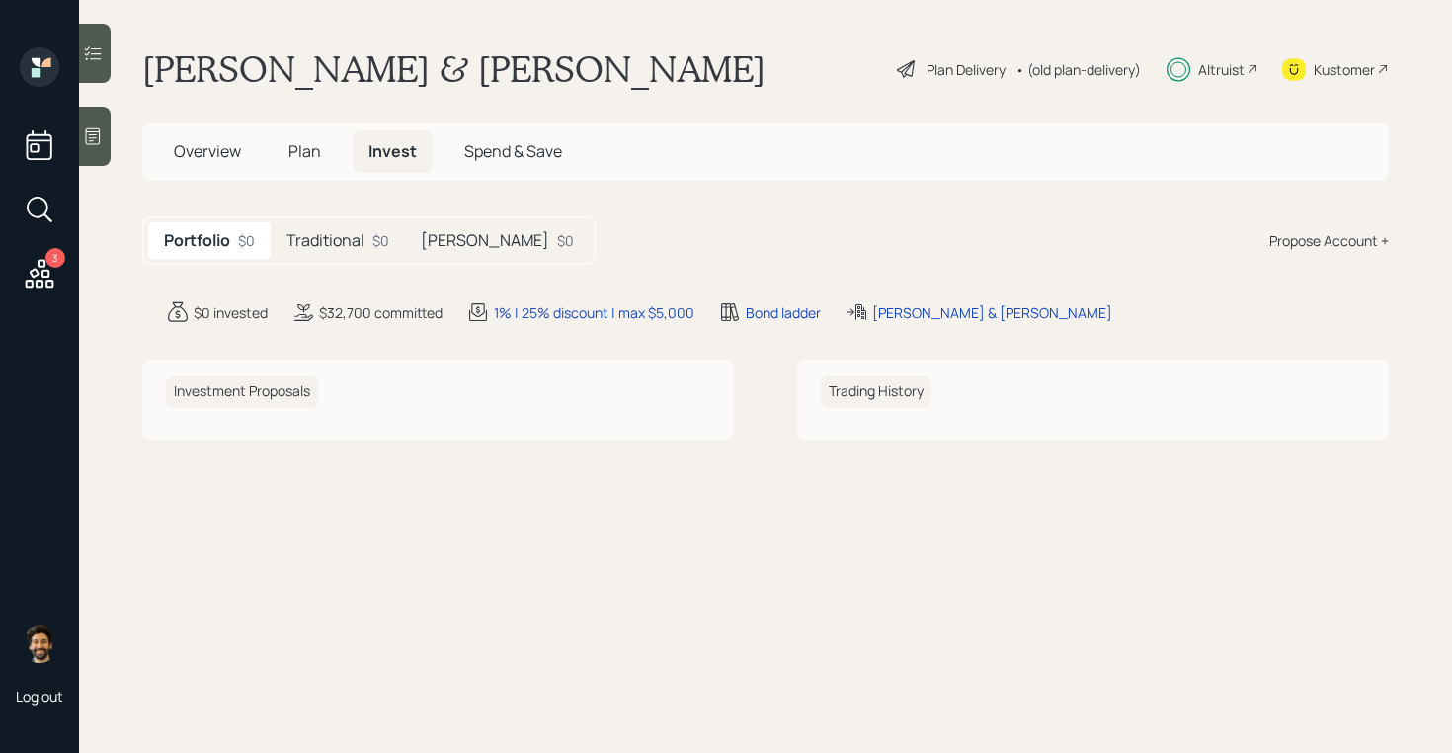
click at [353, 240] on h5 "Traditional" at bounding box center [325, 240] width 78 height 19
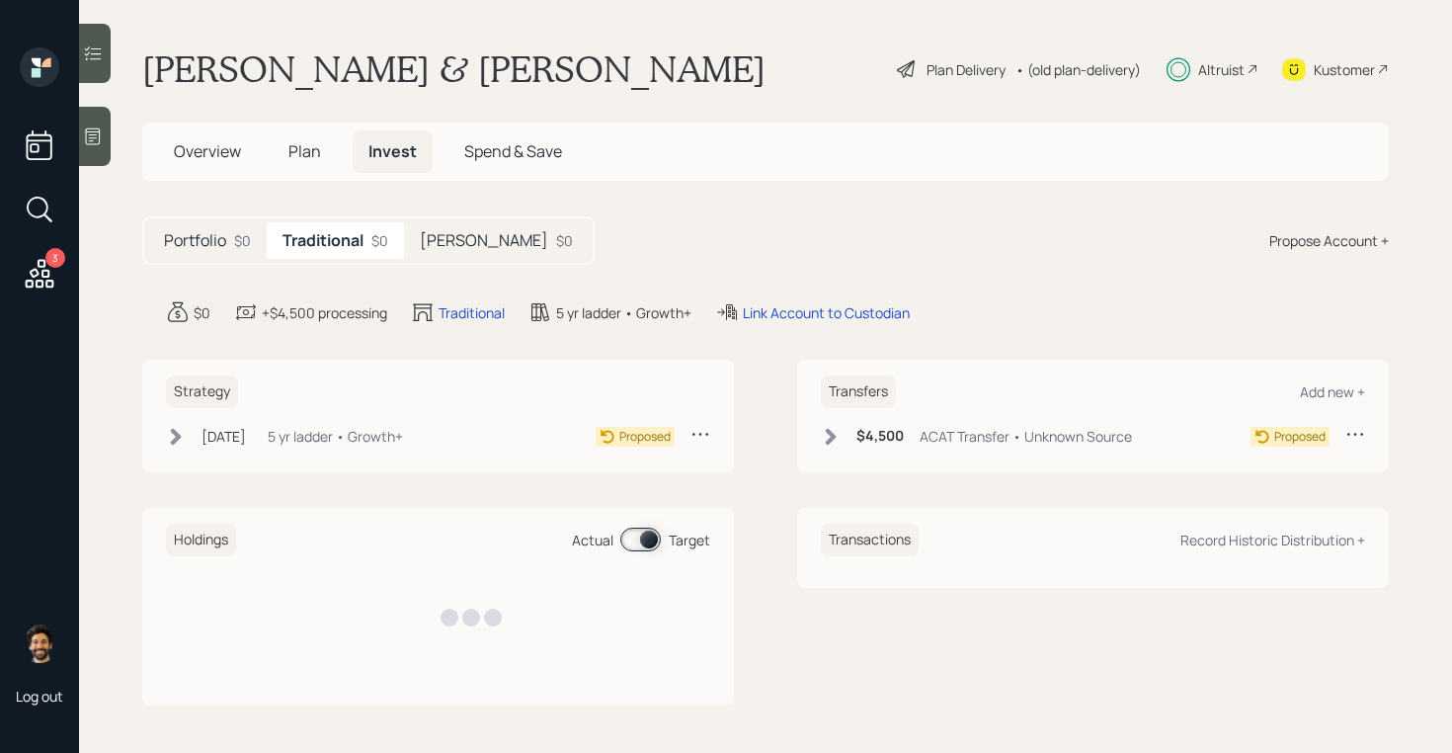
click at [461, 241] on div "Roth $0" at bounding box center [496, 240] width 185 height 37
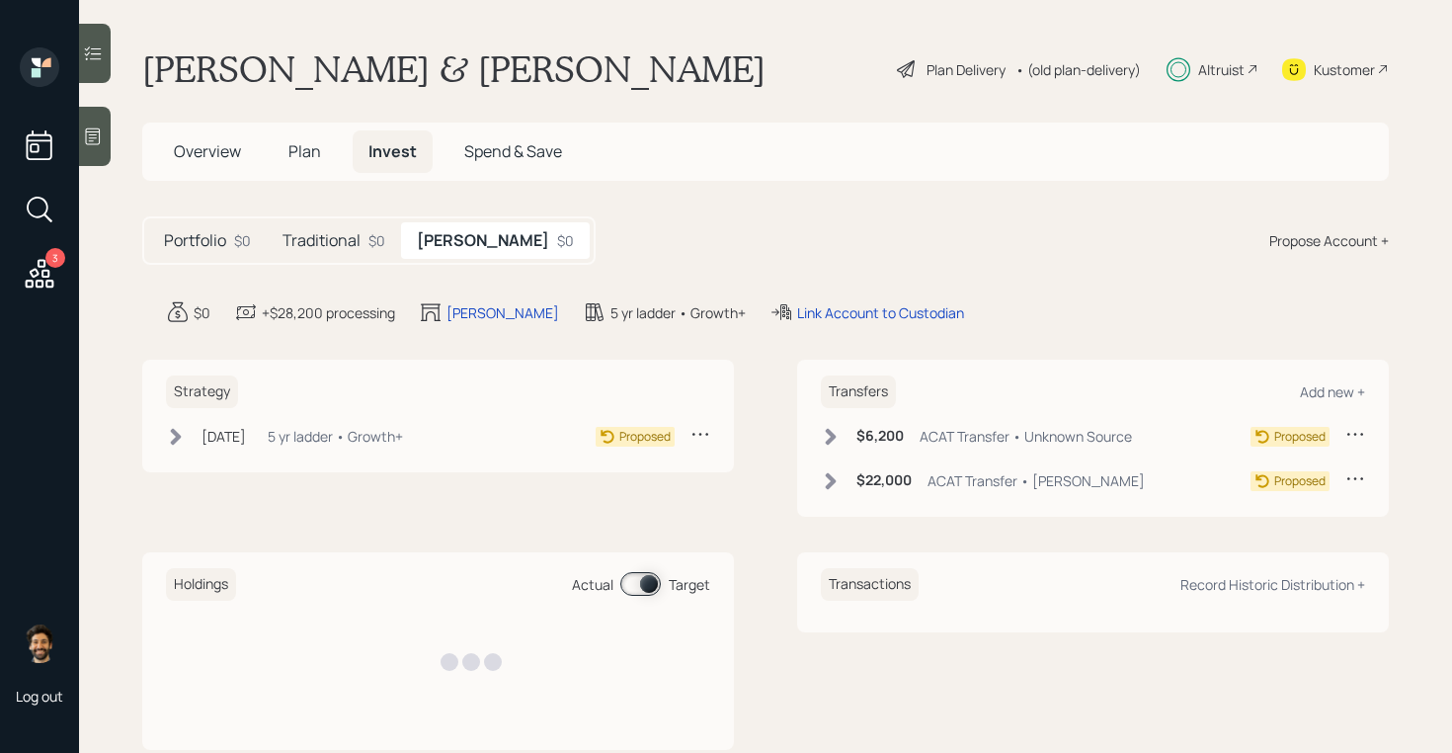
click at [370, 240] on div "$0" at bounding box center [376, 240] width 17 height 21
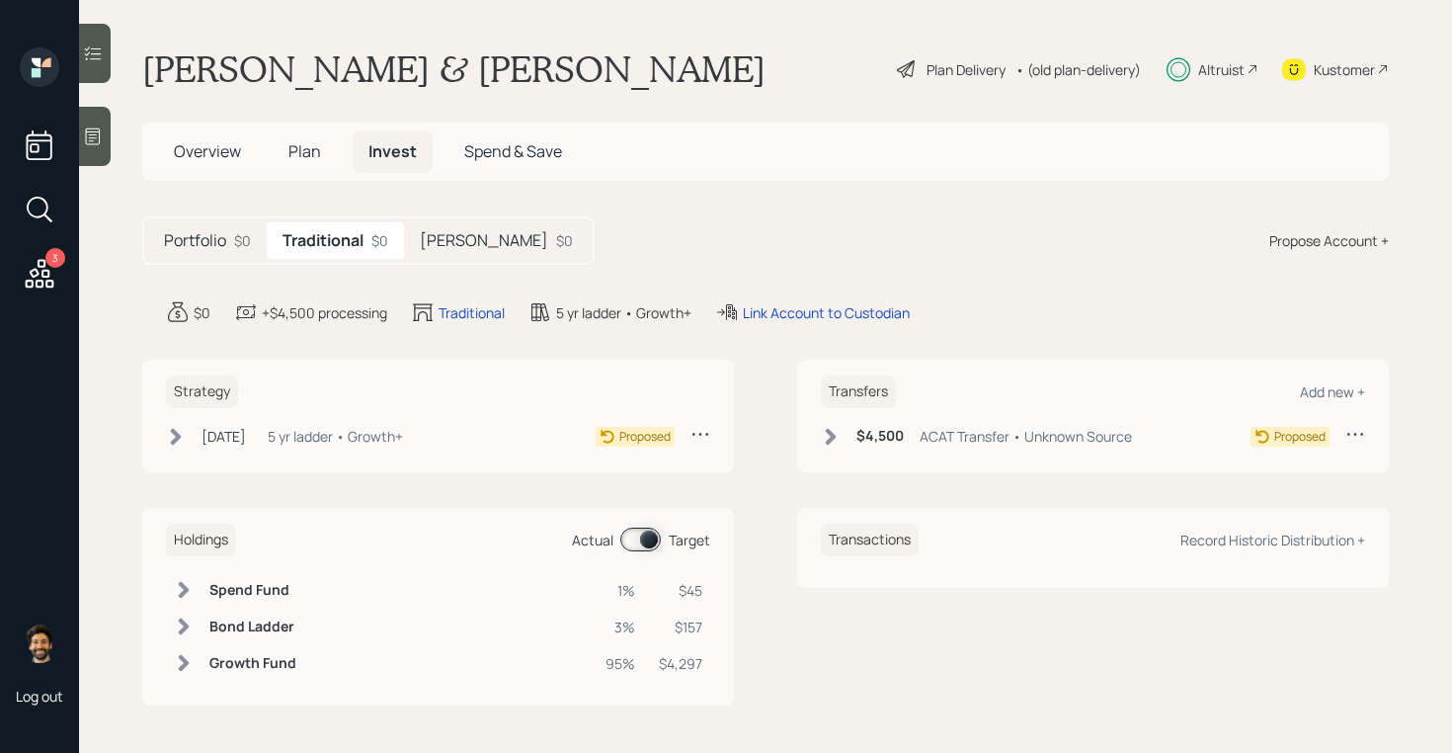
click at [1308, 66] on div "Kustomer" at bounding box center [1335, 68] width 107 height 43
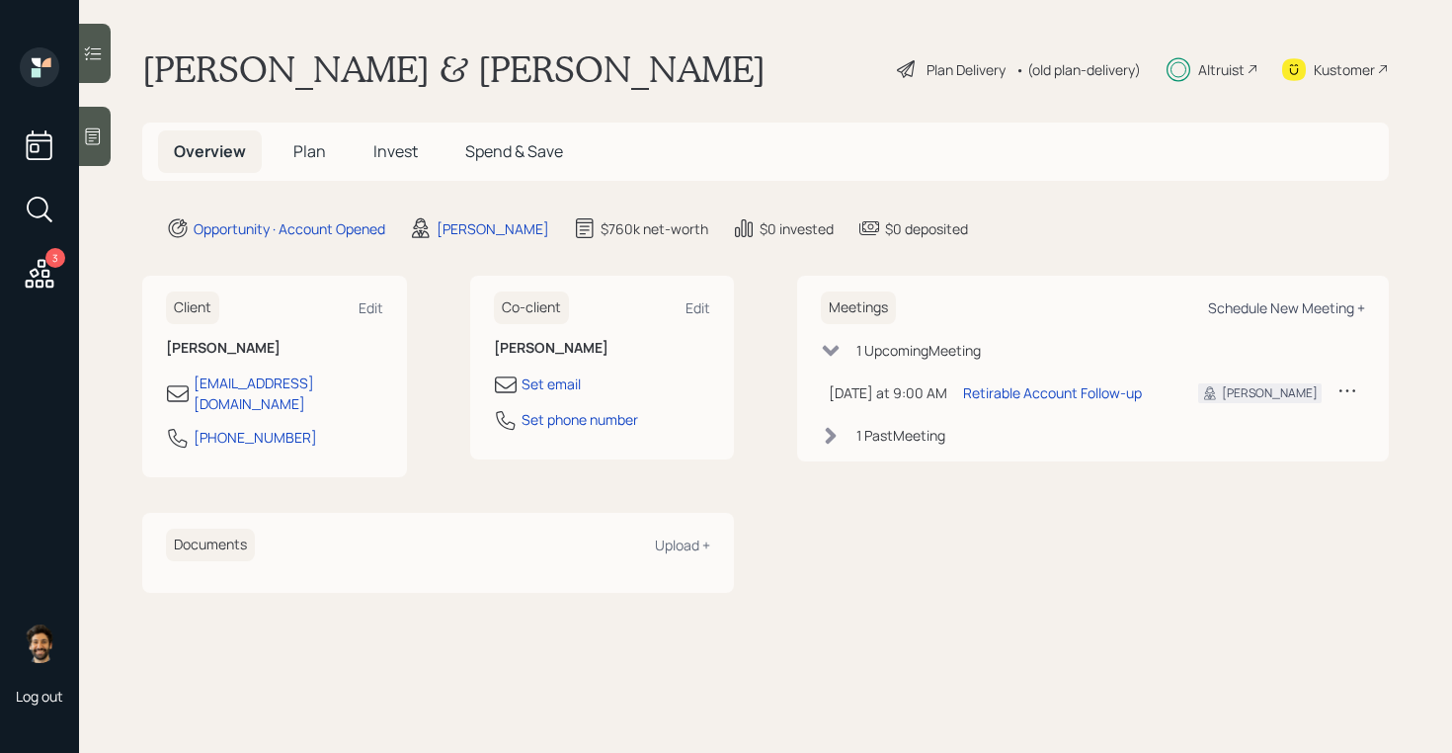
click at [1265, 311] on div "Schedule New Meeting +" at bounding box center [1286, 307] width 157 height 19
select select "f14b762f-c7c2-4b89-9227-8fa891345eea"
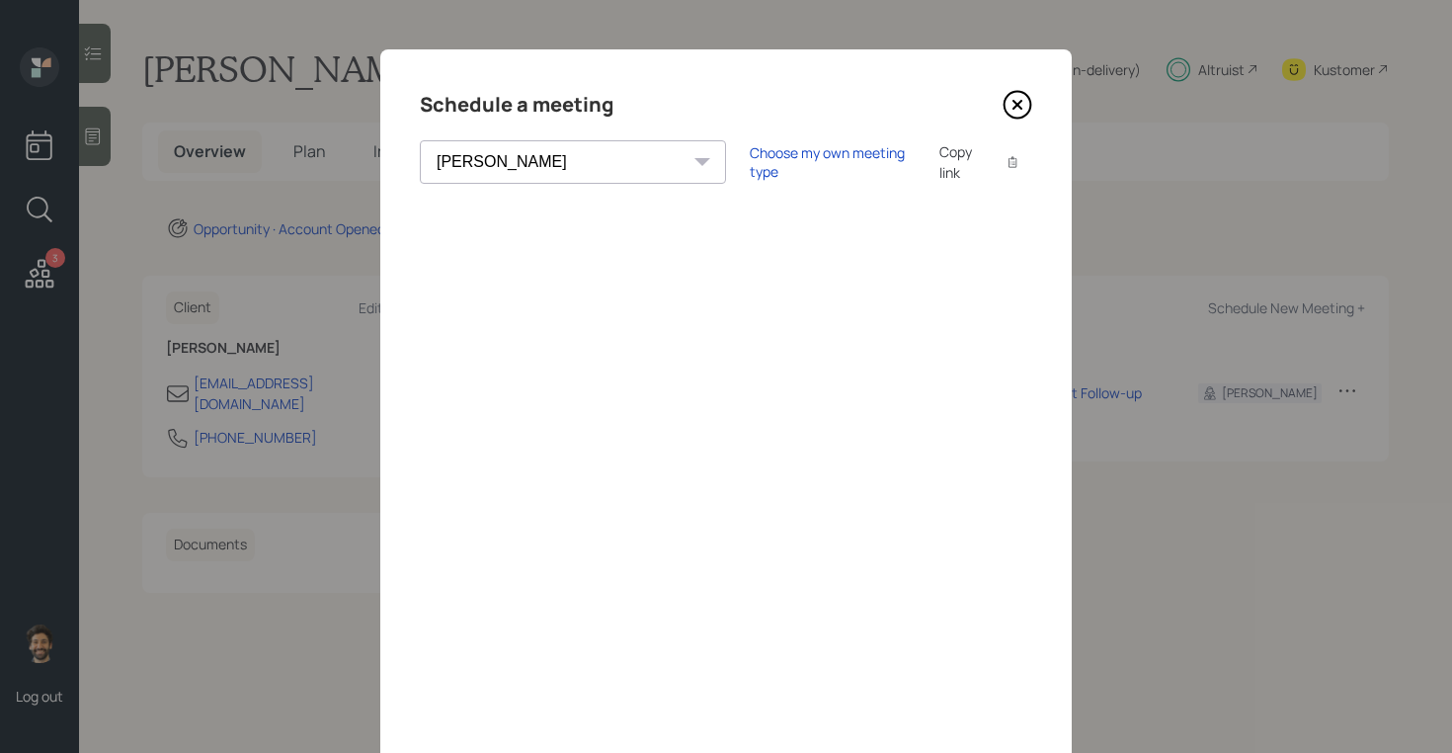
click at [1011, 102] on icon at bounding box center [1018, 105] width 30 height 30
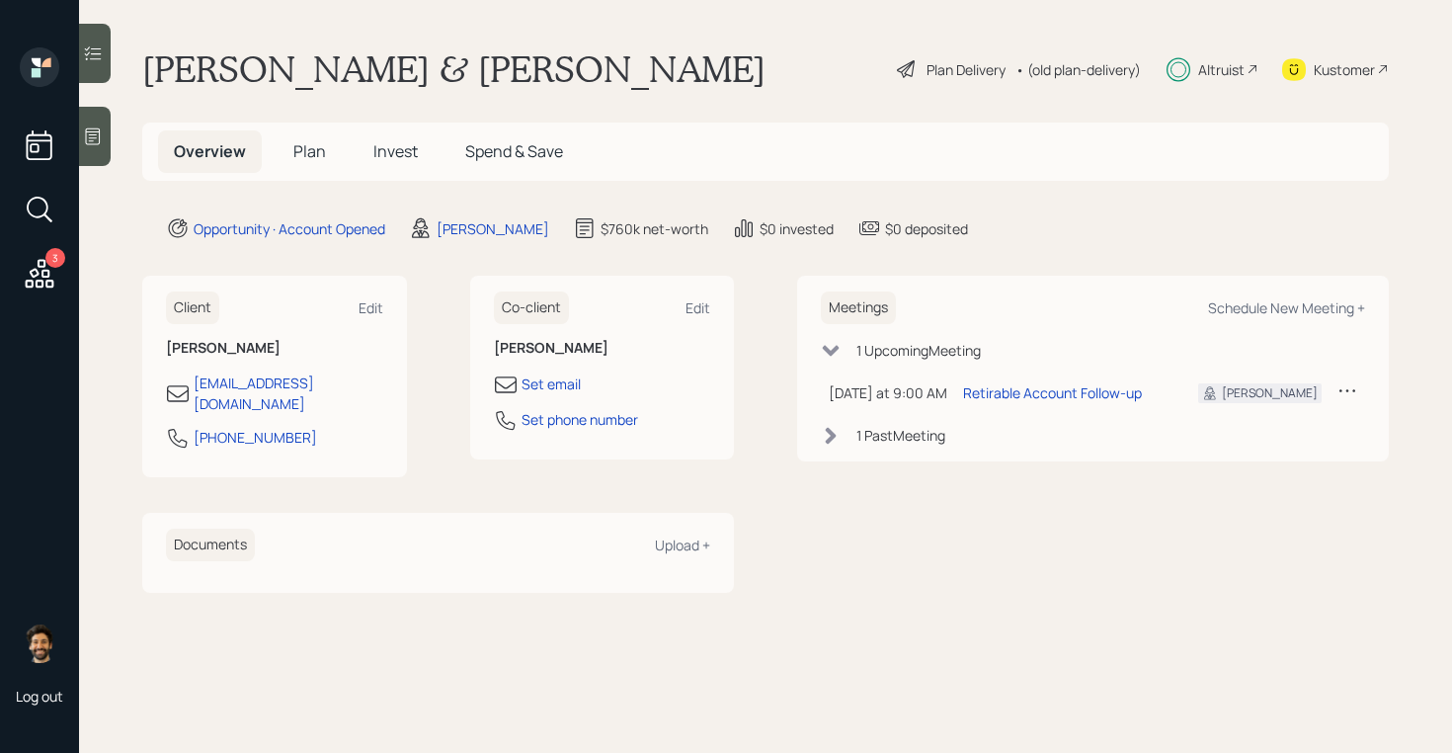
click at [287, 149] on h5 "Plan" at bounding box center [310, 151] width 64 height 42
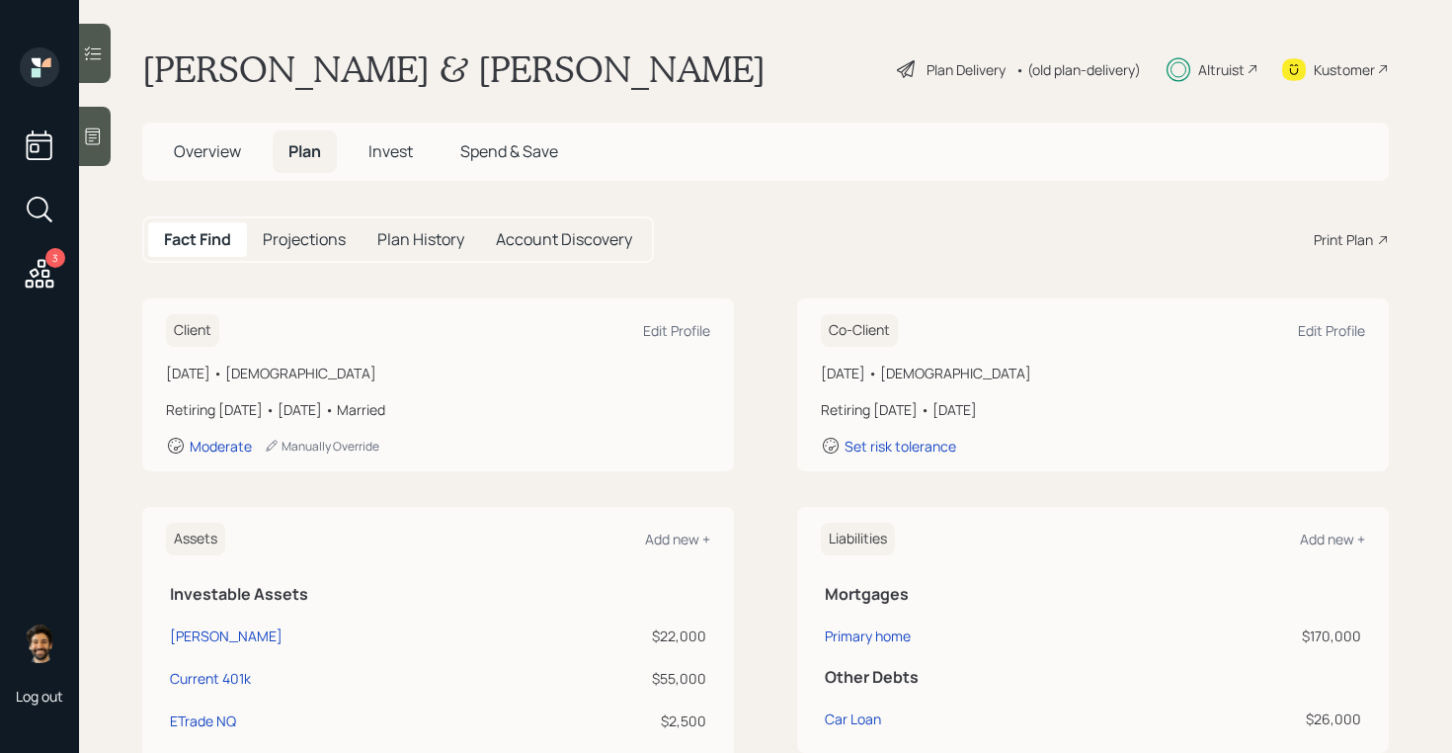
click at [1363, 237] on div "Print Plan" at bounding box center [1343, 239] width 59 height 21
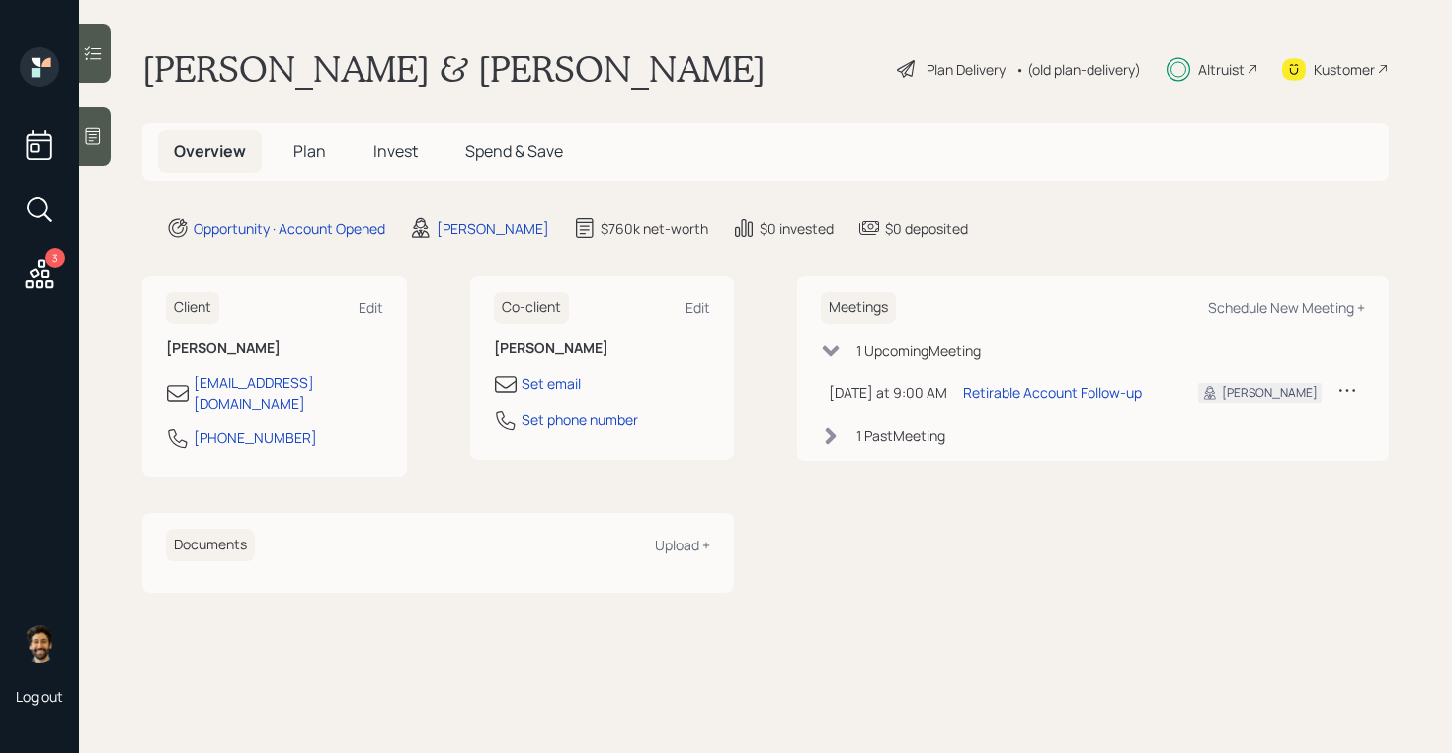
click at [401, 146] on span "Invest" at bounding box center [395, 151] width 44 height 22
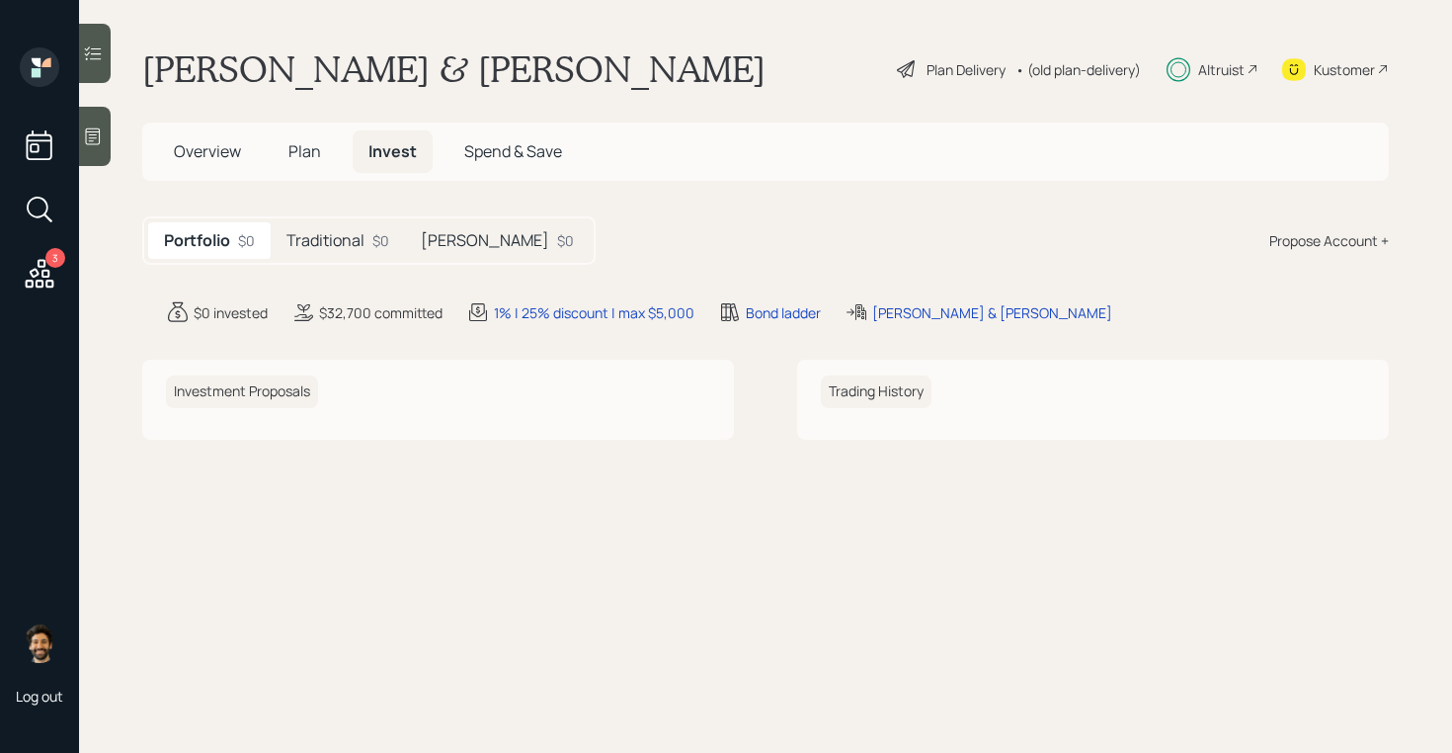
click at [351, 240] on h5 "Traditional" at bounding box center [325, 240] width 78 height 19
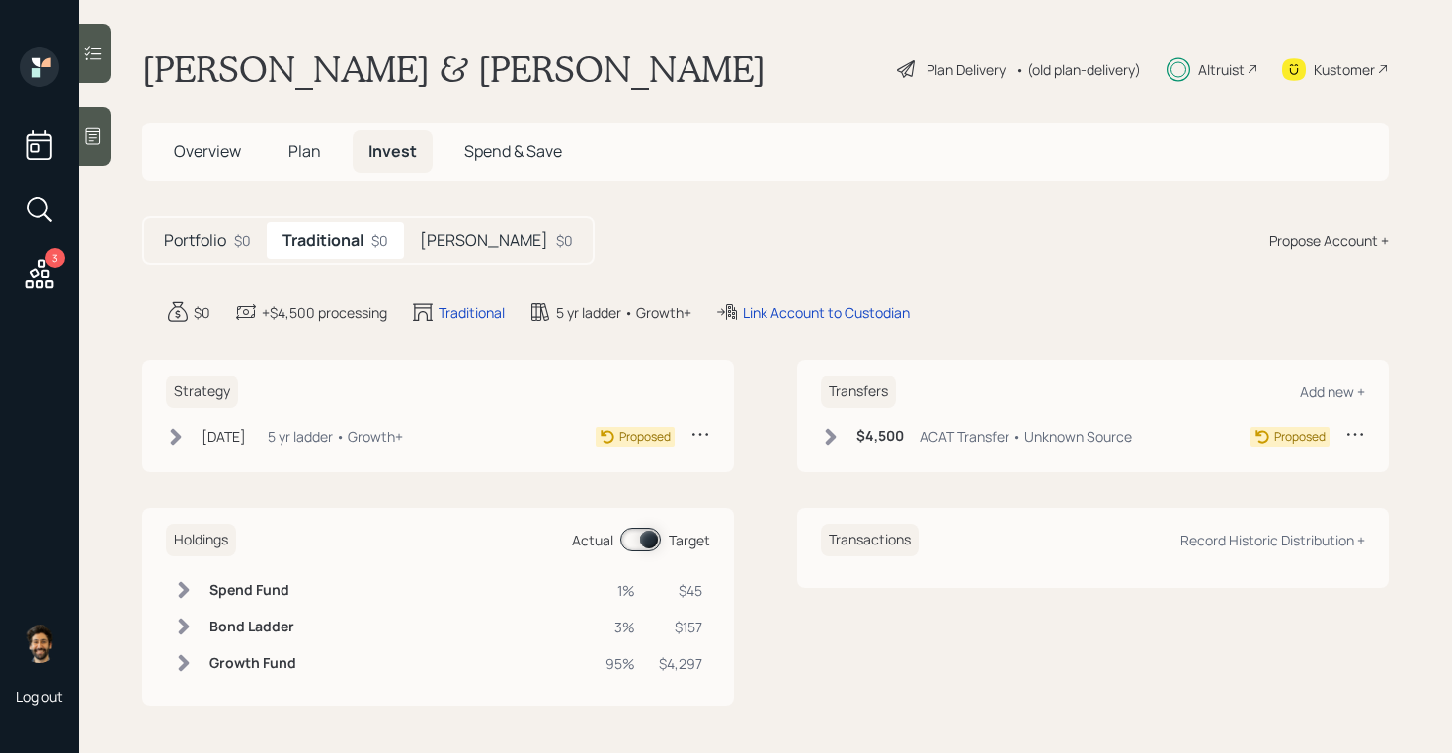
click at [1366, 242] on div "Propose Account +" at bounding box center [1329, 240] width 120 height 21
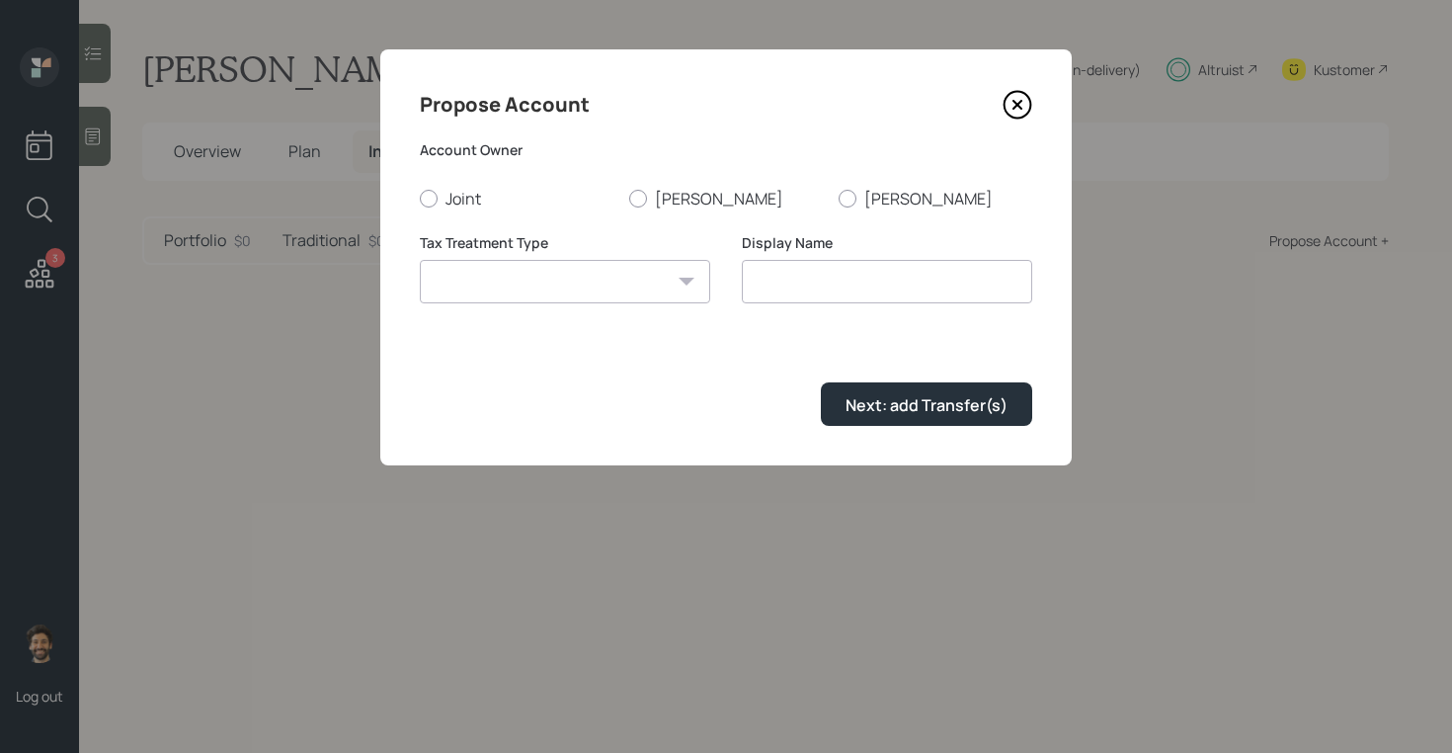
click at [1017, 102] on icon at bounding box center [1018, 105] width 30 height 30
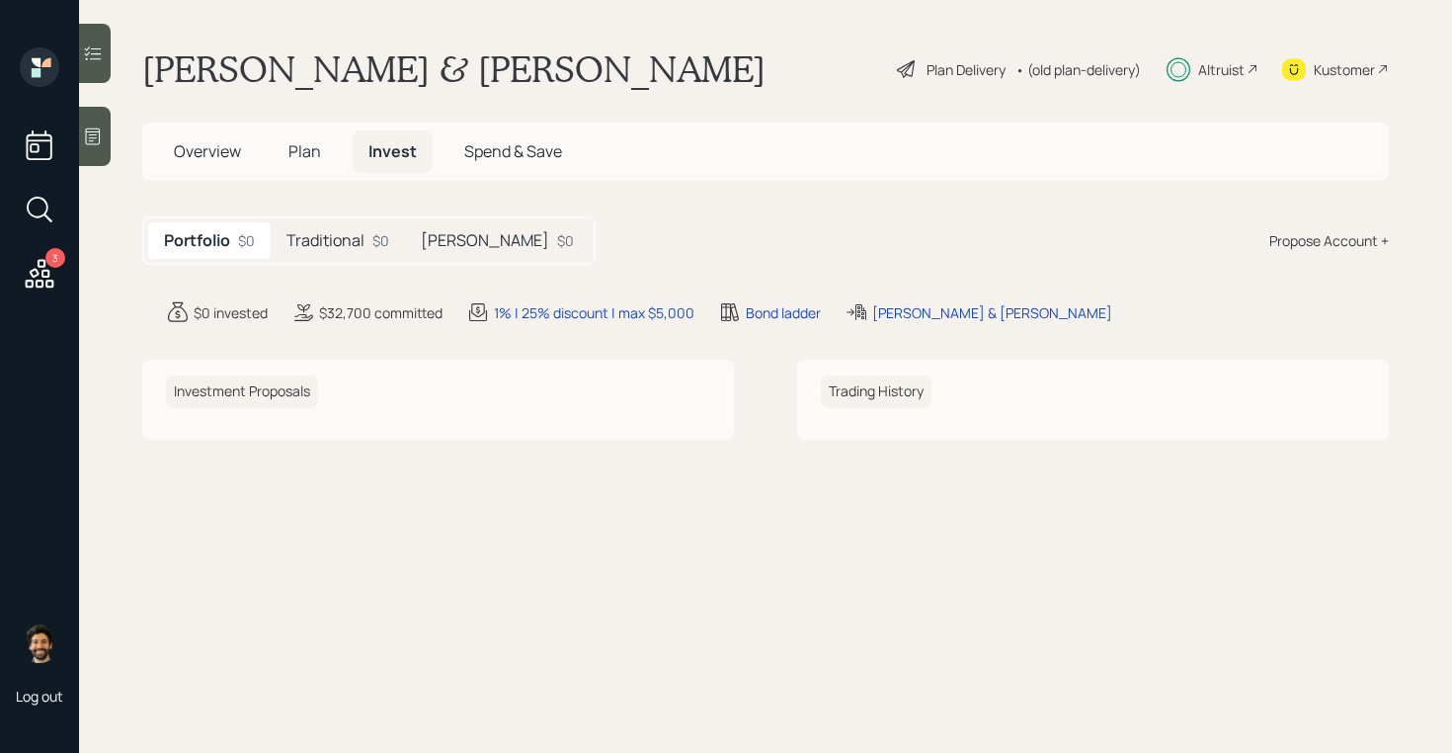
click at [326, 244] on h5 "Traditional" at bounding box center [325, 240] width 78 height 19
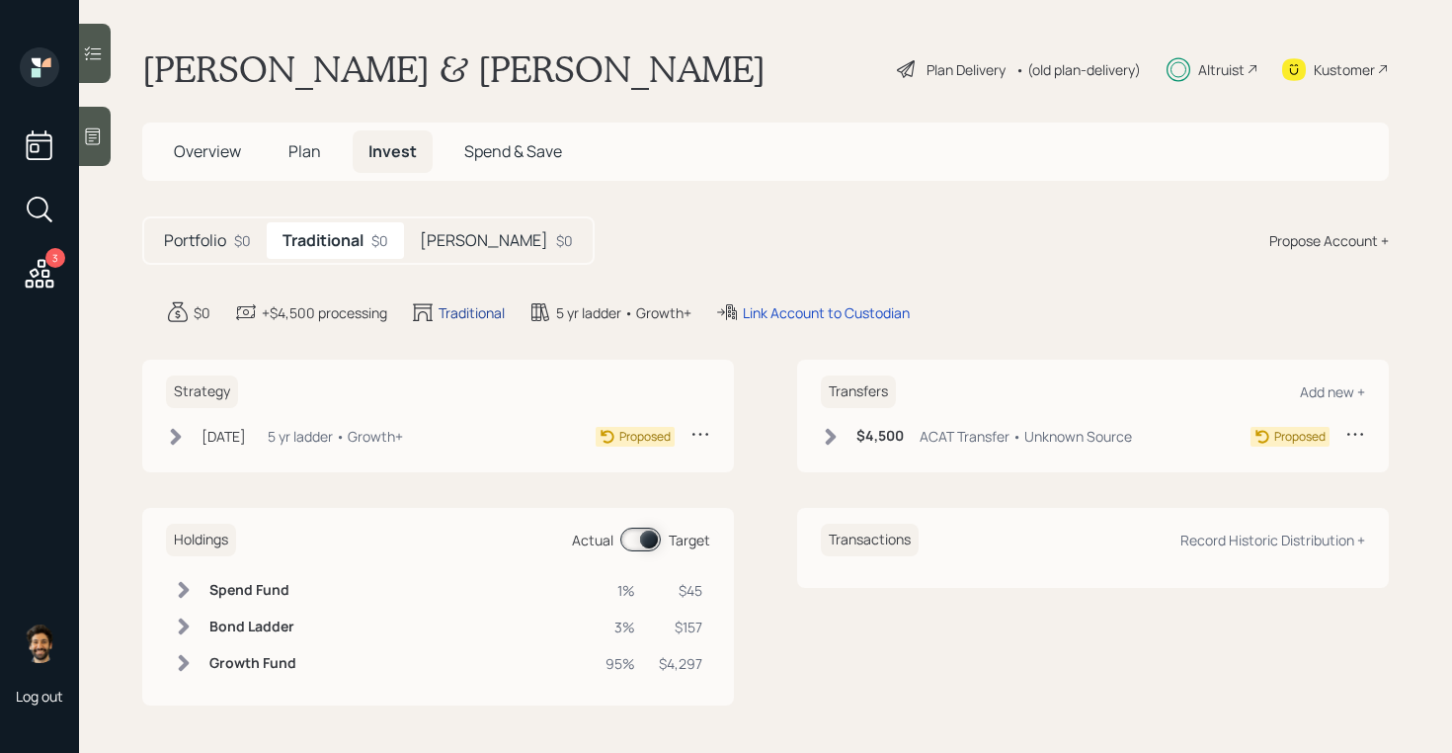
click at [468, 312] on div "Traditional" at bounding box center [472, 312] width 66 height 21
select select "traditional"
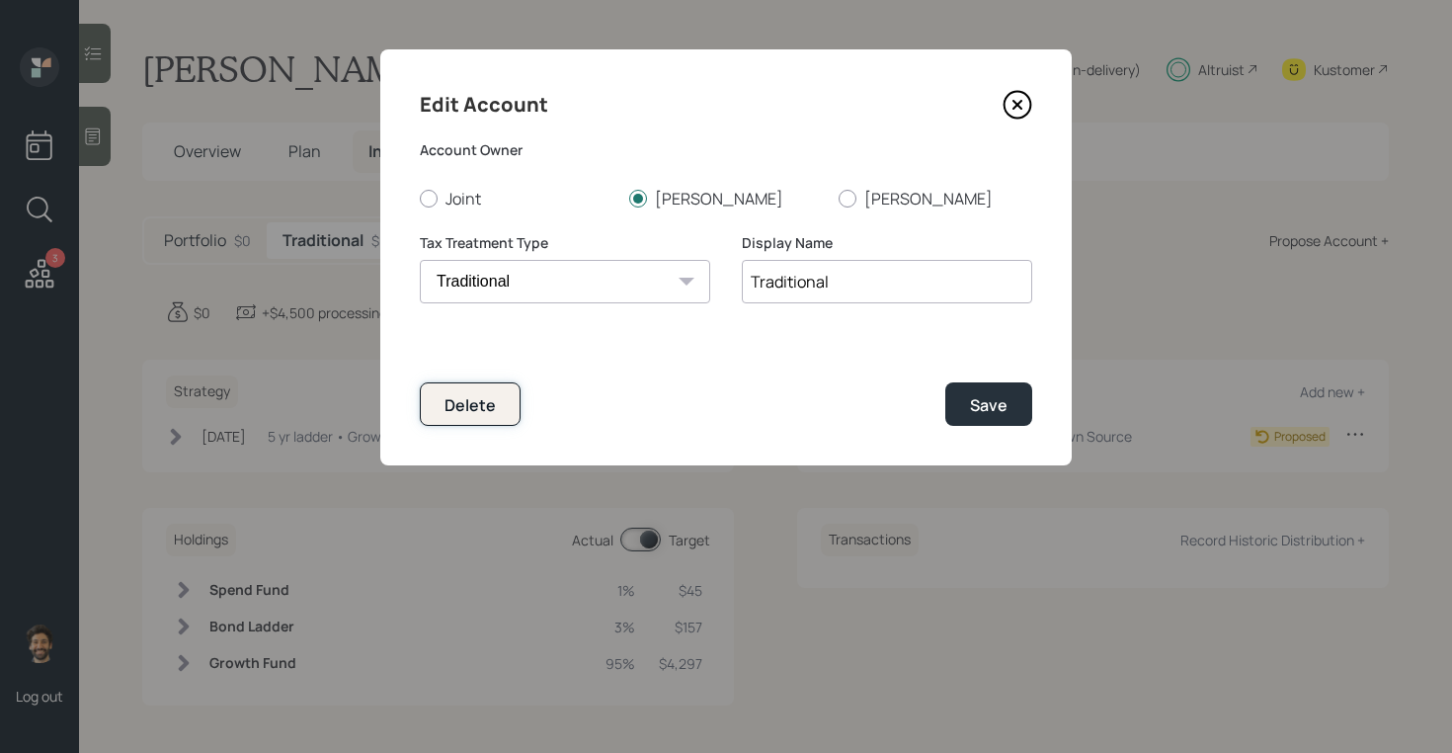
click at [485, 410] on div "Delete" at bounding box center [469, 405] width 51 height 22
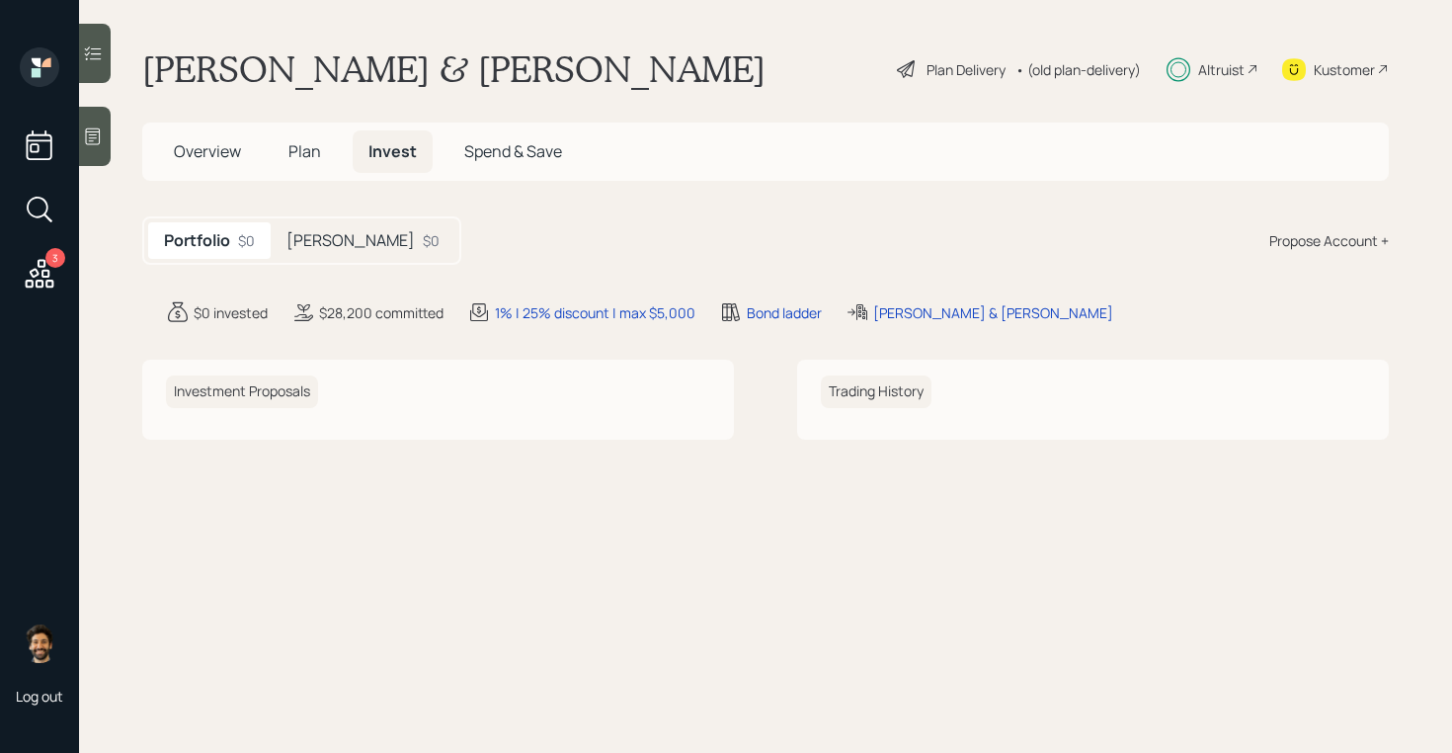
click at [321, 235] on h5 "[PERSON_NAME]" at bounding box center [350, 240] width 128 height 19
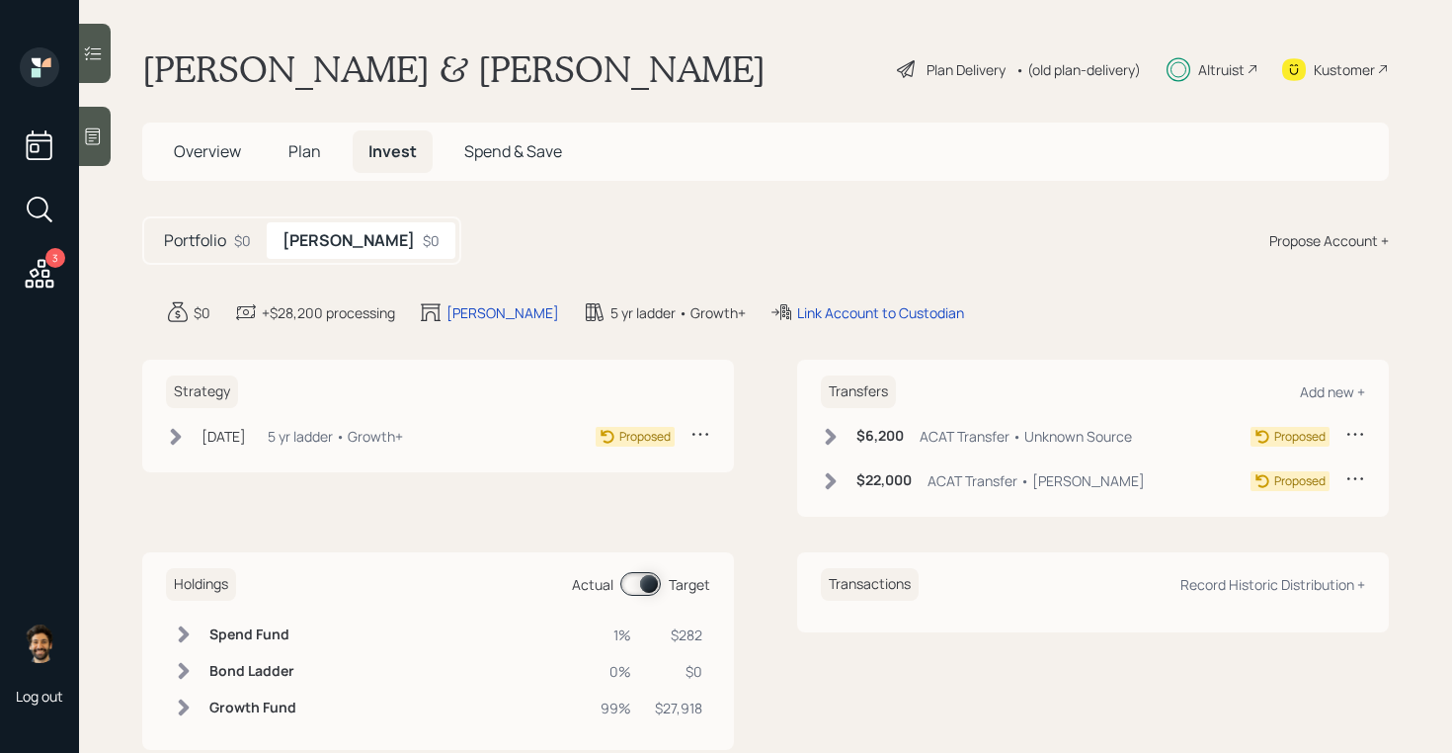
click at [316, 435] on div "5 yr ladder • Growth+" at bounding box center [335, 436] width 135 height 21
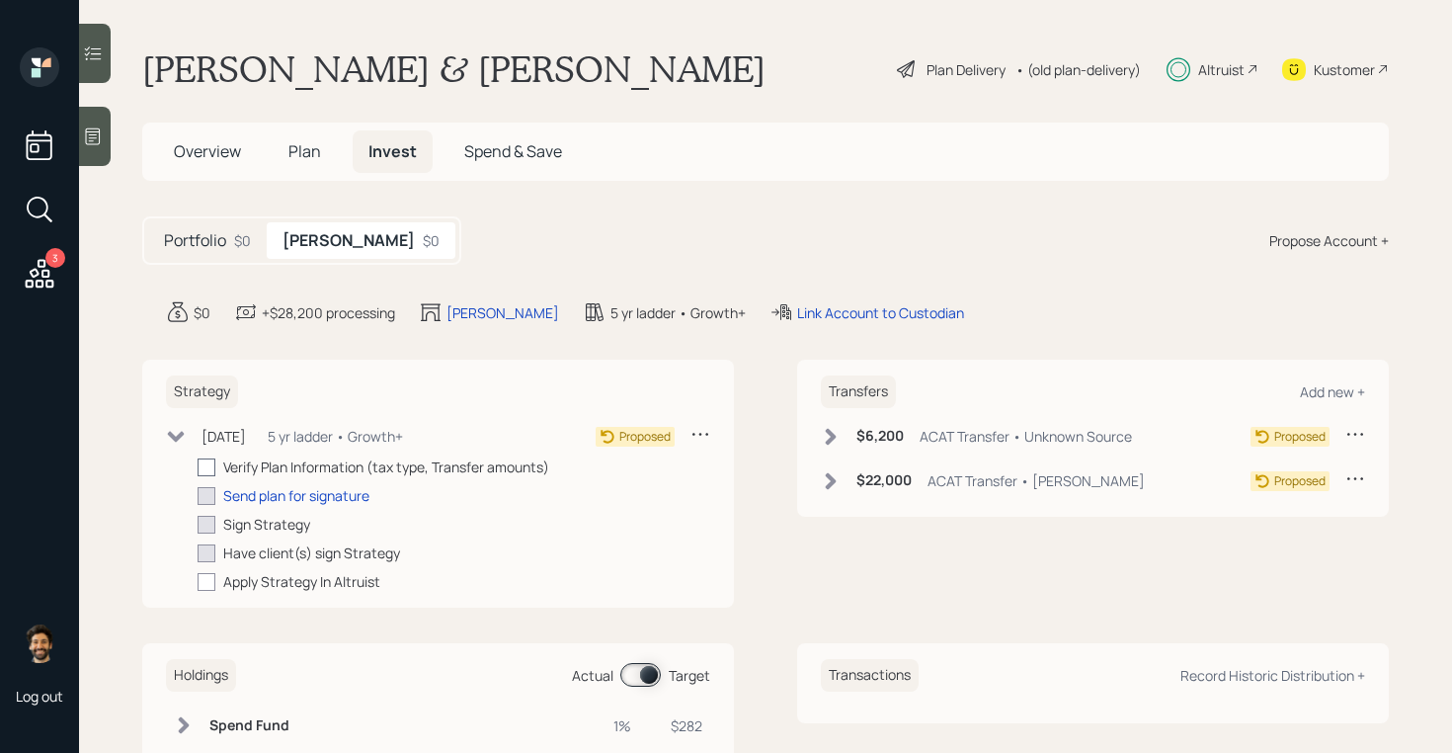
click at [203, 467] on div at bounding box center [207, 467] width 18 height 18
click at [198, 467] on input "checkbox" at bounding box center [197, 466] width 1 height 1
checkbox input "true"
click at [845, 491] on div "$22,000 ACAT Transfer • Roth IRA" at bounding box center [983, 480] width 324 height 25
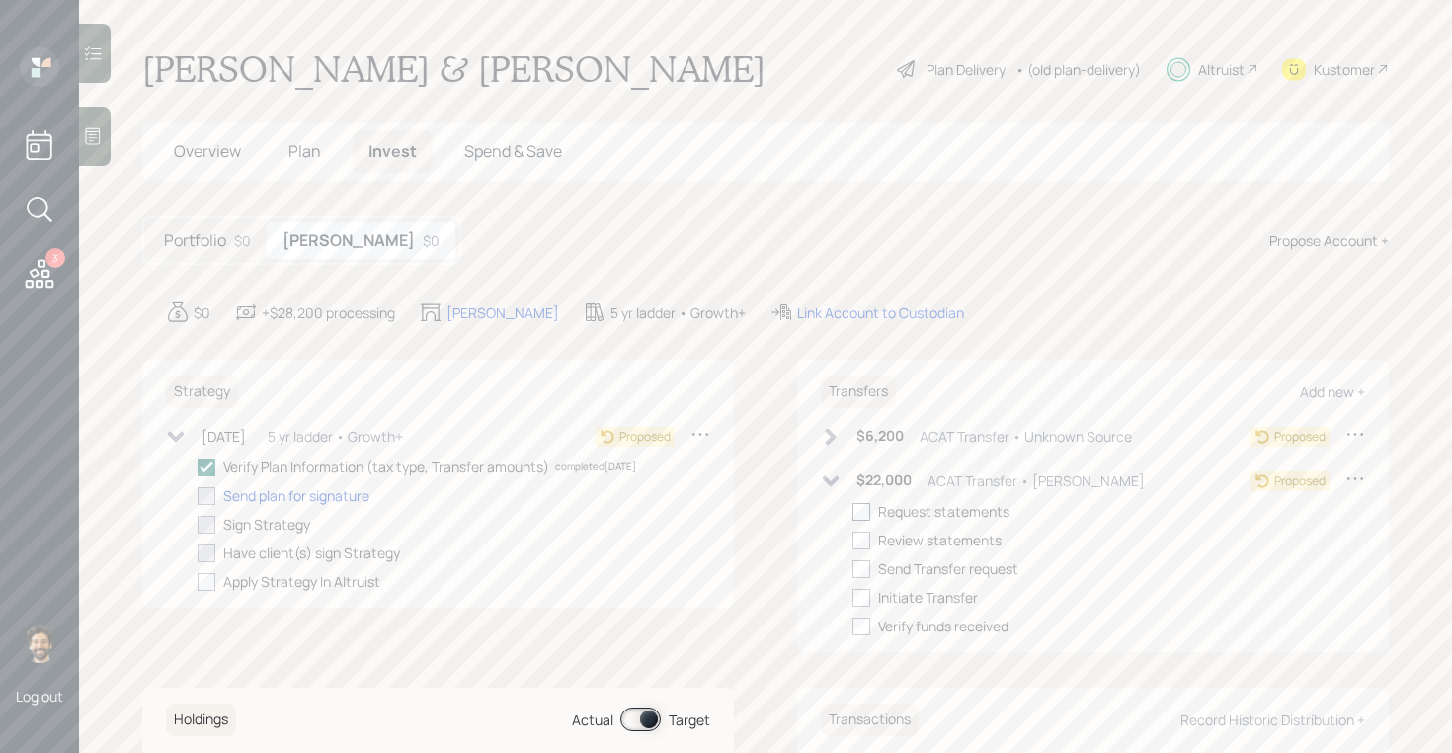
click at [859, 513] on div at bounding box center [861, 512] width 18 height 18
click at [852, 512] on input "checkbox" at bounding box center [851, 511] width 1 height 1
checkbox input "true"
click at [828, 433] on icon at bounding box center [831, 436] width 11 height 17
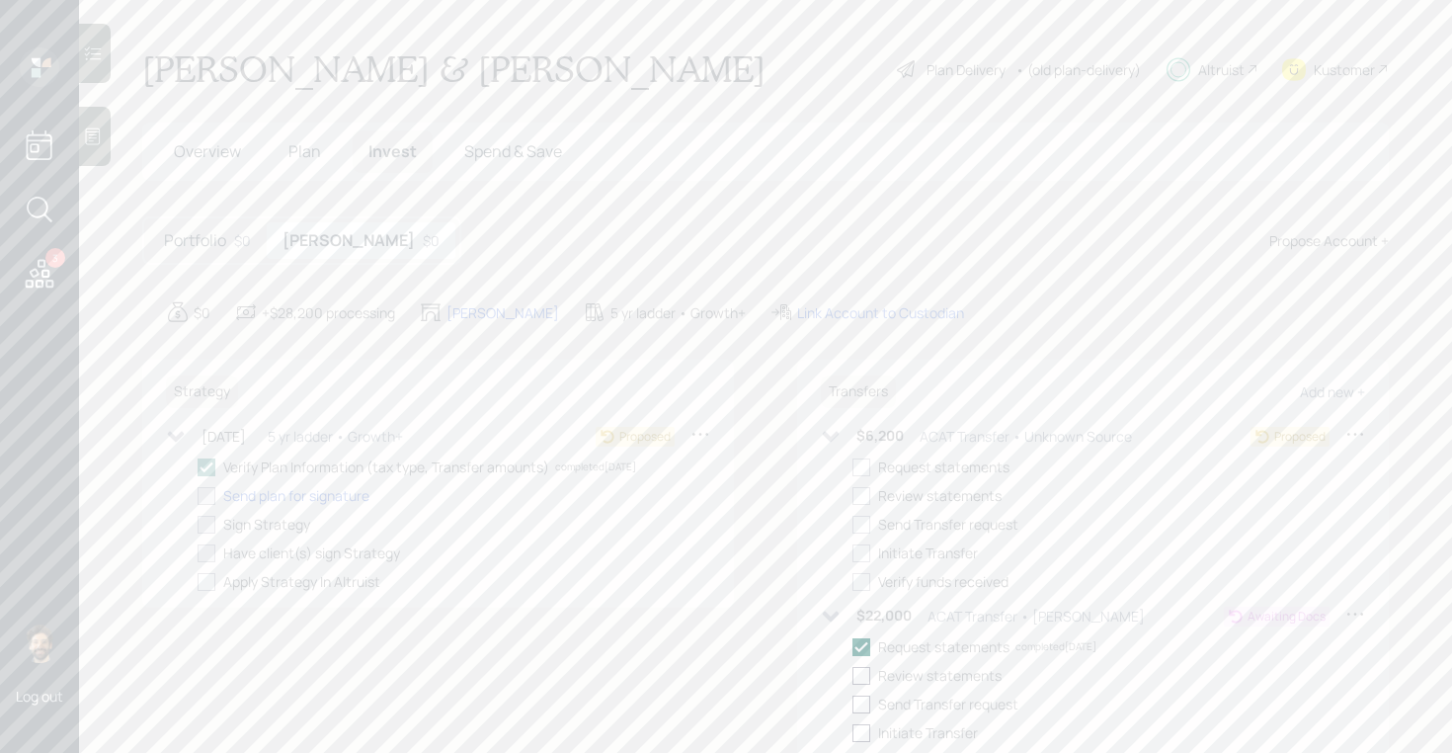
click at [1356, 433] on icon at bounding box center [1355, 434] width 20 height 20
click at [1249, 468] on div "Edit transfer" at bounding box center [1294, 471] width 142 height 19
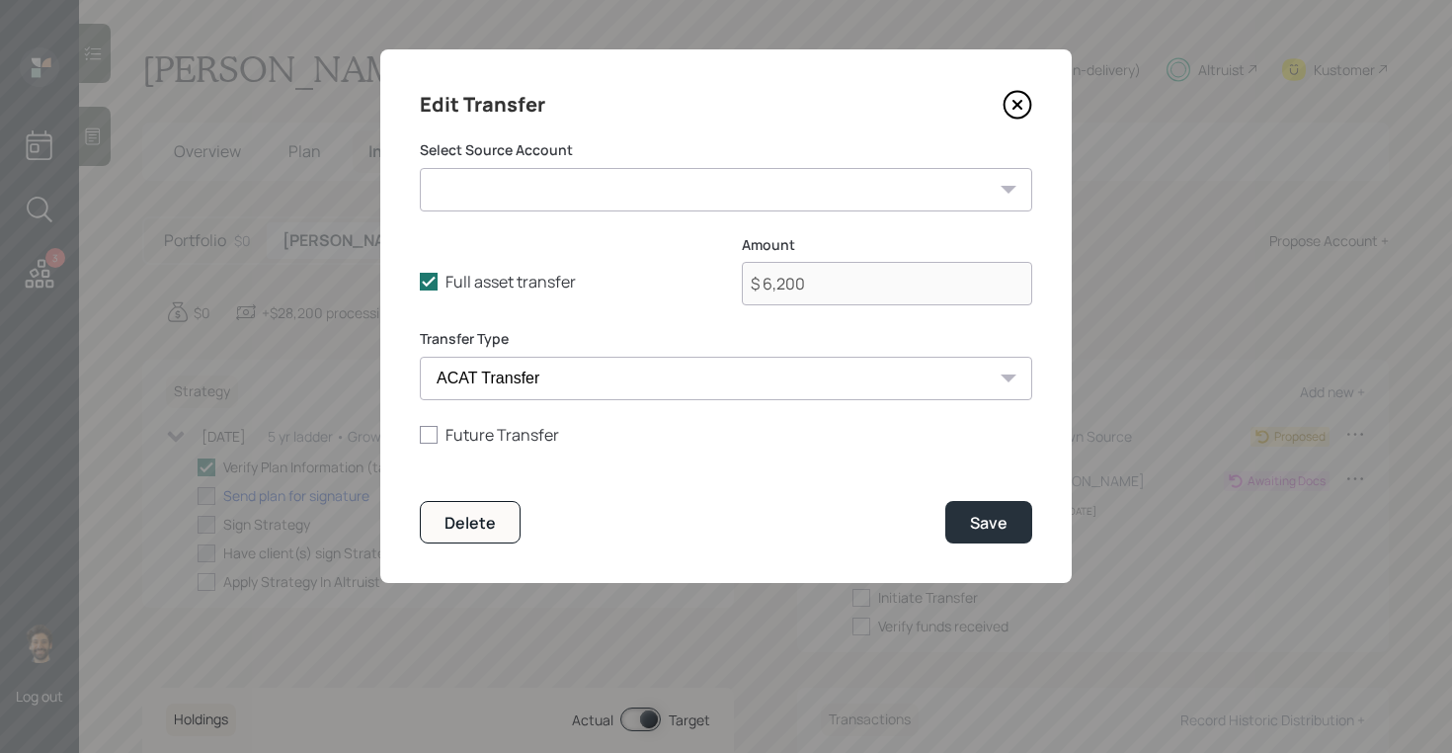
click at [548, 178] on select "Roth IRA ($22,000 | Roth IRA) Current 401k ($55,000 | 401(k)) ETrade NQ ($2,500…" at bounding box center [726, 189] width 612 height 43
select select "a7c9491a-07f7-417d-98b8-4bcc92d1e2cb"
click at [420, 168] on select "Roth IRA ($22,000 | Roth IRA) Current 401k ($55,000 | 401(k)) ETrade NQ ($2,500…" at bounding box center [726, 189] width 612 height 43
type input "$ 1,500"
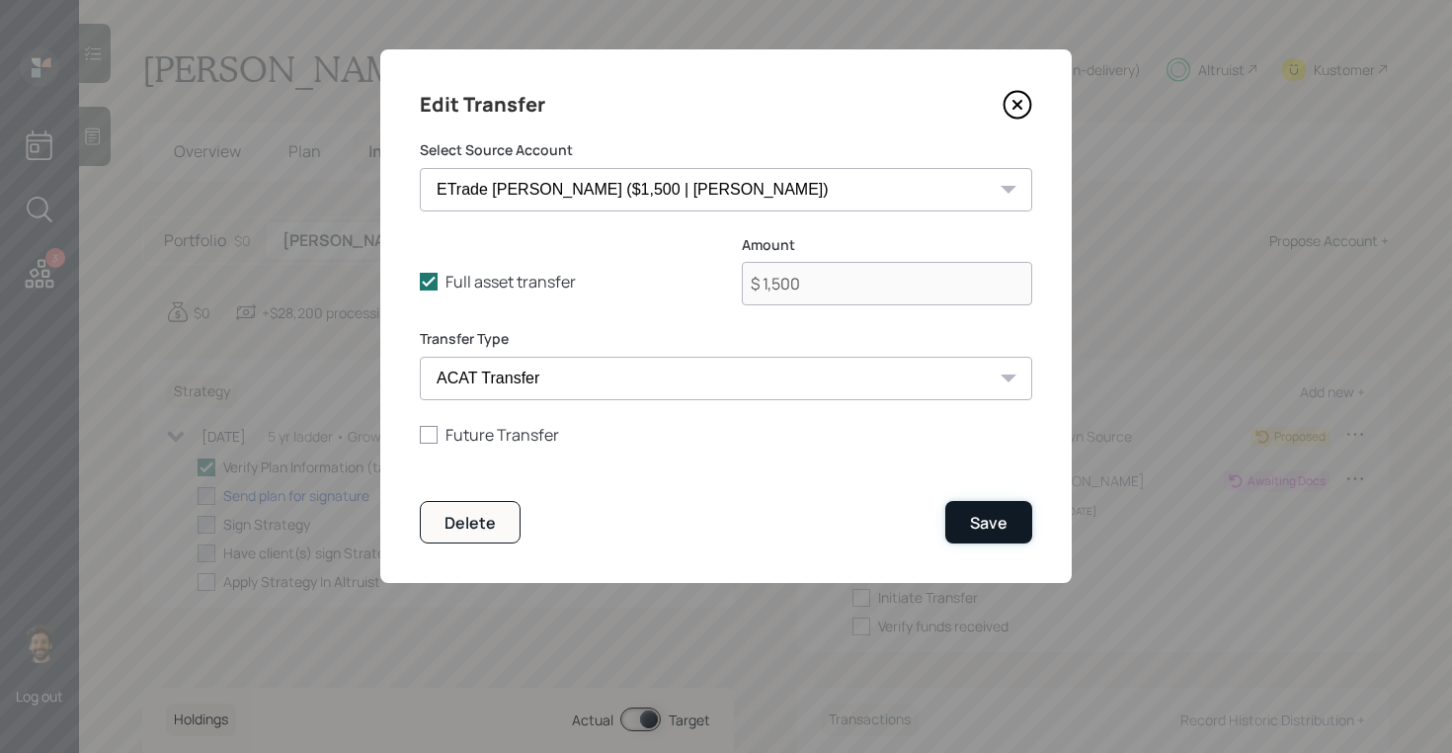
click at [995, 536] on button "Save" at bounding box center [988, 522] width 87 height 42
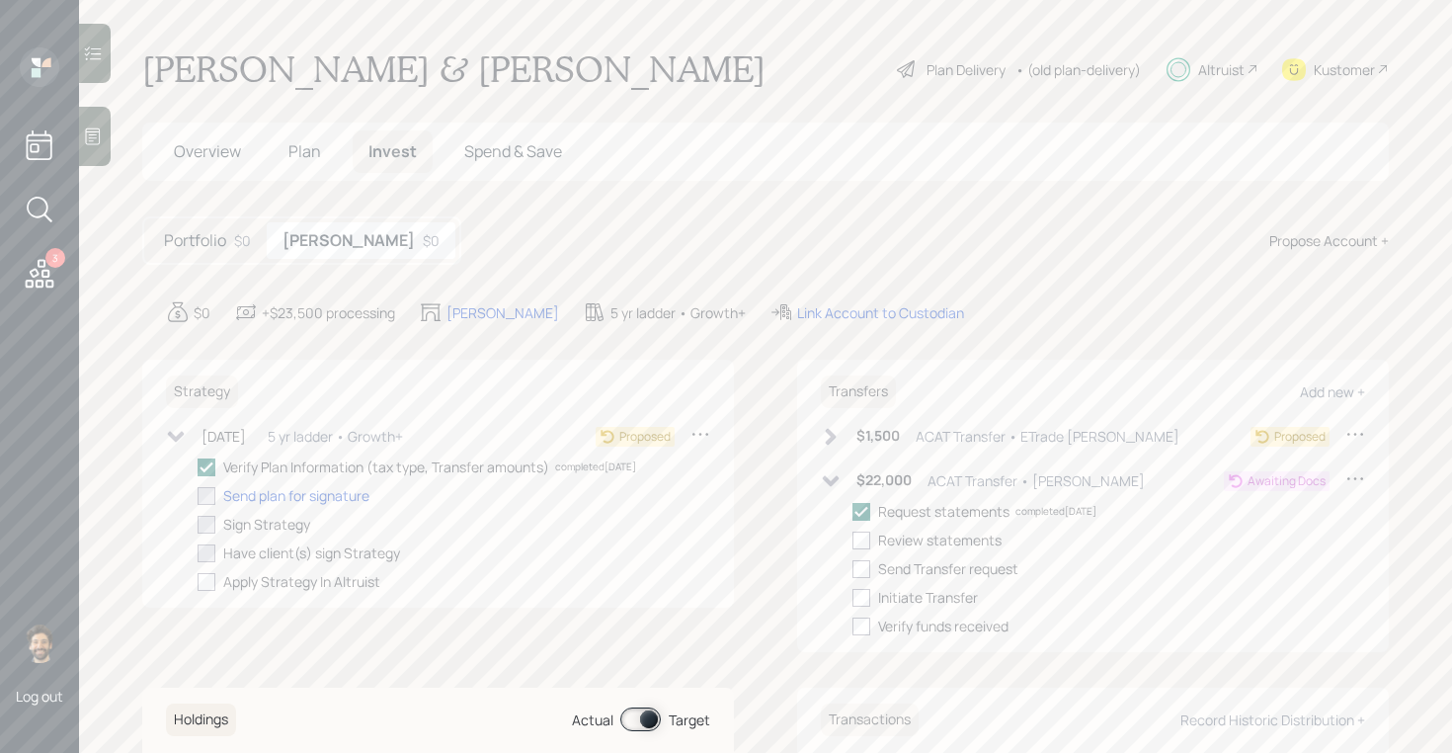
click at [842, 437] on div "$1,500 ACAT Transfer • ETrade Roth IRA" at bounding box center [1000, 436] width 359 height 25
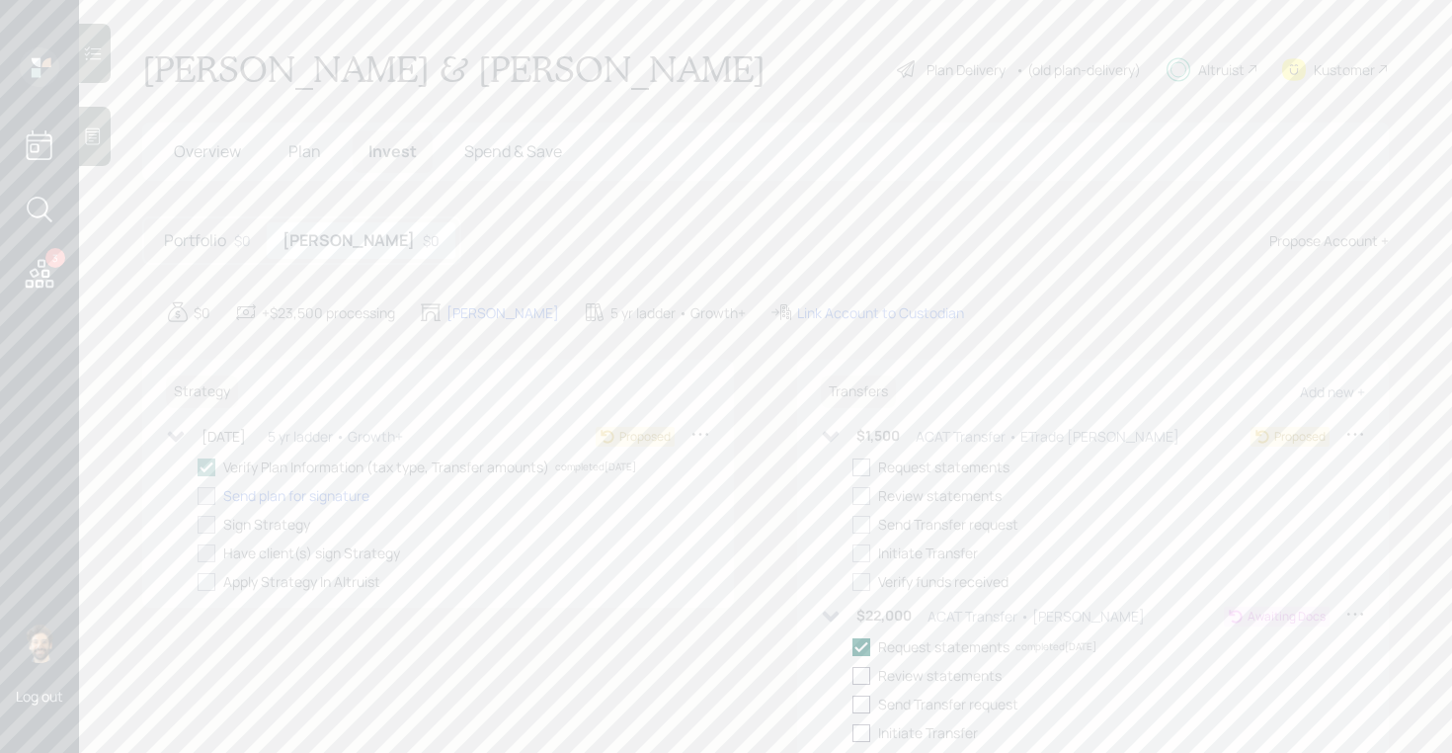
click at [859, 463] on div at bounding box center [861, 467] width 18 height 18
click at [852, 466] on input "checkbox" at bounding box center [851, 466] width 1 height 1
checkbox input "true"
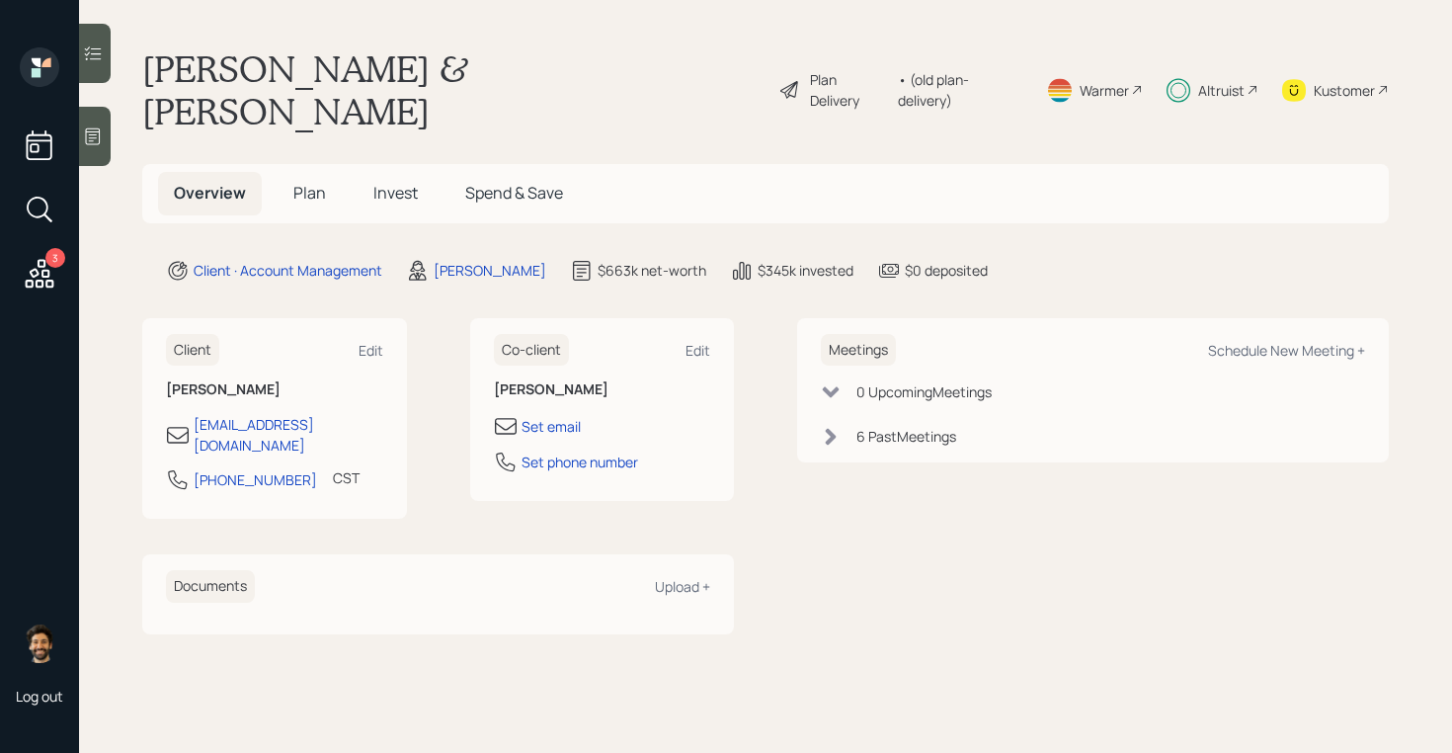
click at [398, 182] on span "Invest" at bounding box center [395, 193] width 44 height 22
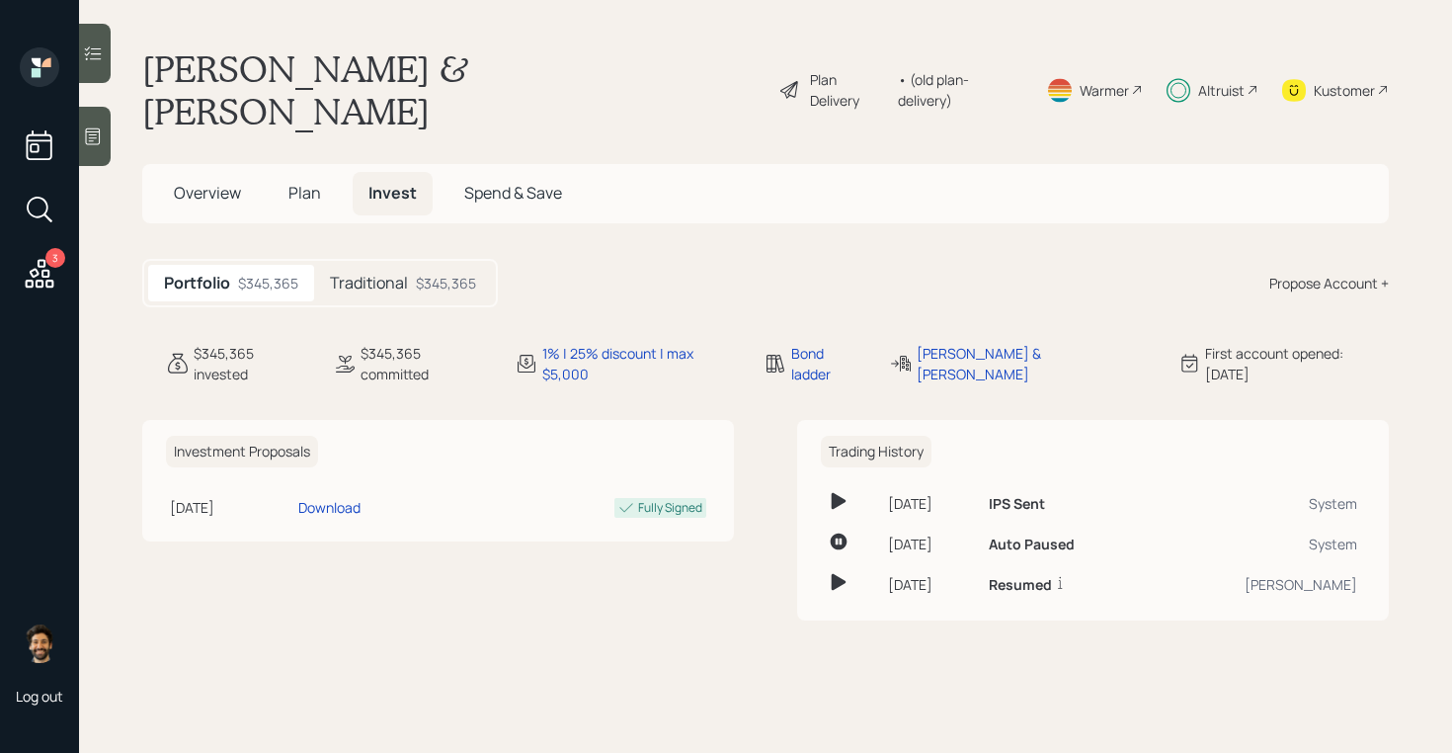
click at [294, 182] on span "Plan" at bounding box center [304, 193] width 33 height 22
